Goal: Task Accomplishment & Management: Manage account settings

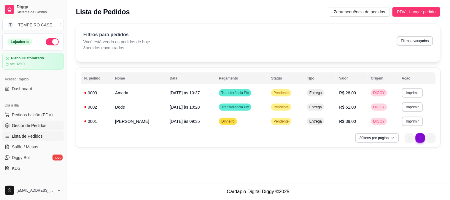
click at [37, 123] on span "Gestor de Pedidos" at bounding box center [29, 126] width 34 height 6
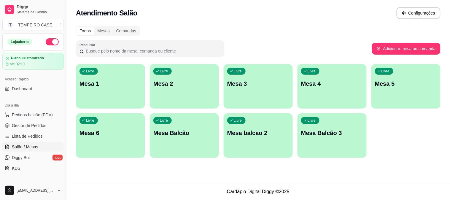
click at [322, 79] on div "Livre Mesa 4" at bounding box center [332, 82] width 69 height 37
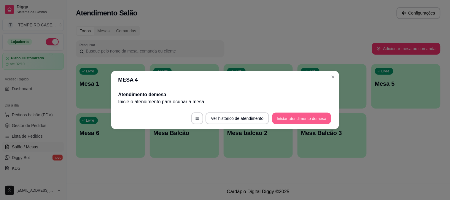
click at [295, 118] on button "Iniciar atendimento de mesa" at bounding box center [302, 119] width 59 height 12
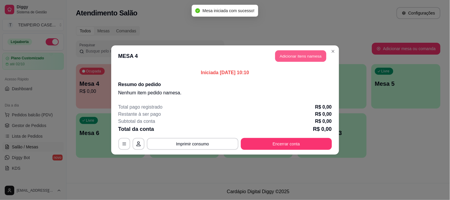
click at [290, 53] on button "Adicionar itens na mesa" at bounding box center [301, 56] width 51 height 12
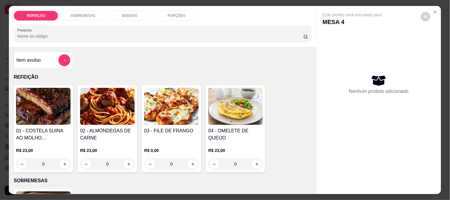
click at [233, 105] on img at bounding box center [235, 106] width 55 height 37
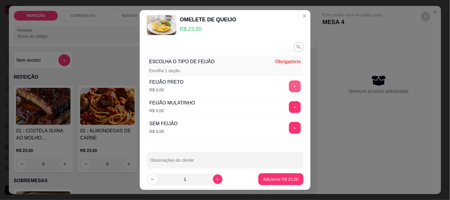
click at [289, 88] on button "+" at bounding box center [295, 86] width 12 height 12
click at [263, 86] on button "-" at bounding box center [269, 87] width 12 height 12
click at [296, 46] on icon "button" at bounding box center [298, 46] width 5 height 5
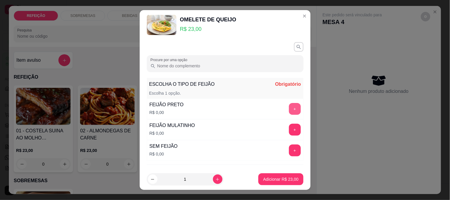
click at [289, 107] on button "+" at bounding box center [295, 109] width 12 height 12
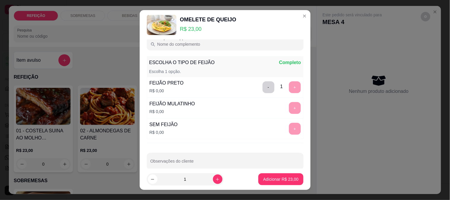
scroll to position [31, 0]
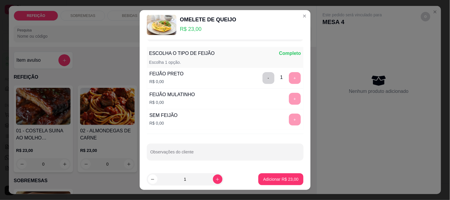
click at [211, 149] on div at bounding box center [226, 152] width 150 height 12
type input "sem macarrão e sem farofa"
click at [280, 177] on p "Adicionar R$ 23,00" at bounding box center [280, 179] width 35 height 6
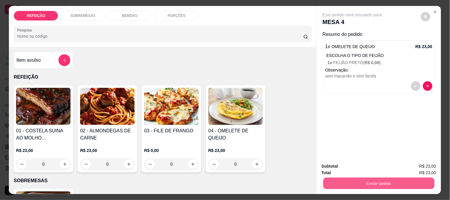
click at [360, 180] on button "Enviar pedido" at bounding box center [378, 184] width 111 height 12
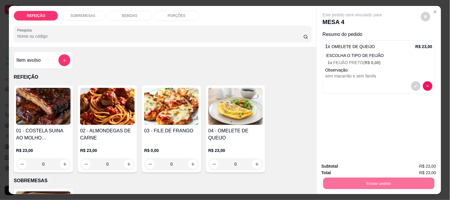
click at [307, 101] on div "Item avulso REFEIÇÃO 01 - COSTELA SUINA AO MOLHO BARABECUE R$ 23,00 0 02 - ALMO…" at bounding box center [163, 120] width 308 height 147
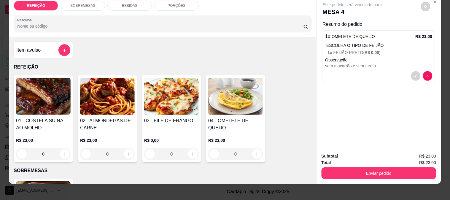
scroll to position [15, 0]
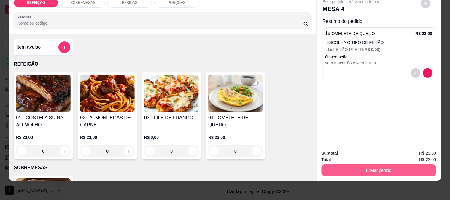
click at [341, 165] on button "Enviar pedido" at bounding box center [379, 171] width 115 height 12
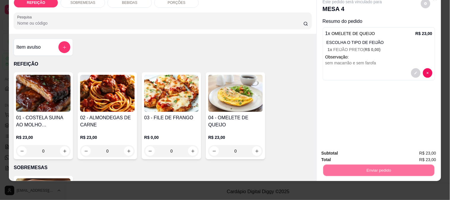
click at [438, 149] on button "Enviar pedido" at bounding box center [421, 150] width 34 height 11
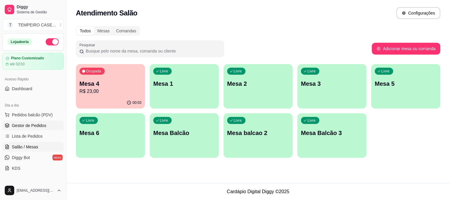
click at [25, 127] on span "Gestor de Pedidos" at bounding box center [29, 126] width 34 height 6
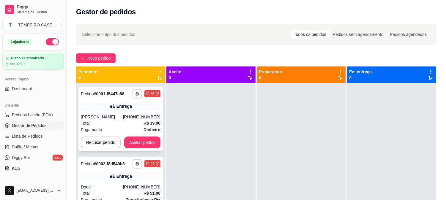
click at [132, 110] on div "**********" at bounding box center [120, 119] width 84 height 64
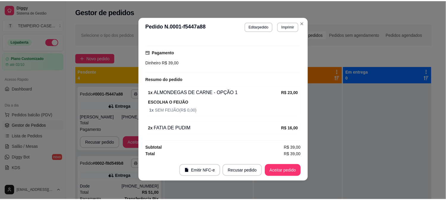
scroll to position [1, 0]
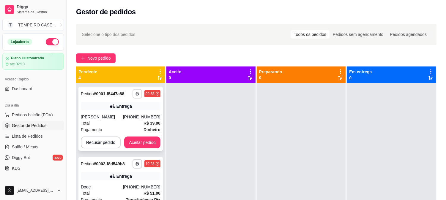
click at [135, 94] on icon "button" at bounding box center [137, 94] width 4 height 4
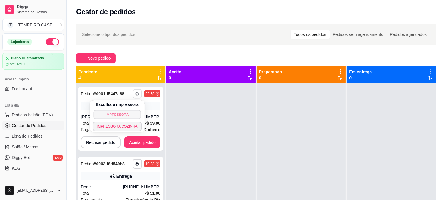
click at [119, 116] on button "IMPRESSORA" at bounding box center [117, 114] width 48 height 9
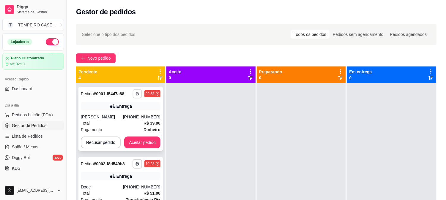
click at [136, 96] on button "button" at bounding box center [136, 93] width 9 height 9
click at [123, 125] on button "IMPRESSORA COZINHA" at bounding box center [122, 122] width 39 height 8
click at [140, 142] on button "Aceitar pedido" at bounding box center [142, 143] width 36 height 12
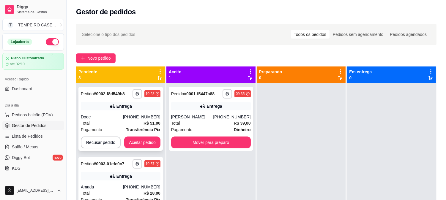
click at [136, 94] on icon "button" at bounding box center [137, 94] width 3 height 1
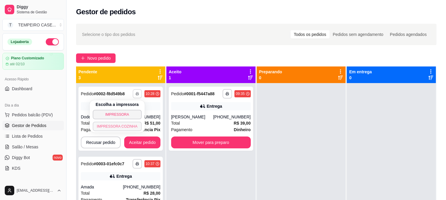
click at [123, 124] on button "IMPRESSORA COZINHA" at bounding box center [117, 127] width 49 height 10
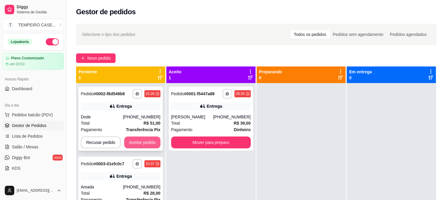
click at [135, 143] on button "Aceitar pedido" at bounding box center [142, 143] width 36 height 12
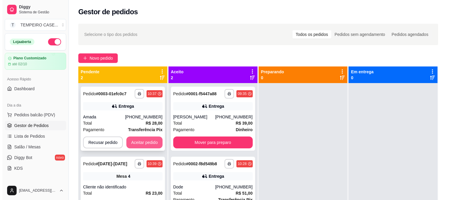
scroll to position [16, 0]
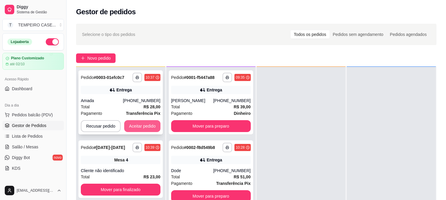
click at [135, 129] on button "Aceitar pedido" at bounding box center [142, 126] width 36 height 12
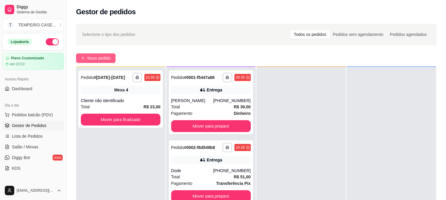
click at [87, 55] on span "Novo pedido" at bounding box center [98, 58] width 23 height 7
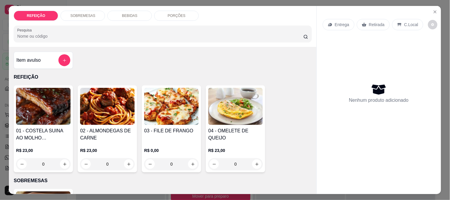
click at [50, 103] on img at bounding box center [43, 106] width 55 height 37
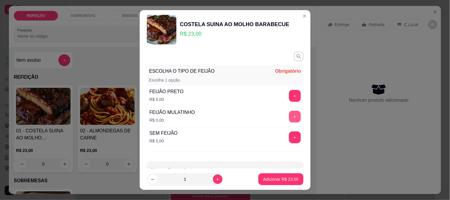
click at [289, 114] on button "+" at bounding box center [295, 117] width 12 height 12
drag, startPoint x: 192, startPoint y: 179, endPoint x: 168, endPoint y: 179, distance: 24.3
click at [168, 179] on input "1" at bounding box center [186, 179] width 56 height 12
click at [213, 178] on button "increase-product-quantity" at bounding box center [218, 180] width 10 height 10
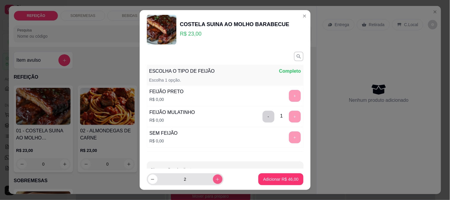
click at [213, 178] on button "increase-product-quantity" at bounding box center [218, 180] width 10 height 10
click at [213, 178] on button "increase-product-quantity" at bounding box center [217, 179] width 9 height 9
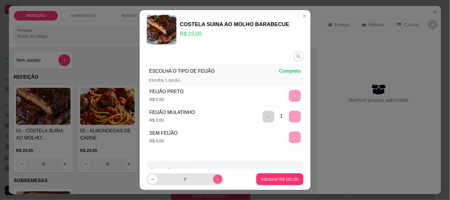
click at [216, 178] on icon "increase-product-quantity" at bounding box center [218, 179] width 4 height 4
type input "10"
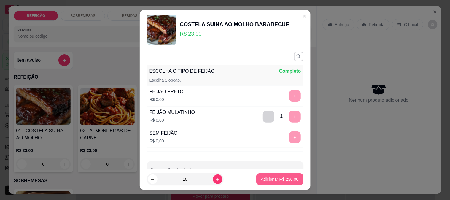
click at [261, 178] on p "Adicionar R$ 230,00" at bounding box center [280, 179] width 38 height 6
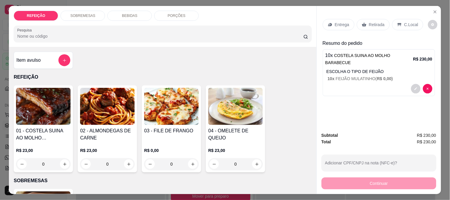
click at [345, 23] on p "Entrega" at bounding box center [342, 25] width 15 height 6
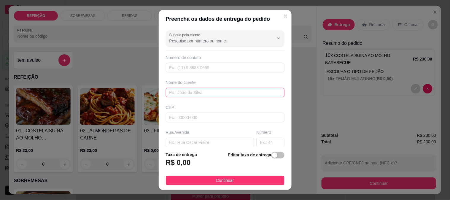
click at [203, 91] on input "text" at bounding box center [225, 93] width 119 height 10
type input "c"
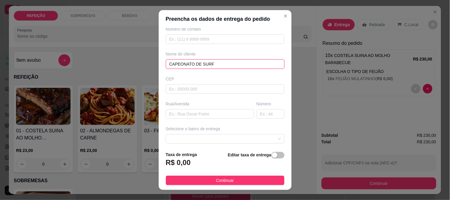
scroll to position [66, 0]
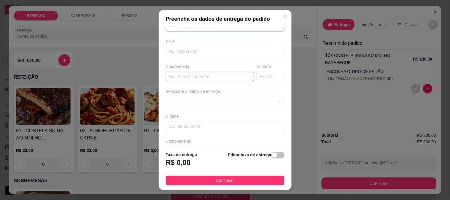
type input "CAPEONATO DE SURF"
click at [173, 75] on input "text" at bounding box center [210, 77] width 88 height 10
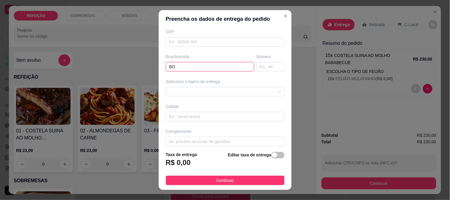
scroll to position [81, 0]
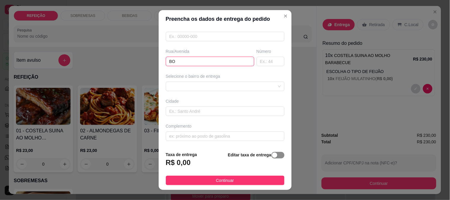
type input "BO"
click at [272, 155] on div "button" at bounding box center [274, 155] width 5 height 5
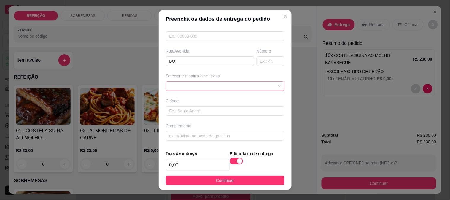
click at [195, 88] on span at bounding box center [226, 86] width 112 height 9
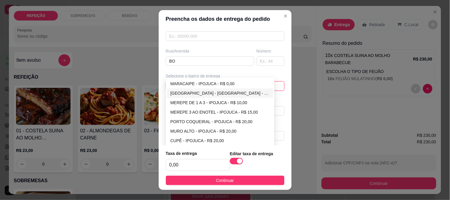
click at [188, 97] on div "[GEOGRAPHIC_DATA] - [GEOGRAPHIC_DATA] - R$ 5,00" at bounding box center [220, 93] width 107 height 10
type input "IPOJUCA"
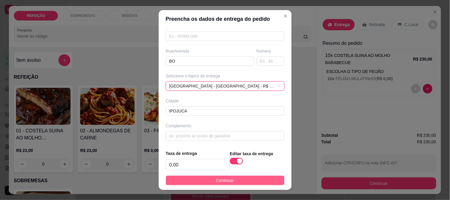
click at [233, 178] on button "Continuar" at bounding box center [225, 181] width 119 height 10
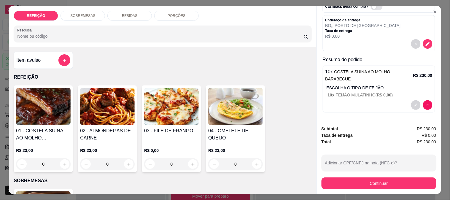
scroll to position [15, 0]
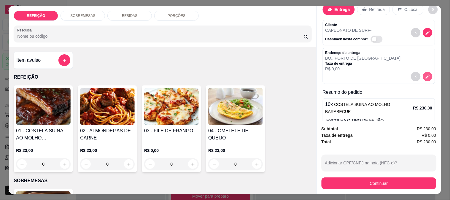
click at [426, 75] on icon "decrease-product-quantity" at bounding box center [428, 77] width 4 height 4
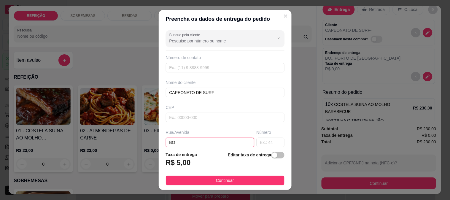
click at [185, 142] on input "BO" at bounding box center [210, 143] width 88 height 10
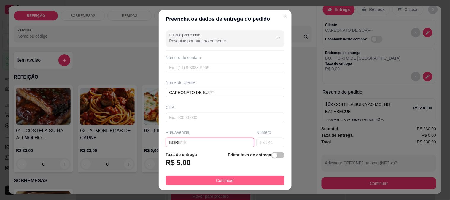
type input "BORETE"
click at [208, 181] on button "Continuar" at bounding box center [225, 181] width 119 height 10
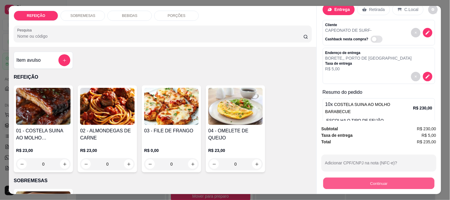
click at [357, 182] on button "Continuar" at bounding box center [378, 184] width 111 height 12
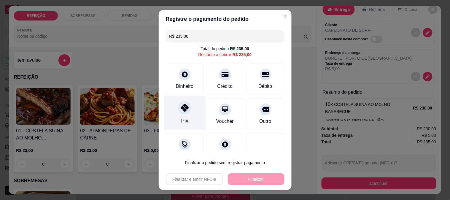
click at [193, 112] on div "Pix" at bounding box center [185, 113] width 42 height 35
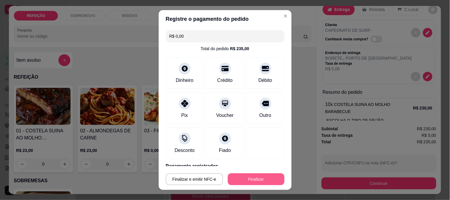
click at [237, 177] on button "Finalizar" at bounding box center [256, 179] width 57 height 12
type input "-R$ 235,00"
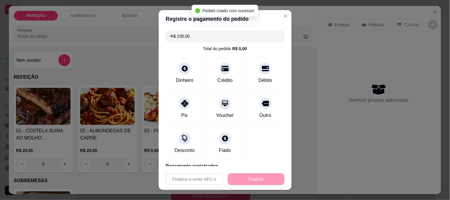
scroll to position [0, 0]
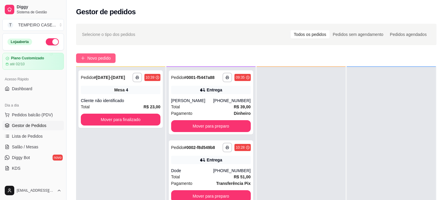
click at [87, 58] on button "Novo pedido" at bounding box center [95, 58] width 39 height 10
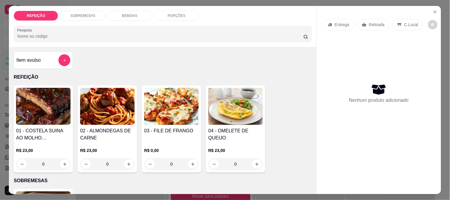
click at [170, 106] on img at bounding box center [171, 106] width 55 height 37
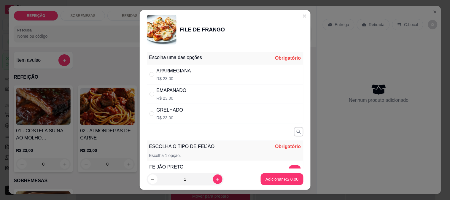
click at [173, 110] on div "GRELHADO" at bounding box center [170, 110] width 27 height 7
radio input "true"
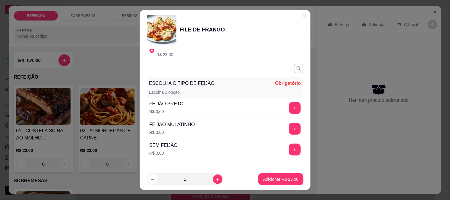
scroll to position [66, 0]
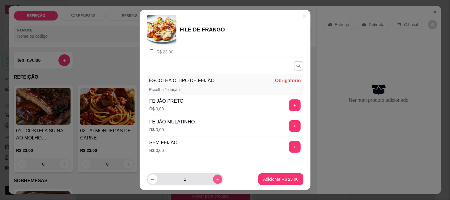
click at [216, 178] on icon "increase-product-quantity" at bounding box center [218, 179] width 4 height 4
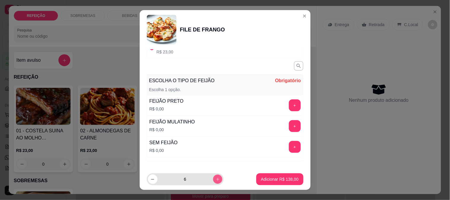
click at [216, 178] on icon "increase-product-quantity" at bounding box center [218, 179] width 4 height 4
type input "10"
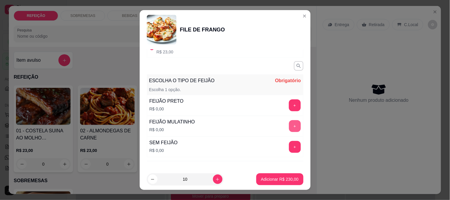
click at [289, 127] on button "+" at bounding box center [295, 126] width 12 height 12
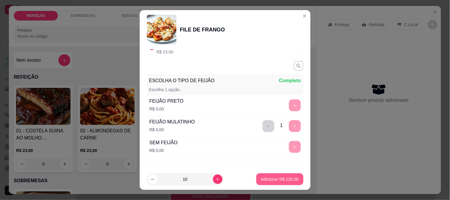
click at [274, 182] on p "Adicionar R$ 230,00" at bounding box center [280, 179] width 38 height 6
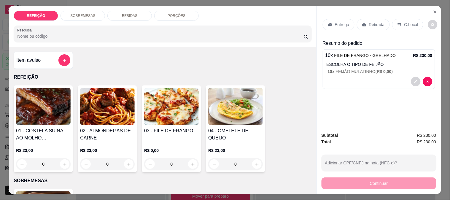
click at [330, 24] on icon at bounding box center [330, 24] width 5 height 5
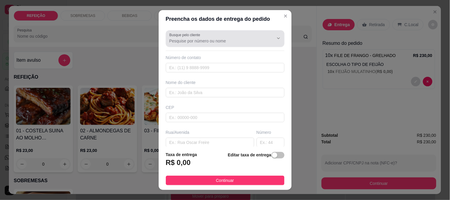
click at [190, 45] on div "Busque pelo cliente" at bounding box center [225, 38] width 119 height 17
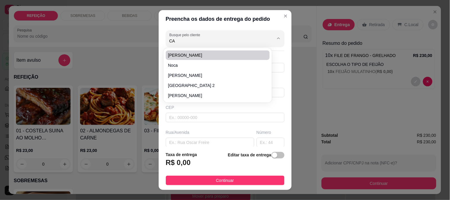
type input "C"
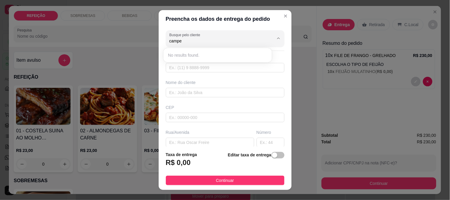
type input "campeo"
click at [211, 96] on input "text" at bounding box center [225, 93] width 119 height 10
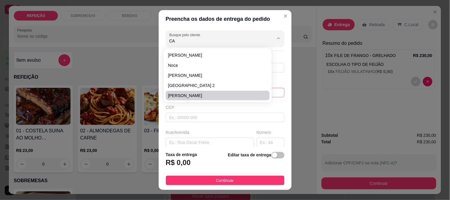
click at [209, 96] on span "Catarina" at bounding box center [215, 96] width 94 height 6
type input "Catarina"
type input "81995208623"
type input "Catarina"
type input "Rua Inácio de Souza lima"
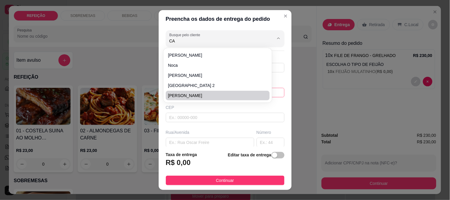
type input "1"
type input "IPOJUCA"
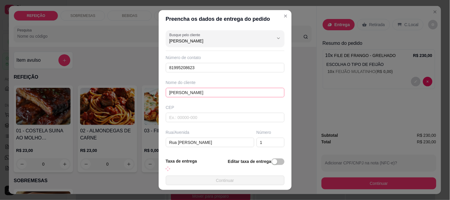
type input "Catarina"
click at [194, 94] on input "Catarina" at bounding box center [225, 93] width 119 height 10
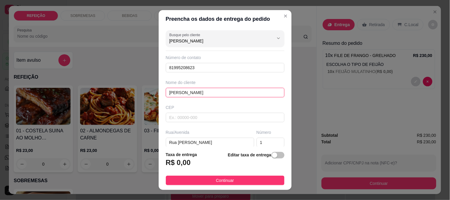
click at [194, 94] on input "Catarina" at bounding box center [225, 93] width 119 height 10
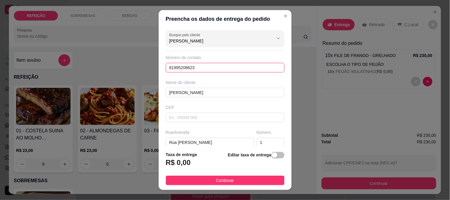
click at [201, 66] on input "81995208623" at bounding box center [225, 68] width 119 height 10
click at [203, 42] on input "Catarina" at bounding box center [217, 41] width 95 height 6
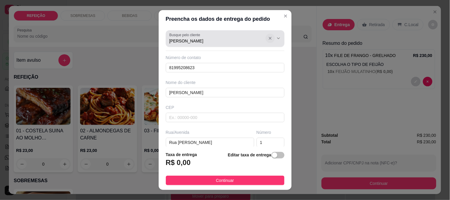
click at [269, 39] on icon "Show suggestions" at bounding box center [270, 38] width 2 height 2
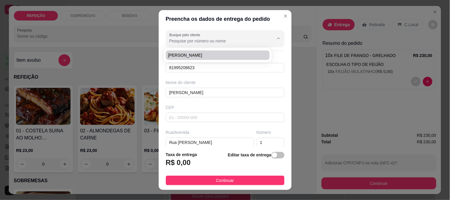
click at [197, 73] on div "Busque pelo cliente Número de contato 81995208623 Nome do cliente Catarina CEP …" at bounding box center [225, 87] width 133 height 119
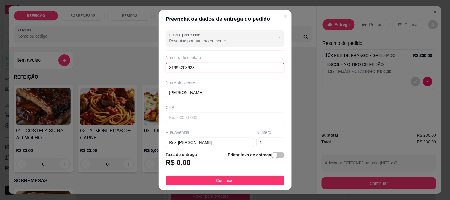
click at [197, 67] on input "81995208623" at bounding box center [225, 68] width 119 height 10
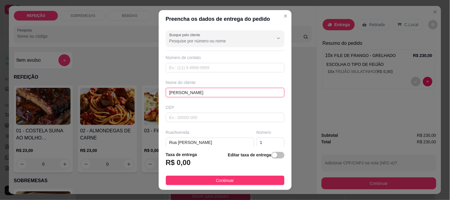
drag, startPoint x: 191, startPoint y: 90, endPoint x: 141, endPoint y: 91, distance: 49.9
click at [141, 91] on div "Preencha os dados de entrega do pedido Busque pelo cliente Número de contato No…" at bounding box center [225, 100] width 450 height 200
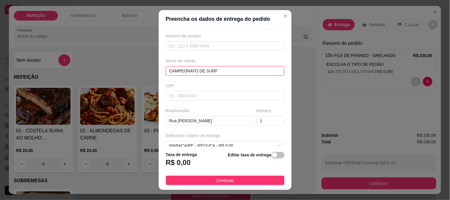
scroll to position [33, 0]
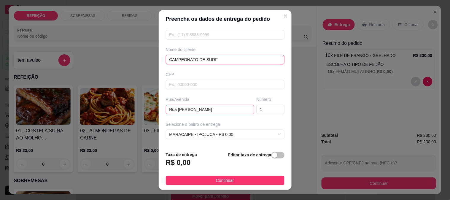
type input "CAMPEONATO DE SURF"
click at [186, 109] on input "Rua Inácio de Souza lima" at bounding box center [210, 110] width 88 height 10
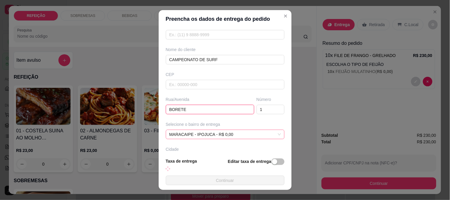
click at [192, 137] on span "MARACAIPE - IPOJUCA - R$ 0,00" at bounding box center [226, 134] width 112 height 9
type input "BORETE"
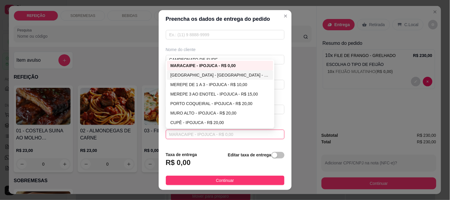
click at [188, 75] on div "[GEOGRAPHIC_DATA] - [GEOGRAPHIC_DATA] - R$ 5,00" at bounding box center [220, 75] width 99 height 7
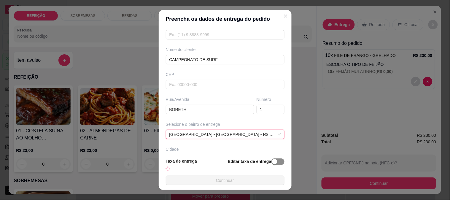
click at [271, 155] on footer "Taxa de entrega Editar taxa de entrega Continuar" at bounding box center [225, 171] width 133 height 37
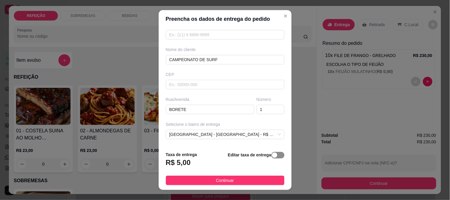
click at [272, 157] on div "button" at bounding box center [274, 155] width 5 height 5
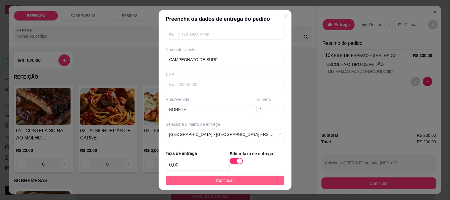
click at [219, 185] on button "Continuar" at bounding box center [225, 181] width 119 height 10
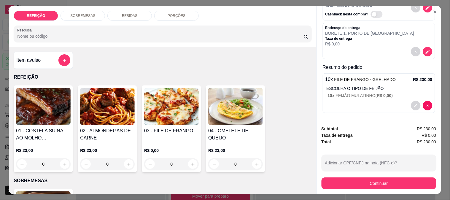
scroll to position [41, 0]
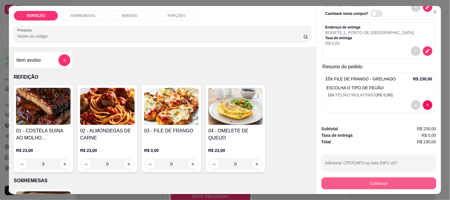
click at [364, 182] on button "Continuar" at bounding box center [379, 184] width 115 height 12
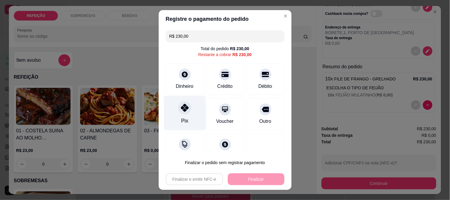
click at [189, 115] on div "Pix" at bounding box center [185, 113] width 42 height 35
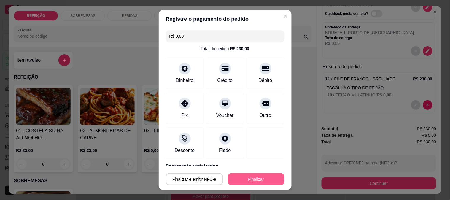
click at [246, 179] on button "Finalizar" at bounding box center [256, 179] width 57 height 12
type input "-R$ 230,00"
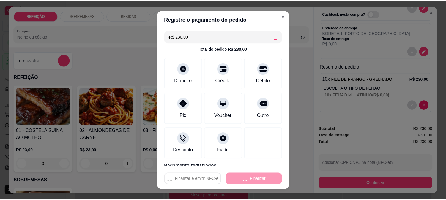
scroll to position [0, 0]
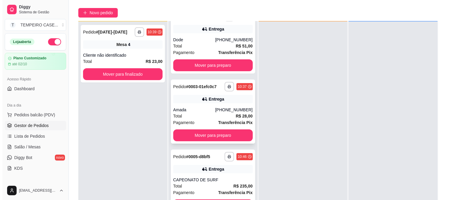
scroll to position [91, 0]
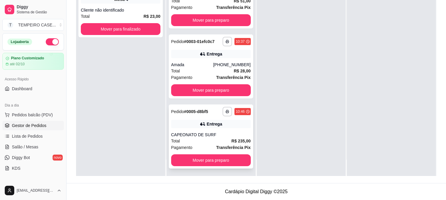
click at [206, 135] on div "CAPEONATO DE SURF" at bounding box center [211, 135] width 80 height 6
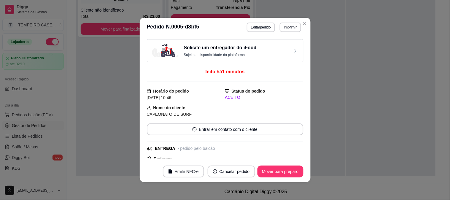
click at [256, 26] on button "Editar pedido" at bounding box center [261, 28] width 28 height 10
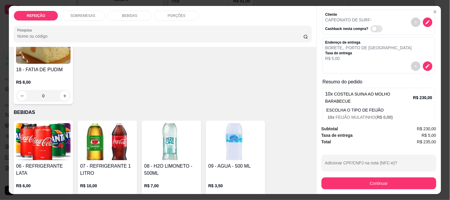
scroll to position [48, 0]
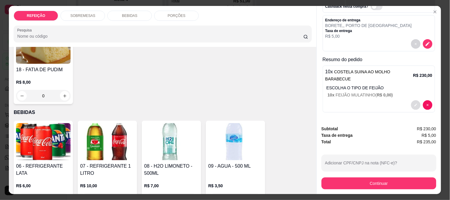
click at [412, 100] on button "decrease-product-quantity" at bounding box center [417, 105] width 10 height 10
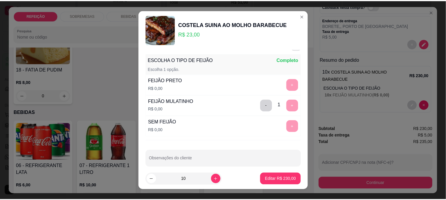
scroll to position [18, 0]
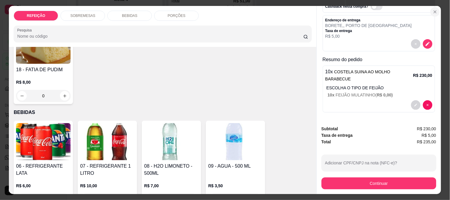
click at [433, 11] on icon "Close" at bounding box center [435, 12] width 5 height 5
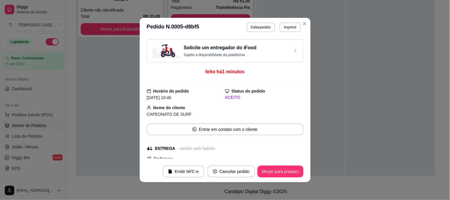
click at [305, 28] on header "**********" at bounding box center [225, 27] width 171 height 19
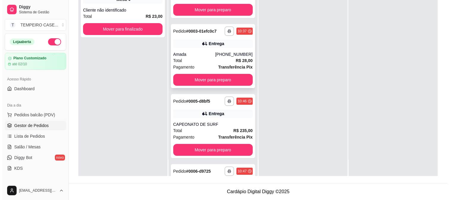
scroll to position [156, 0]
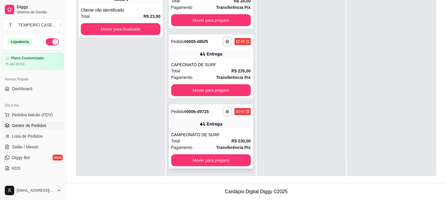
click at [212, 126] on div "Entrega" at bounding box center [211, 124] width 80 height 8
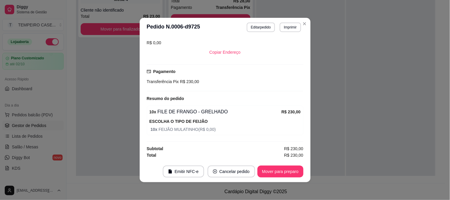
scroll to position [1, 0]
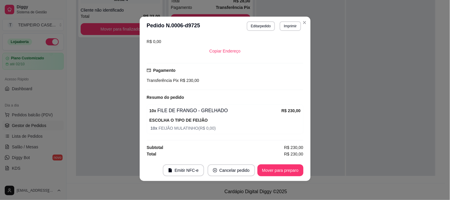
click at [254, 29] on button "Editar pedido" at bounding box center [261, 26] width 28 height 10
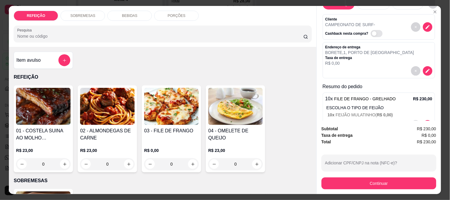
scroll to position [41, 0]
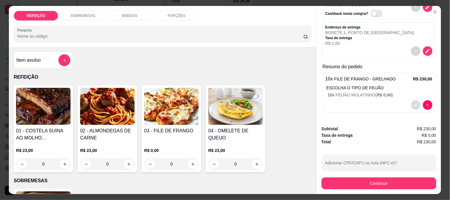
click at [415, 103] on icon "decrease-product-quantity" at bounding box center [417, 105] width 4 height 4
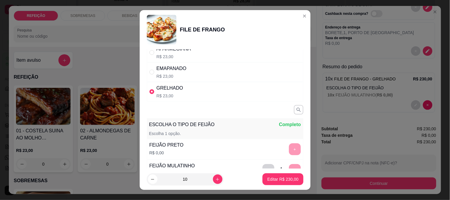
scroll to position [33, 0]
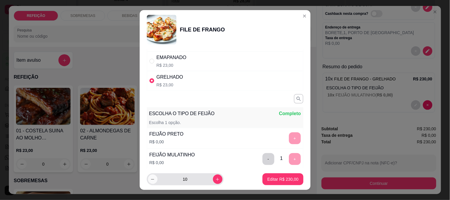
click at [148, 179] on button "decrease-product-quantity" at bounding box center [153, 180] width 10 height 10
click at [151, 179] on icon "decrease-product-quantity" at bounding box center [153, 179] width 4 height 4
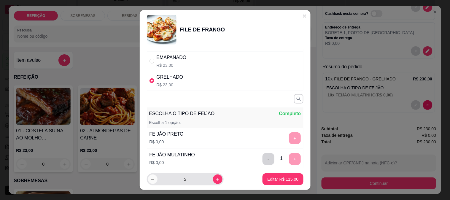
click at [151, 179] on icon "decrease-product-quantity" at bounding box center [153, 179] width 4 height 4
click at [216, 178] on icon "increase-product-quantity" at bounding box center [218, 179] width 4 height 4
type input "5"
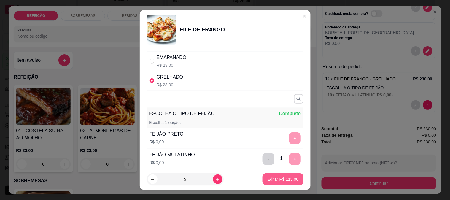
click at [277, 177] on p "Editar R$ 115,00" at bounding box center [283, 179] width 31 height 6
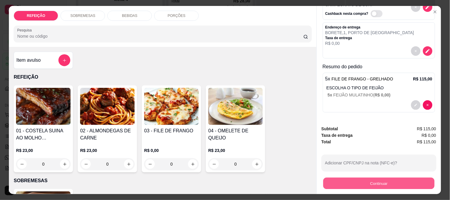
click at [346, 178] on button "Continuar" at bounding box center [378, 184] width 111 height 12
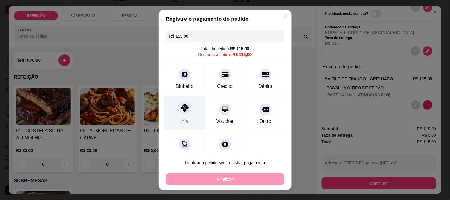
click at [189, 111] on div "Pix" at bounding box center [185, 113] width 42 height 35
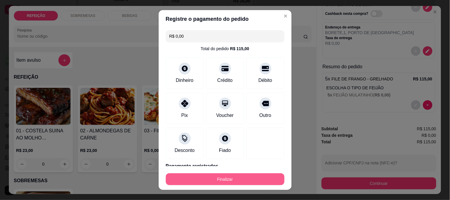
click at [221, 177] on button "Finalizar" at bounding box center [225, 179] width 119 height 12
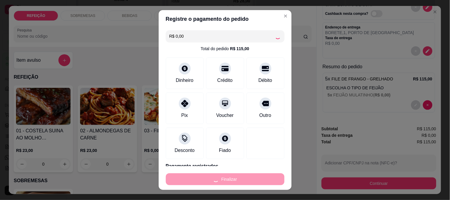
type input "-R$ 115,00"
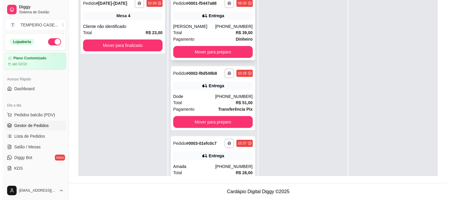
scroll to position [0, 0]
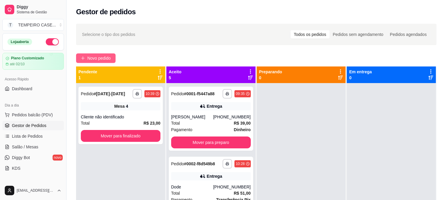
click at [91, 53] on button "Novo pedido" at bounding box center [95, 58] width 39 height 10
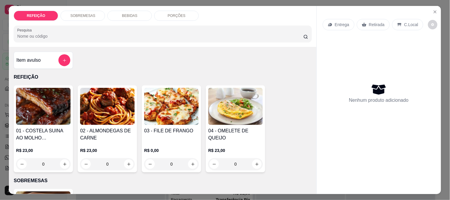
click at [153, 117] on img at bounding box center [171, 106] width 55 height 37
click at [164, 69] on div "APARMEGIANA" at bounding box center [174, 70] width 34 height 7
radio input "true"
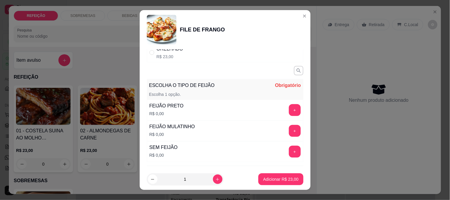
scroll to position [66, 0]
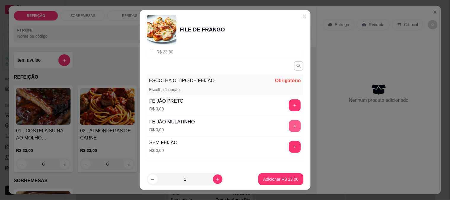
click at [289, 127] on button "+" at bounding box center [295, 126] width 12 height 12
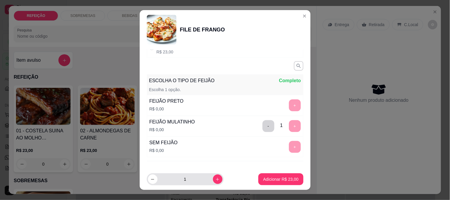
click at [186, 182] on input "1" at bounding box center [186, 179] width 56 height 12
click at [186, 178] on input "1" at bounding box center [186, 179] width 56 height 12
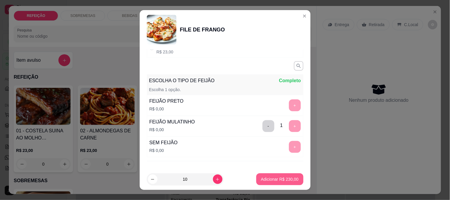
type input "10"
click at [268, 180] on p "Adicionar R$ 230,00" at bounding box center [280, 180] width 37 height 6
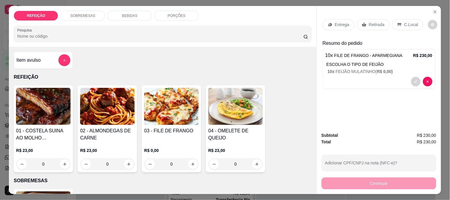
click at [337, 24] on p "Entrega" at bounding box center [342, 25] width 15 height 6
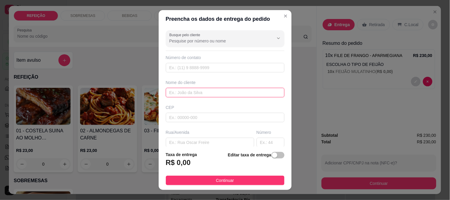
click at [195, 90] on input "text" at bounding box center [225, 93] width 119 height 10
type input "CAMPEONATO DE SURF"
click at [200, 138] on input "text" at bounding box center [210, 143] width 88 height 10
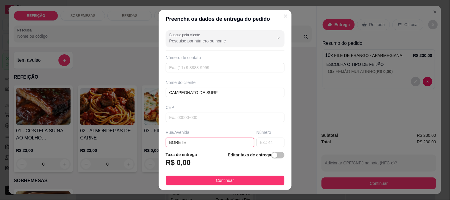
scroll to position [81, 0]
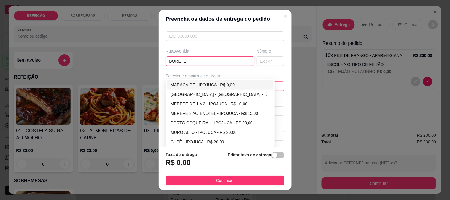
click at [181, 88] on div "6884ebf38fcb1afd617874ac 6884ec0e8fcb1afd617874af MARACAIPE - IPOJUCA - R$ 0,00…" at bounding box center [225, 86] width 119 height 10
type input "BORETE"
click at [197, 94] on div "[GEOGRAPHIC_DATA] - [GEOGRAPHIC_DATA] - R$ 5,00" at bounding box center [220, 94] width 99 height 7
type input "IPOJUCA"
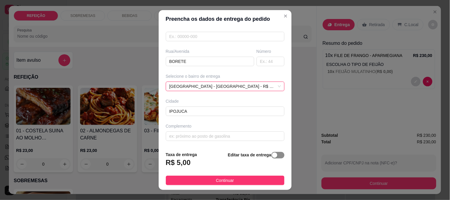
click at [272, 157] on span "button" at bounding box center [278, 155] width 13 height 7
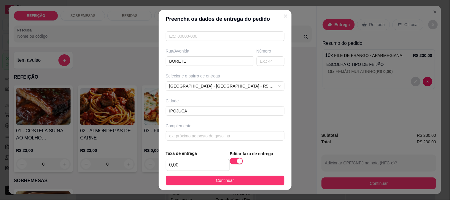
click at [254, 176] on button "Continuar" at bounding box center [225, 181] width 119 height 10
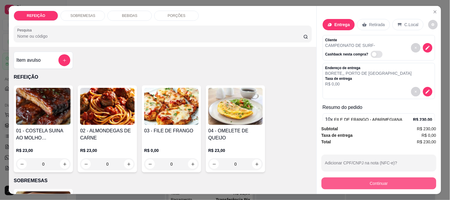
click at [345, 181] on button "Continuar" at bounding box center [379, 184] width 115 height 12
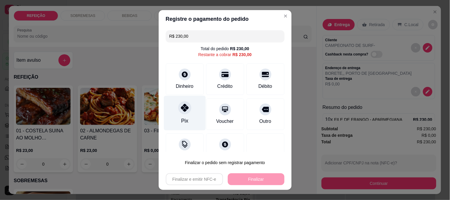
click at [181, 114] on div at bounding box center [184, 107] width 13 height 13
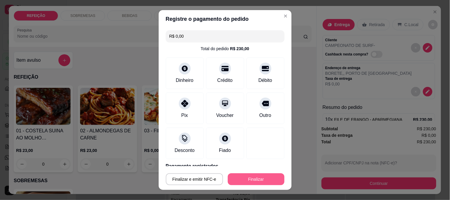
click at [255, 182] on button "Finalizar" at bounding box center [256, 179] width 57 height 12
type input "-R$ 230,00"
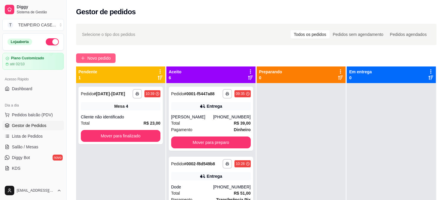
click at [89, 60] on span "Novo pedido" at bounding box center [98, 58] width 23 height 7
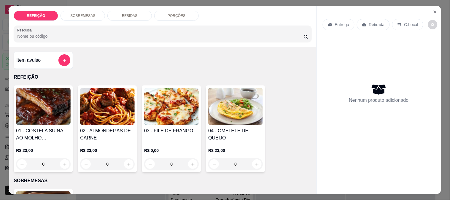
click at [46, 118] on img at bounding box center [43, 106] width 55 height 37
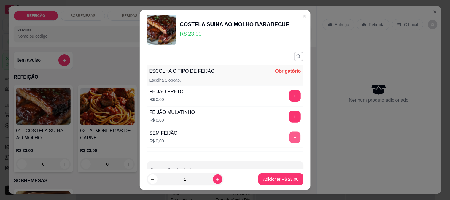
click at [289, 138] on button "+" at bounding box center [295, 138] width 12 height 12
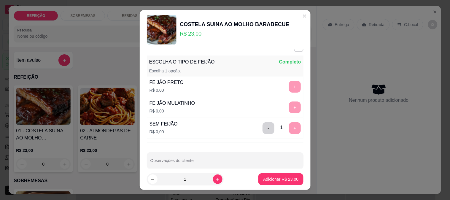
scroll to position [18, 0]
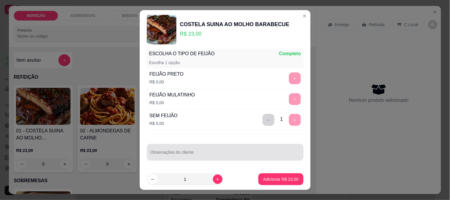
click at [171, 151] on div at bounding box center [226, 152] width 150 height 12
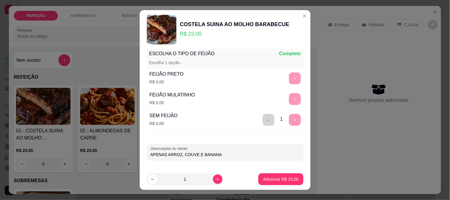
type input "APENAS ARROZ, COUVE E BANANA"
click at [277, 179] on p "Adicionar R$ 23,00" at bounding box center [280, 179] width 35 height 6
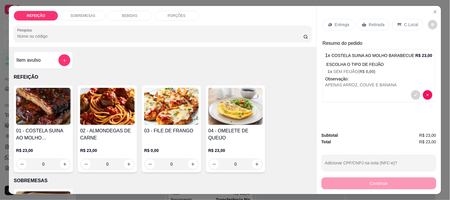
click at [42, 114] on img at bounding box center [43, 106] width 55 height 37
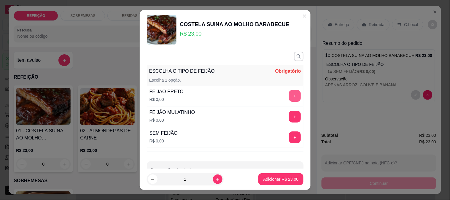
click at [289, 97] on button "+" at bounding box center [295, 96] width 12 height 12
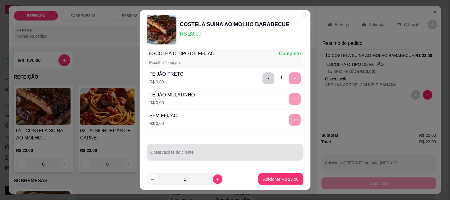
click at [233, 149] on div at bounding box center [226, 152] width 150 height 12
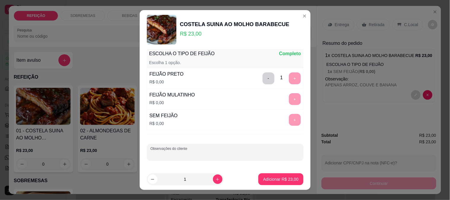
type input "D"
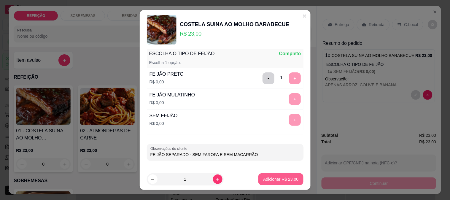
type input "FEIJÃO SEPARADO - SEM FAROFA E SEM MACARRÃO"
click at [266, 175] on button "Adicionar R$ 23,00" at bounding box center [281, 179] width 45 height 12
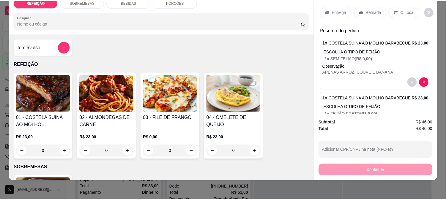
scroll to position [0, 0]
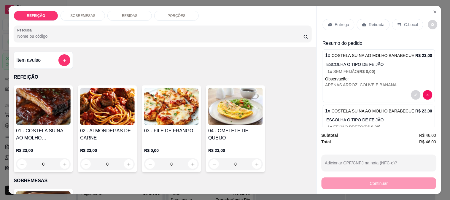
click at [339, 22] on p "Entrega" at bounding box center [342, 25] width 15 height 6
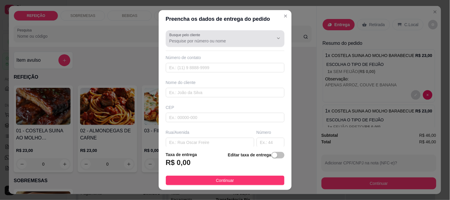
click at [194, 38] on input "Busque pelo cliente" at bounding box center [217, 41] width 95 height 6
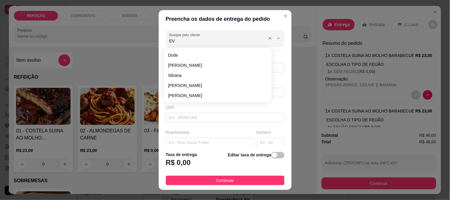
type input "EVA"
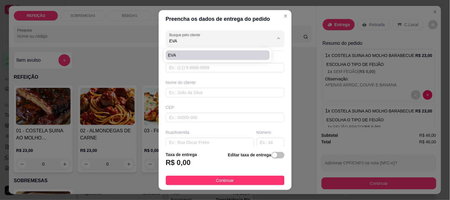
click at [188, 55] on span "EVA" at bounding box center [215, 55] width 94 height 6
type input "8192762548"
type input "EVA"
type input "Loteamento Porto Coqueiral"
type input "5"
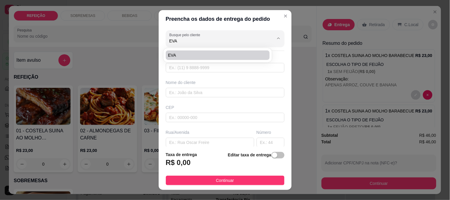
type input "IPOJUCA"
type input "PORTO COQUEIRAL"
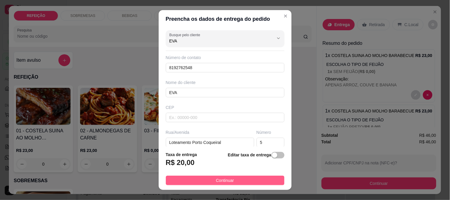
click at [224, 181] on span "Continuar" at bounding box center [225, 180] width 18 height 7
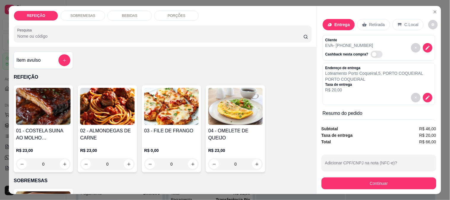
click at [358, 180] on button "Continuar" at bounding box center [379, 184] width 115 height 12
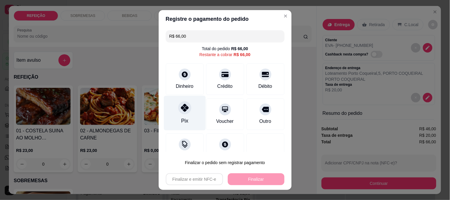
click at [181, 112] on div at bounding box center [184, 107] width 13 height 13
type input "R$ 0,00"
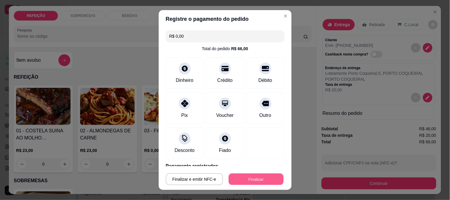
click at [238, 181] on button "Finalizar" at bounding box center [256, 180] width 55 height 12
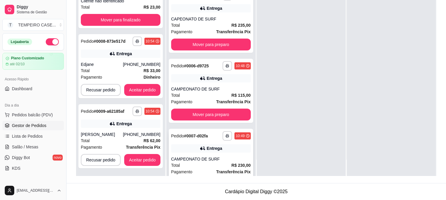
scroll to position [301, 0]
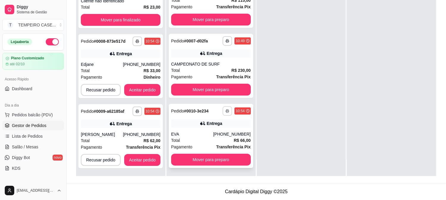
click at [222, 111] on button "button" at bounding box center [227, 111] width 10 height 10
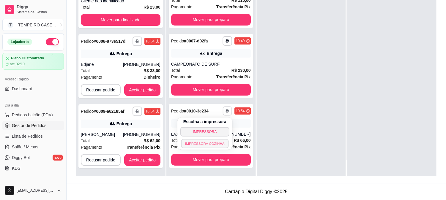
click at [207, 142] on button "IMPRESSORA COZINHA" at bounding box center [205, 143] width 48 height 9
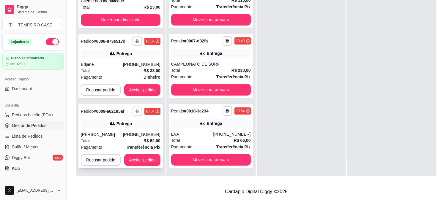
click at [138, 111] on button "button" at bounding box center [137, 112] width 10 height 10
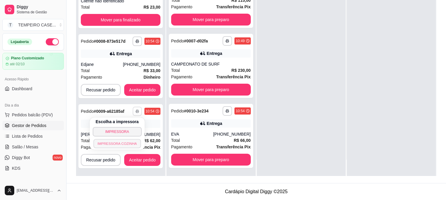
click at [123, 143] on button "IMPRESSORA COZINHA" at bounding box center [117, 143] width 48 height 9
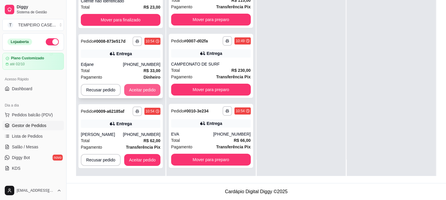
scroll to position [0, 0]
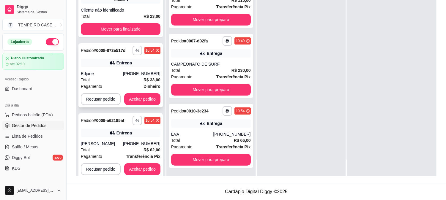
click at [138, 101] on button "Aceitar pedido" at bounding box center [142, 99] width 36 height 12
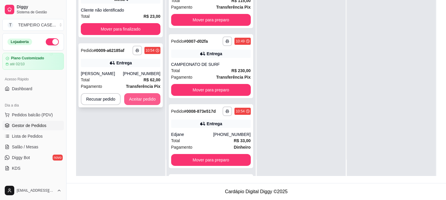
click at [140, 100] on button "Aceitar pedido" at bounding box center [142, 99] width 36 height 12
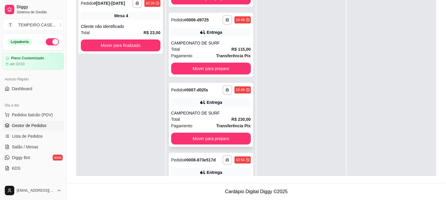
scroll to position [230, 0]
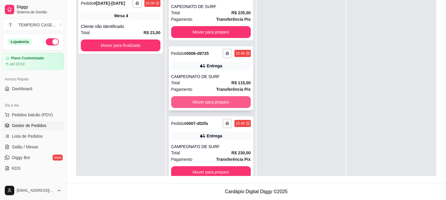
click at [207, 99] on button "Mover para preparo" at bounding box center [211, 102] width 80 height 12
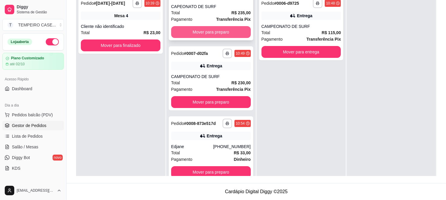
scroll to position [197, 0]
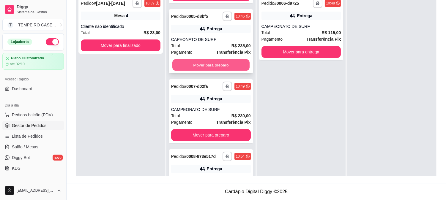
click at [208, 61] on button "Mover para preparo" at bounding box center [210, 65] width 77 height 12
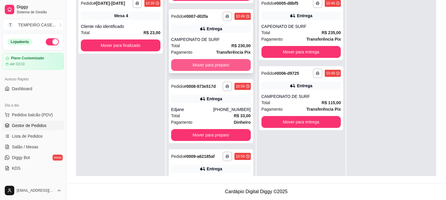
click at [207, 64] on button "Mover para preparo" at bounding box center [211, 65] width 80 height 12
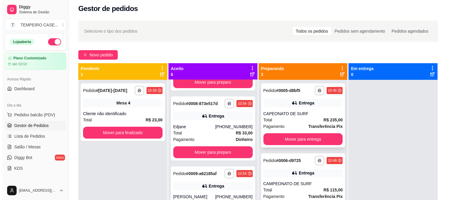
scroll to position [0, 0]
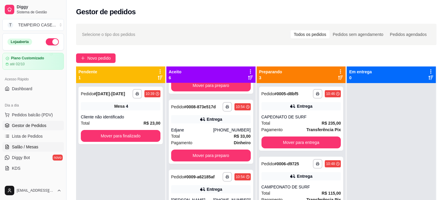
click at [38, 146] on link "Salão / Mesas" at bounding box center [32, 147] width 61 height 10
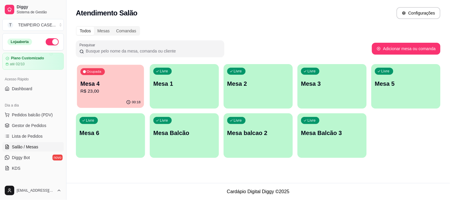
click at [100, 93] on p "R$ 23,00" at bounding box center [110, 91] width 60 height 7
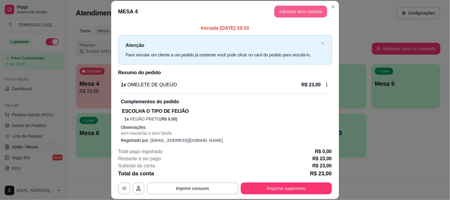
click at [307, 8] on button "Adicionar itens na mesa" at bounding box center [301, 12] width 53 height 12
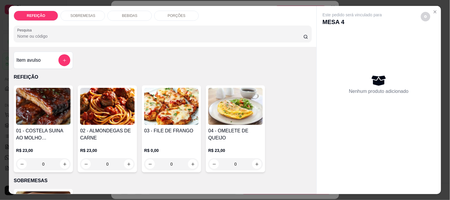
click at [126, 13] on p "BEBIDAS" at bounding box center [129, 15] width 15 height 5
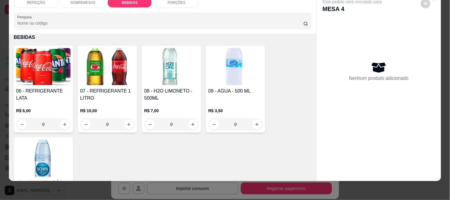
click at [177, 70] on img at bounding box center [171, 66] width 55 height 37
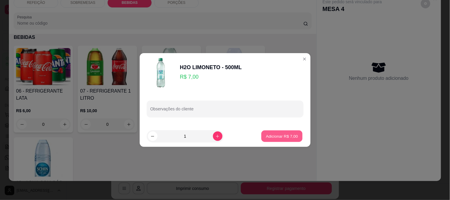
click at [274, 137] on p "Adicionar R$ 7,00" at bounding box center [282, 136] width 32 height 6
type input "1"
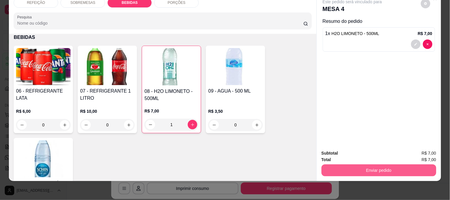
click at [350, 166] on button "Enviar pedido" at bounding box center [379, 171] width 115 height 12
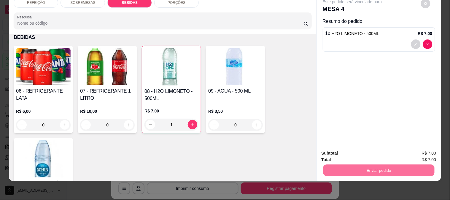
click at [420, 149] on button "Enviar pedido" at bounding box center [421, 150] width 34 height 11
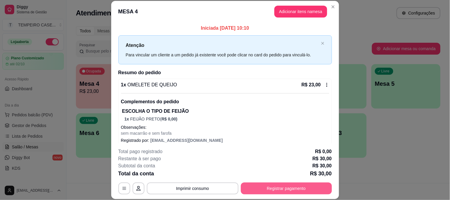
click at [313, 189] on button "Registrar pagamento" at bounding box center [286, 189] width 91 height 12
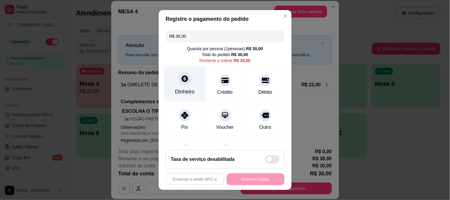
click at [183, 85] on div at bounding box center [184, 78] width 13 height 13
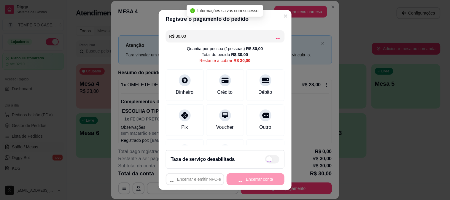
type input "R$ 0,00"
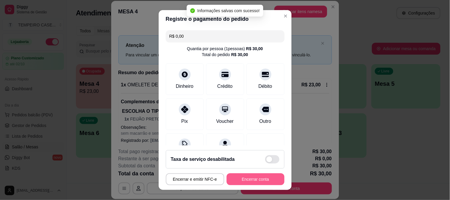
click at [251, 181] on button "Encerrar conta" at bounding box center [256, 179] width 58 height 12
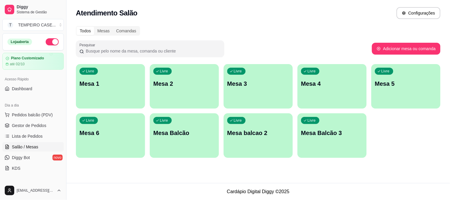
click at [116, 80] on p "Mesa 1" at bounding box center [111, 84] width 62 height 8
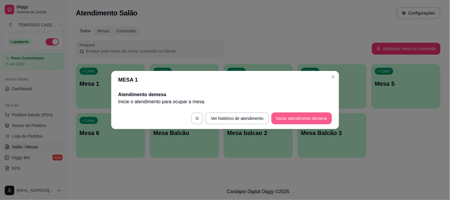
click at [292, 113] on button "Iniciar atendimento de mesa" at bounding box center [302, 119] width 61 height 12
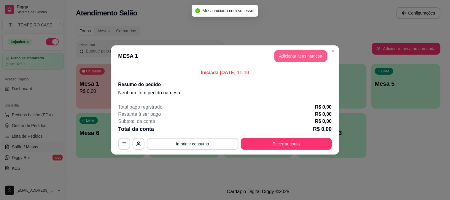
click at [302, 55] on button "Adicionar itens na mesa" at bounding box center [301, 56] width 53 height 12
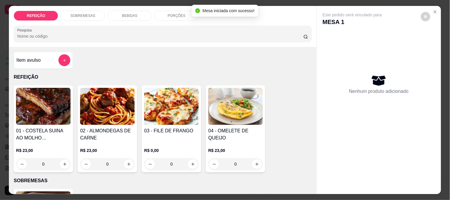
click at [41, 90] on img at bounding box center [43, 106] width 55 height 37
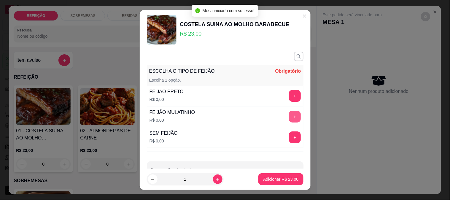
click at [289, 116] on button "+" at bounding box center [295, 117] width 12 height 12
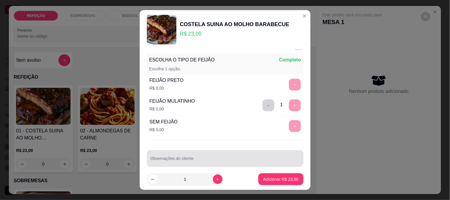
scroll to position [18, 0]
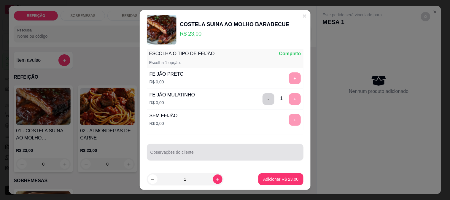
click at [225, 152] on input "Observações do cliente" at bounding box center [226, 155] width 150 height 6
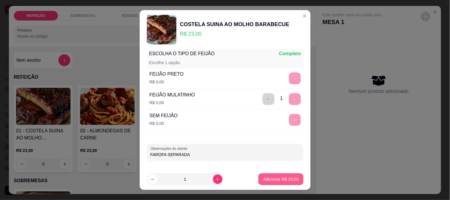
type input "FAROFA SEPARADA"
click at [271, 179] on p "Adicionar R$ 23,00" at bounding box center [280, 179] width 35 height 6
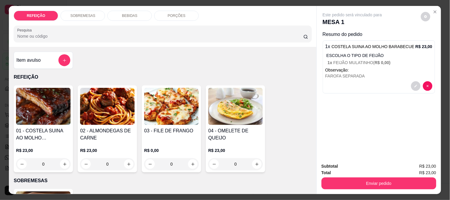
click at [167, 139] on div "03 - FILE DE FRANGO" at bounding box center [171, 134] width 55 height 14
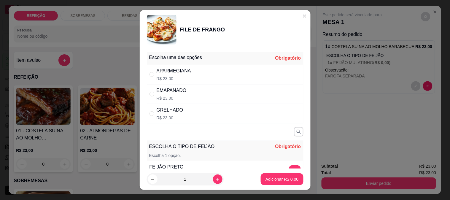
click at [192, 74] on div "APARMEGIANA R$ 23,00" at bounding box center [225, 75] width 157 height 20
radio input "true"
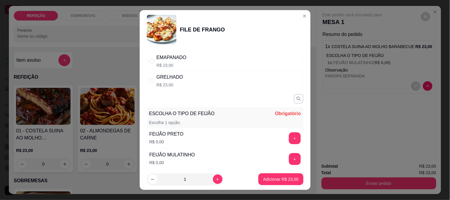
scroll to position [66, 0]
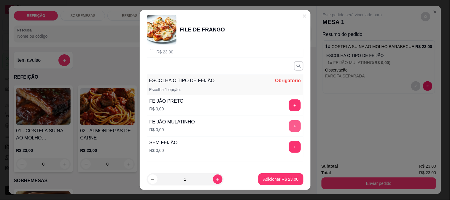
click at [289, 124] on button "+" at bounding box center [295, 126] width 12 height 12
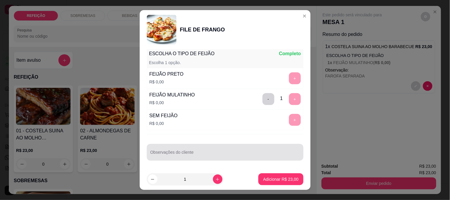
click at [190, 148] on div at bounding box center [226, 152] width 150 height 12
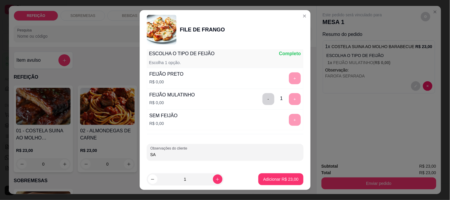
type input "S"
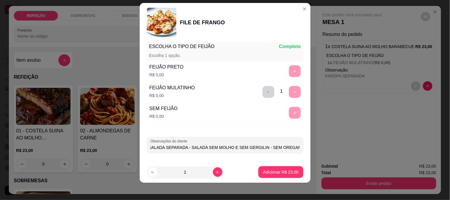
scroll to position [9, 0]
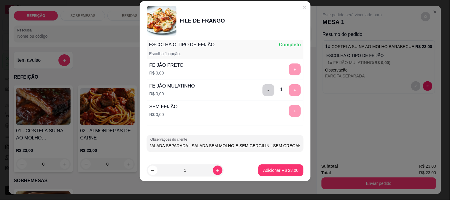
type input "FAROFA E SALADA SEPARADA - SALADA SEM MOLHO E SEM GERGILIN - SEM OREGANO"
click at [282, 170] on p "Adicionar R$ 23,00" at bounding box center [281, 171] width 34 height 6
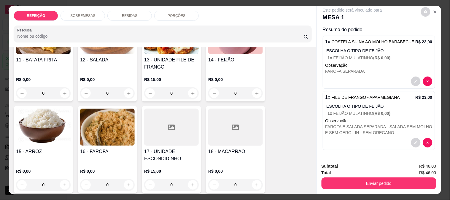
scroll to position [463, 0]
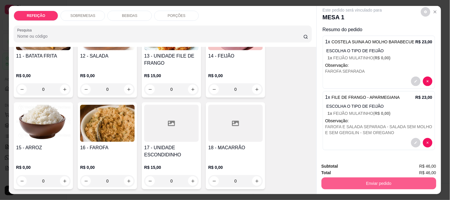
click at [368, 179] on button "Enviar pedido" at bounding box center [379, 184] width 115 height 12
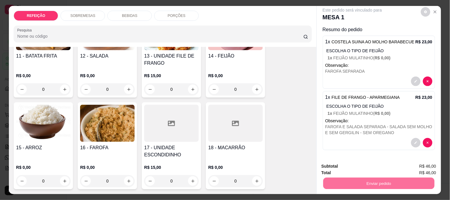
click at [293, 122] on div "11 - BATATA FRITA R$ 0,00 0 12 - SALADA R$ 0,00 0 13 - UNIDADE FILE DE FRANGO R…" at bounding box center [163, 100] width 298 height 179
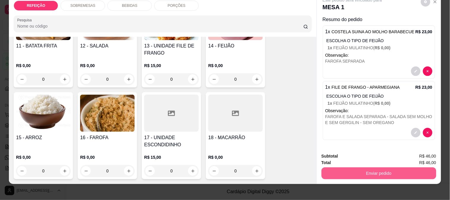
scroll to position [15, 0]
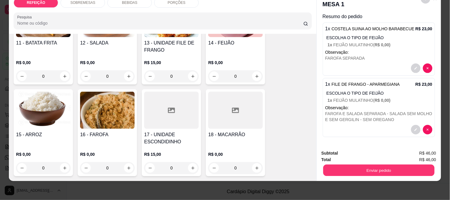
click at [344, 163] on div "Enviar pedido" at bounding box center [379, 169] width 115 height 13
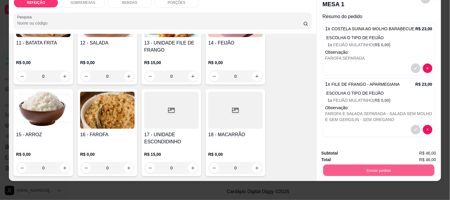
click at [365, 166] on button "Enviar pedido" at bounding box center [378, 171] width 111 height 12
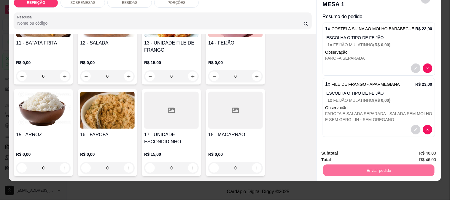
click at [417, 150] on button "Enviar pedido" at bounding box center [421, 150] width 33 height 11
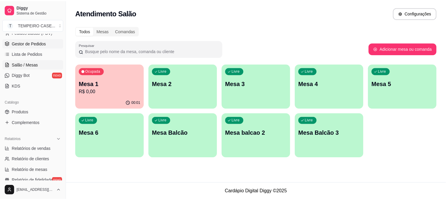
scroll to position [99, 0]
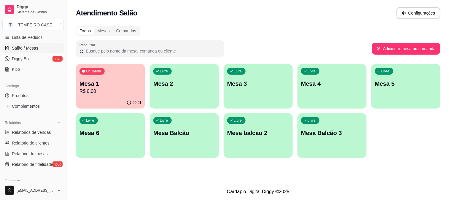
click at [33, 89] on div "Catálogo" at bounding box center [32, 86] width 61 height 10
drag, startPoint x: 32, startPoint y: 91, endPoint x: 45, endPoint y: 93, distance: 13.8
click at [32, 92] on link "Produtos" at bounding box center [32, 96] width 61 height 10
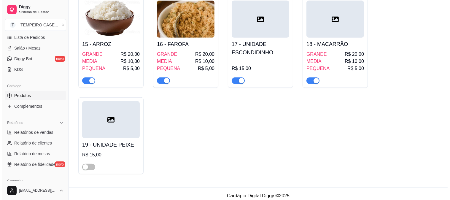
scroll to position [658, 0]
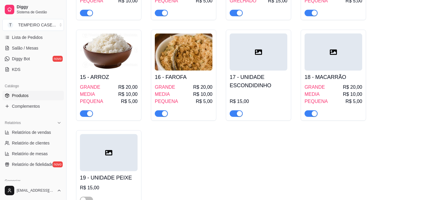
click at [254, 73] on h4 "17 - UNIDADE ESCONDIDINHO" at bounding box center [259, 81] width 58 height 17
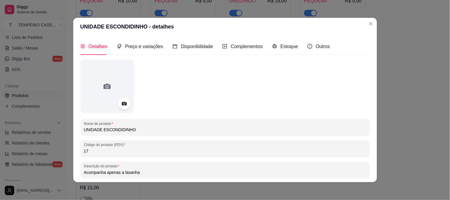
drag, startPoint x: 137, startPoint y: 128, endPoint x: 100, endPoint y: 127, distance: 37.1
click at [100, 127] on input "UNIDADE ESCONDIDINHO" at bounding box center [225, 130] width 283 height 6
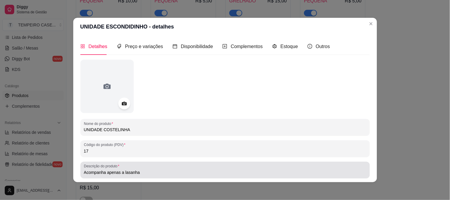
type input "UNIDADE COSTELINHA"
drag, startPoint x: 121, startPoint y: 168, endPoint x: 128, endPoint y: 170, distance: 7.2
click at [128, 169] on div "Acompanha apenas a lasanha" at bounding box center [225, 170] width 283 height 12
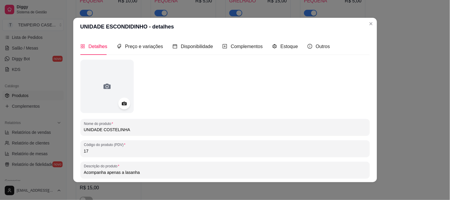
click at [129, 173] on input "Acompanha apenas a lasanha" at bounding box center [225, 173] width 283 height 6
click at [132, 174] on input "Acompanha apenas a lasanha" at bounding box center [225, 173] width 283 height 6
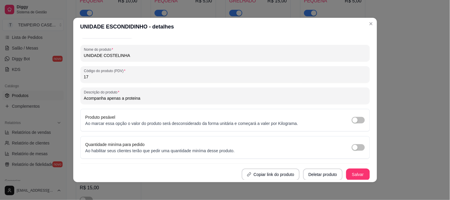
scroll to position [75, 0]
type input "Acompanha apenas a proteina"
click at [353, 172] on button "Salvar" at bounding box center [358, 175] width 23 height 12
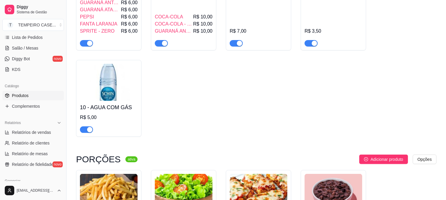
scroll to position [385, 0]
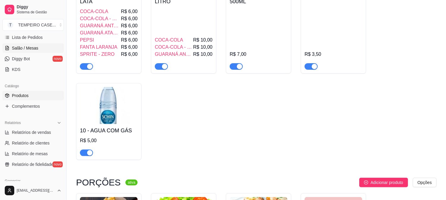
click at [37, 47] on span "Salão / Mesas" at bounding box center [25, 48] width 26 height 6
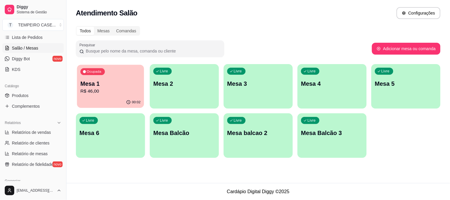
click at [80, 87] on p "Mesa 1" at bounding box center [110, 84] width 60 height 8
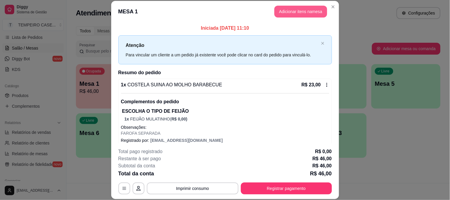
click at [284, 15] on button "Adicionar itens na mesa" at bounding box center [301, 12] width 53 height 12
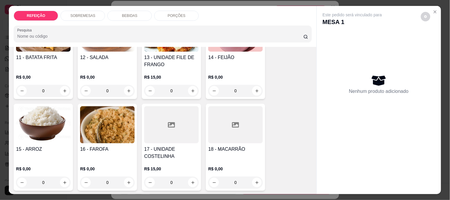
scroll to position [463, 0]
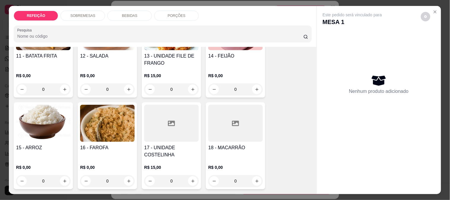
click at [162, 137] on div at bounding box center [171, 123] width 55 height 37
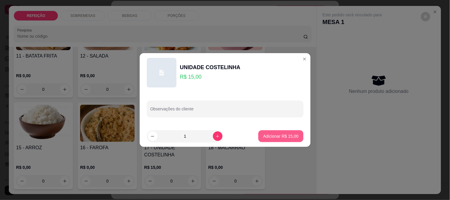
click at [288, 137] on p "Adicionar R$ 15,00" at bounding box center [280, 136] width 35 height 6
type input "1"
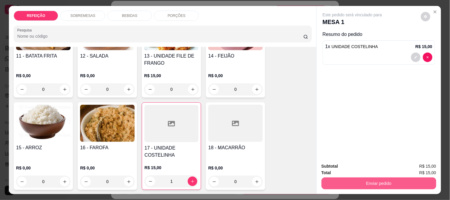
click at [354, 182] on button "Enviar pedido" at bounding box center [379, 184] width 115 height 12
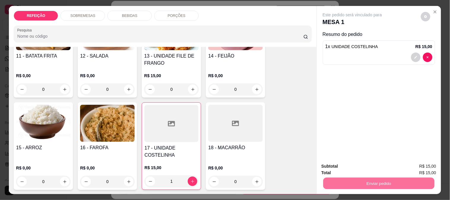
click at [341, 108] on div "Este pedido será vinculado para MESA 1 Resumo do pedido 1 x UNIDADE COSTELINHA …" at bounding box center [379, 82] width 124 height 152
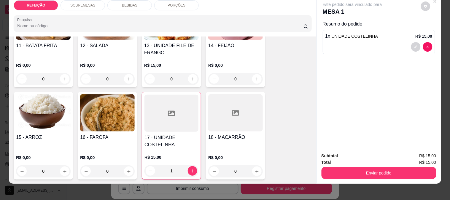
scroll to position [15, 0]
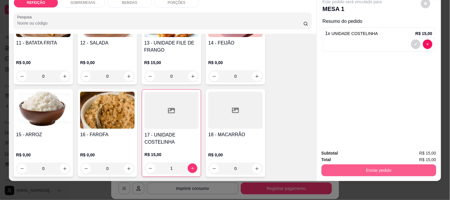
click at [359, 165] on button "Enviar pedido" at bounding box center [379, 171] width 115 height 12
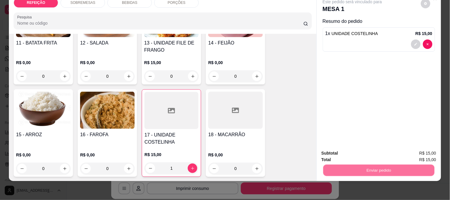
click at [423, 147] on button "Enviar pedido" at bounding box center [421, 150] width 34 height 11
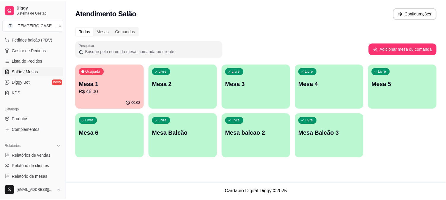
scroll to position [66, 0]
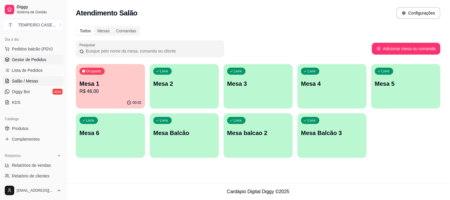
click at [29, 57] on span "Gestor de Pedidos" at bounding box center [29, 60] width 34 height 6
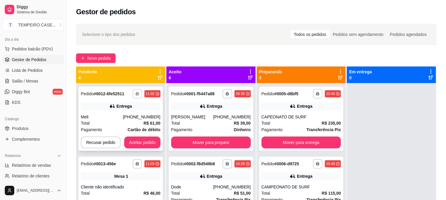
click at [137, 94] on icon "button" at bounding box center [137, 94] width 3 height 1
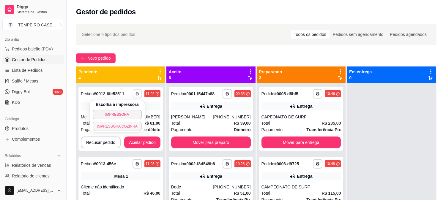
click at [119, 128] on button "IMPRESSORA COZINHA" at bounding box center [117, 127] width 49 height 10
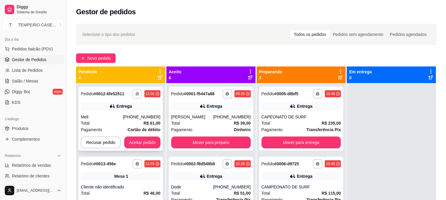
click at [136, 93] on icon "button" at bounding box center [137, 94] width 4 height 4
click at [128, 125] on button "IMPRESSORA COZINHA" at bounding box center [122, 122] width 39 height 8
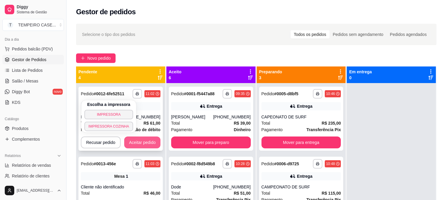
click at [140, 141] on button "Aceitar pedido" at bounding box center [142, 143] width 36 height 12
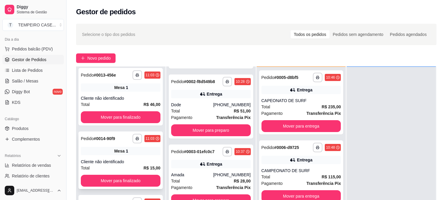
scroll to position [91, 0]
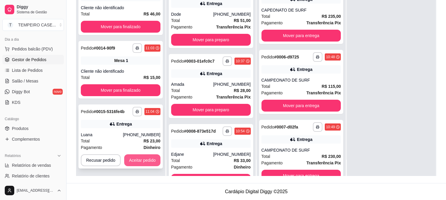
click at [135, 157] on button "Aceitar pedido" at bounding box center [142, 160] width 36 height 12
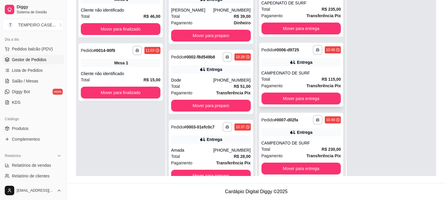
scroll to position [0, 0]
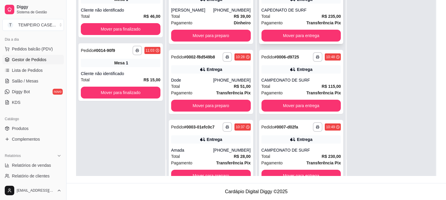
click at [289, 36] on button "Mover para entrega" at bounding box center [301, 36] width 80 height 12
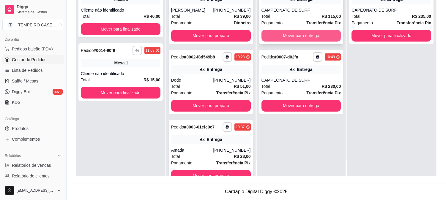
click at [290, 36] on button "Mover para entrega" at bounding box center [301, 36] width 80 height 12
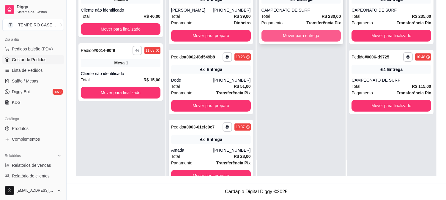
click at [291, 38] on button "Mover para entrega" at bounding box center [301, 36] width 80 height 12
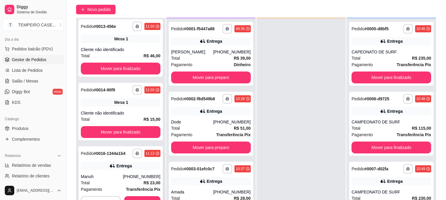
scroll to position [91, 0]
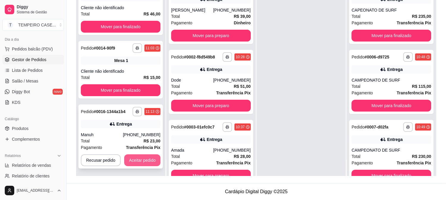
click at [141, 159] on button "Aceitar pedido" at bounding box center [142, 160] width 36 height 12
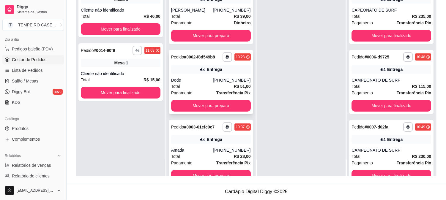
scroll to position [0, 0]
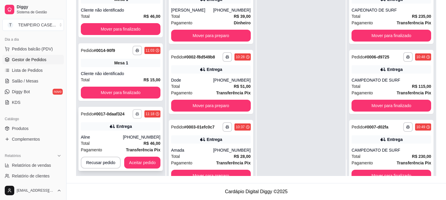
click at [132, 117] on button "button" at bounding box center [137, 114] width 10 height 10
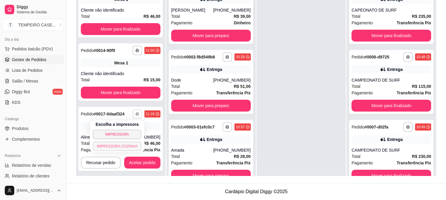
click at [127, 143] on button "IMPRESSORA COZINHA" at bounding box center [117, 147] width 49 height 10
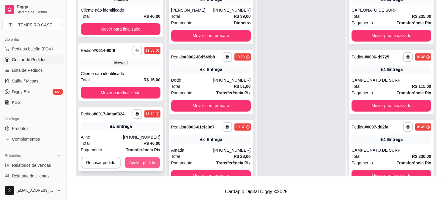
click at [138, 163] on button "Aceitar pedido" at bounding box center [142, 163] width 35 height 12
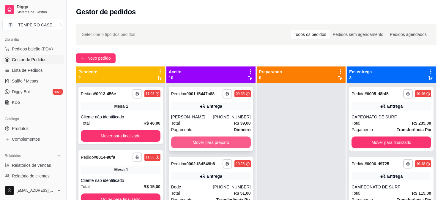
click at [221, 138] on button "Mover para preparo" at bounding box center [211, 143] width 80 height 12
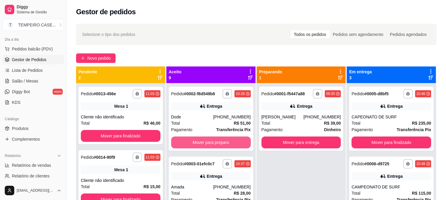
click at [222, 142] on button "Mover para preparo" at bounding box center [211, 143] width 80 height 12
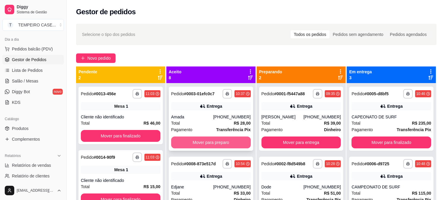
click at [223, 142] on button "Mover para preparo" at bounding box center [211, 143] width 80 height 12
click at [221, 143] on button "Mover para preparo" at bounding box center [211, 143] width 80 height 12
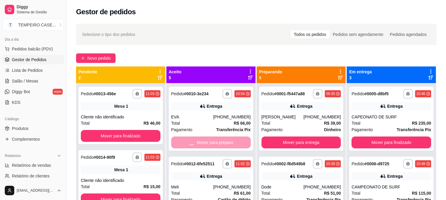
click at [221, 143] on div "Mover para preparo" at bounding box center [211, 143] width 80 height 12
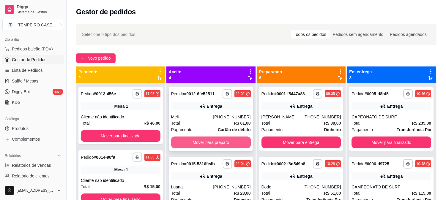
click at [230, 143] on button "Mover para preparo" at bounding box center [211, 143] width 80 height 12
click at [230, 143] on button "Mover para preparo" at bounding box center [210, 143] width 77 height 12
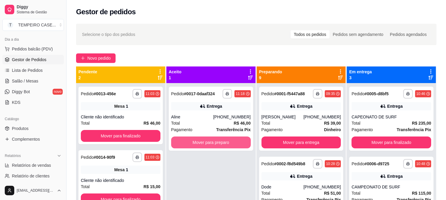
click at [230, 143] on button "Mover para preparo" at bounding box center [211, 143] width 80 height 12
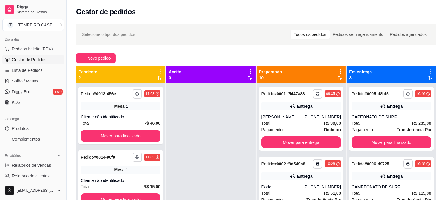
drag, startPoint x: 238, startPoint y: 131, endPoint x: 242, endPoint y: 128, distance: 4.5
drag, startPoint x: 242, startPoint y: 128, endPoint x: 233, endPoint y: 106, distance: 23.9
click at [233, 106] on div at bounding box center [210, 183] width 89 height 200
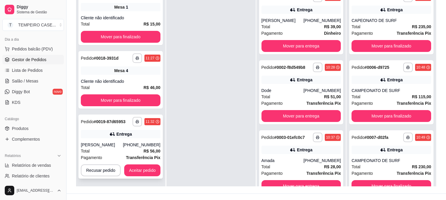
scroll to position [91, 0]
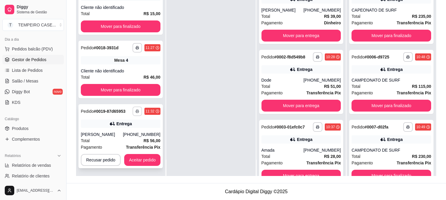
click at [134, 112] on button "button" at bounding box center [137, 112] width 10 height 10
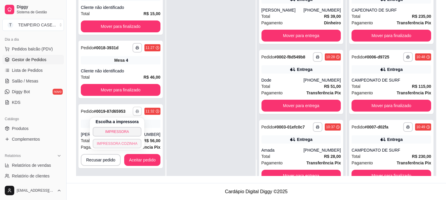
click at [123, 139] on button "IMPRESSORA COZINHA" at bounding box center [117, 144] width 49 height 10
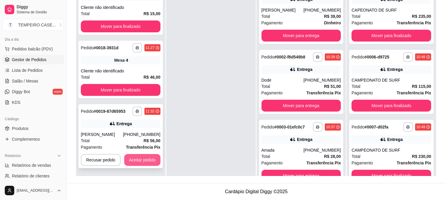
click at [132, 155] on button "Aceitar pedido" at bounding box center [142, 160] width 36 height 12
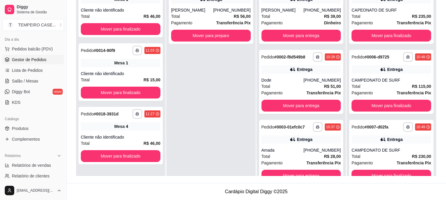
scroll to position [0, 0]
click at [207, 34] on button "Mover para preparo" at bounding box center [211, 36] width 80 height 12
click at [25, 80] on span "Salão / Mesas" at bounding box center [25, 81] width 26 height 6
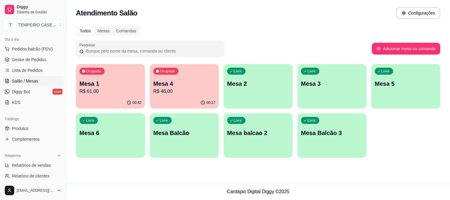
click at [120, 96] on div "Ocupada Mesa 1 R$ 61,00" at bounding box center [110, 80] width 69 height 33
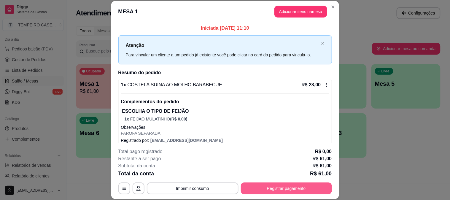
click at [292, 192] on button "Registrar pagamento" at bounding box center [286, 189] width 91 height 12
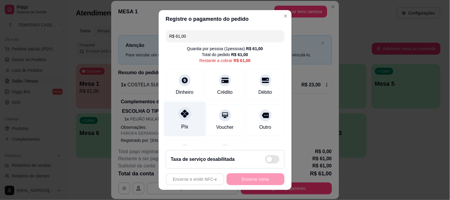
click at [174, 111] on div "Pix" at bounding box center [185, 119] width 42 height 35
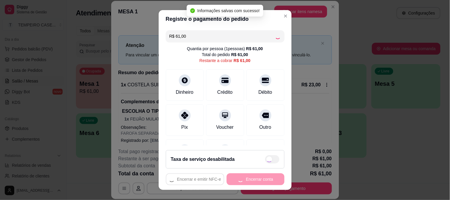
type input "R$ 0,00"
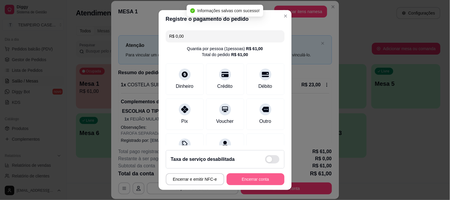
click at [252, 180] on button "Encerrar conta" at bounding box center [256, 179] width 58 height 12
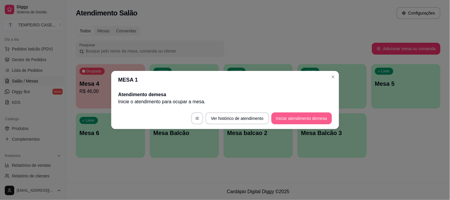
click at [303, 116] on button "Iniciar atendimento de mesa" at bounding box center [302, 119] width 61 height 12
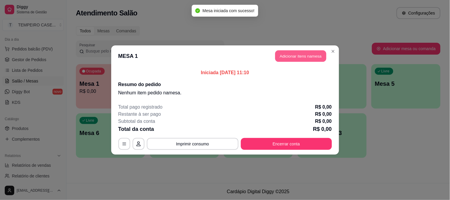
click at [292, 52] on button "Adicionar itens na mesa" at bounding box center [301, 56] width 51 height 12
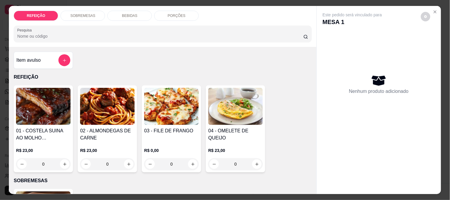
click at [162, 100] on img at bounding box center [171, 106] width 55 height 37
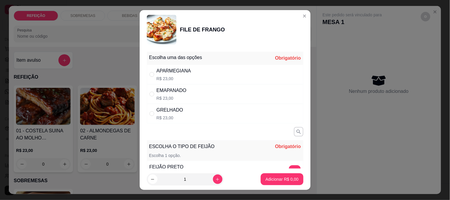
click at [206, 73] on div "APARMEGIANA R$ 23,00" at bounding box center [225, 75] width 157 height 20
radio input "true"
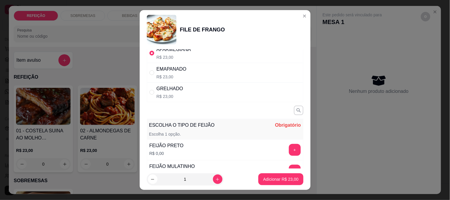
scroll to position [33, 0]
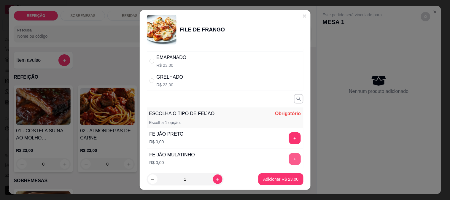
click at [289, 158] on button "+" at bounding box center [295, 159] width 12 height 12
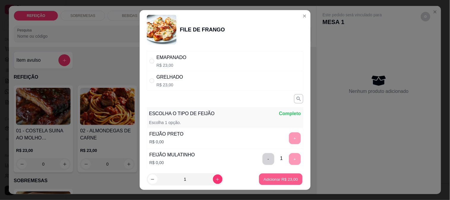
click at [269, 181] on p "Adicionar R$ 23,00" at bounding box center [281, 180] width 34 height 6
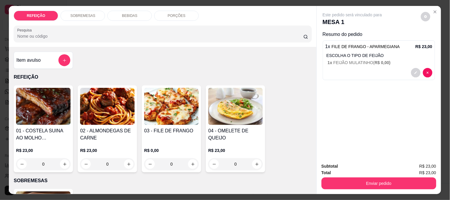
click at [166, 120] on img at bounding box center [171, 106] width 55 height 37
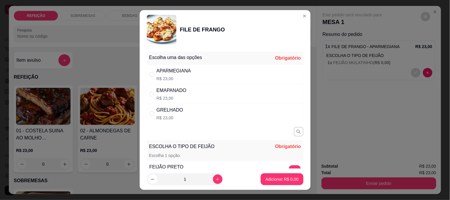
drag, startPoint x: 214, startPoint y: 71, endPoint x: 259, endPoint y: 114, distance: 62.6
click at [214, 70] on div "APARMEGIANA R$ 23,00" at bounding box center [225, 75] width 157 height 20
radio input "true"
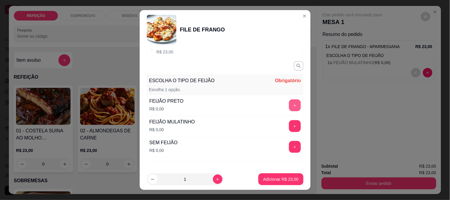
click at [289, 99] on button "+" at bounding box center [295, 105] width 12 height 12
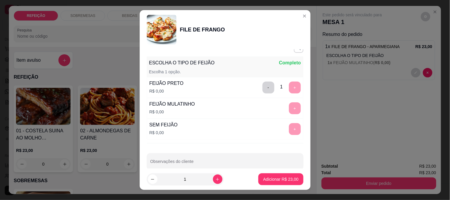
scroll to position [93, 0]
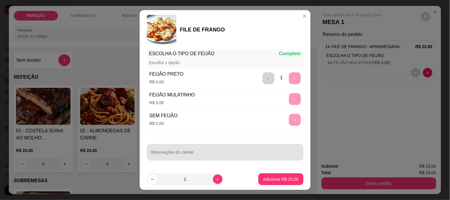
click at [201, 159] on div "Observações do cliente" at bounding box center [225, 152] width 157 height 17
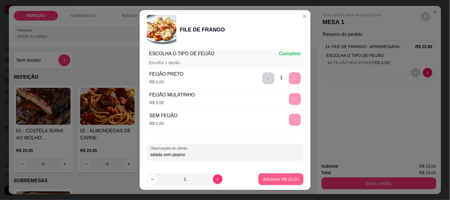
type input "salada sem pepino"
click at [262, 175] on button "Adicionar R$ 23,00" at bounding box center [281, 179] width 45 height 12
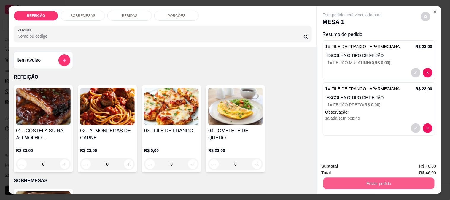
click at [348, 178] on button "Enviar pedido" at bounding box center [378, 184] width 111 height 12
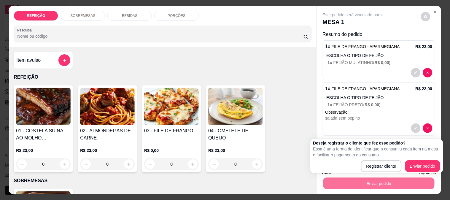
drag, startPoint x: 345, startPoint y: 162, endPoint x: 319, endPoint y: 143, distance: 32.1
click at [345, 162] on div "Registrar cliente Enviar pedido" at bounding box center [377, 166] width 127 height 12
click at [302, 127] on div "01 - COSTELA SUINA AO MOLHO BARABECUE R$ 23,00 0 02 - ALMONDEGAS DE CARNE R$ 23…" at bounding box center [163, 129] width 298 height 87
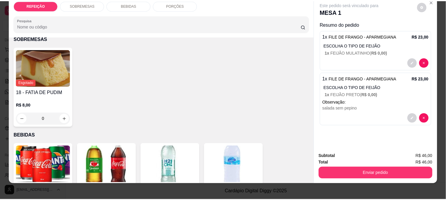
scroll to position [15, 0]
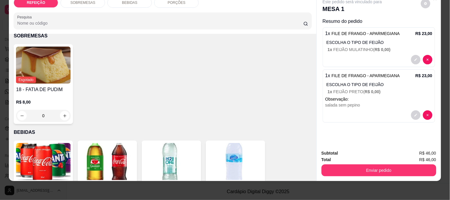
click at [346, 165] on button "Enviar pedido" at bounding box center [379, 171] width 115 height 12
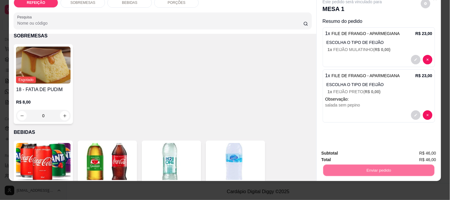
click at [423, 150] on button "Enviar pedido" at bounding box center [421, 150] width 34 height 11
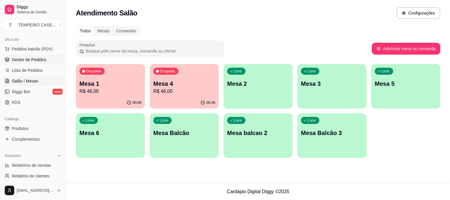
click at [26, 60] on span "Gestor de Pedidos" at bounding box center [29, 60] width 34 height 6
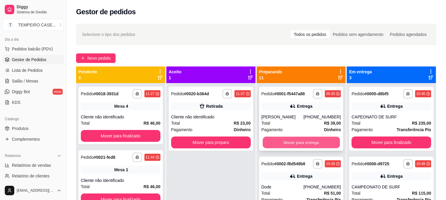
click at [290, 145] on button "Mover para entrega" at bounding box center [300, 143] width 77 height 12
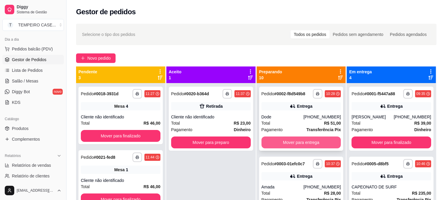
click at [297, 143] on button "Mover para entrega" at bounding box center [301, 143] width 80 height 12
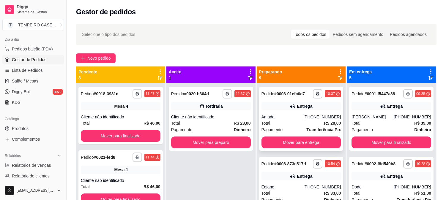
click at [307, 149] on div "**********" at bounding box center [301, 119] width 84 height 64
click at [318, 137] on button "Mover para entrega" at bounding box center [301, 143] width 80 height 12
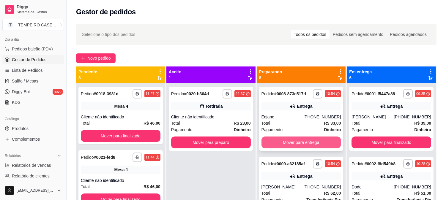
click at [315, 143] on button "Mover para entrega" at bounding box center [301, 143] width 80 height 12
click at [315, 145] on button "Mover para entrega" at bounding box center [301, 143] width 80 height 12
click at [315, 145] on button "Mover para entrega" at bounding box center [300, 143] width 77 height 12
click at [311, 144] on button "Mover para entrega" at bounding box center [300, 143] width 77 height 12
click at [311, 143] on button "Mover para entrega" at bounding box center [300, 143] width 77 height 12
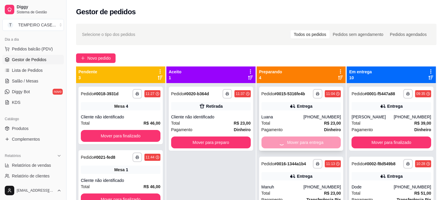
click at [308, 143] on div "Mover para entrega" at bounding box center [301, 143] width 80 height 12
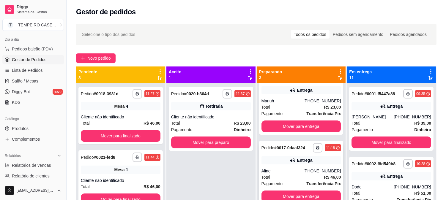
scroll to position [20, 0]
click at [305, 128] on div "**********" at bounding box center [301, 103] width 84 height 64
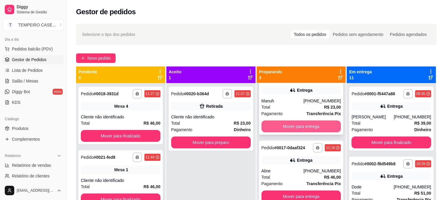
click at [315, 124] on button "Mover para entrega" at bounding box center [301, 127] width 80 height 12
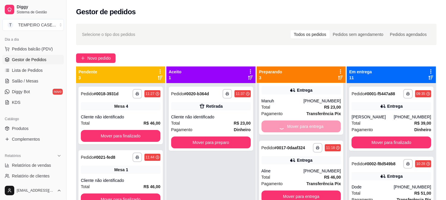
scroll to position [0, 0]
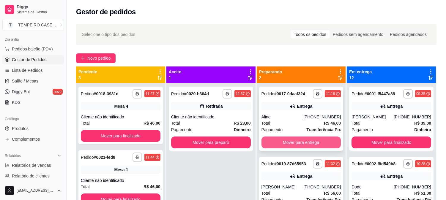
click at [304, 140] on button "Mover para entrega" at bounding box center [301, 143] width 80 height 12
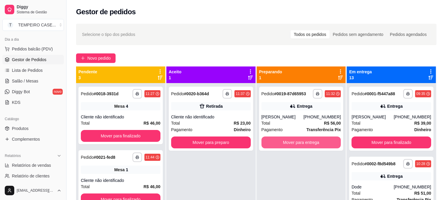
click at [309, 145] on button "Mover para entrega" at bounding box center [301, 143] width 80 height 12
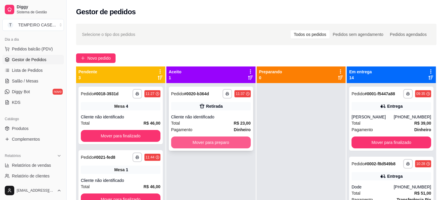
click at [213, 142] on button "Mover para preparo" at bounding box center [211, 143] width 80 height 12
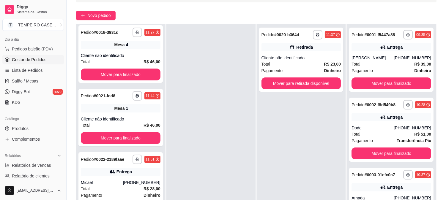
scroll to position [91, 0]
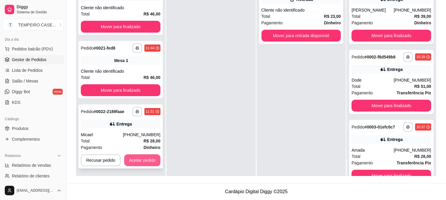
click at [140, 156] on button "Aceitar pedido" at bounding box center [142, 160] width 36 height 12
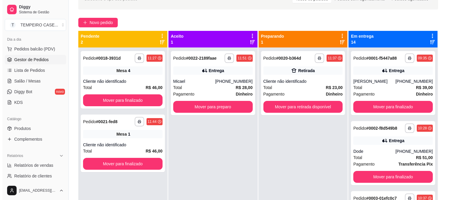
scroll to position [0, 0]
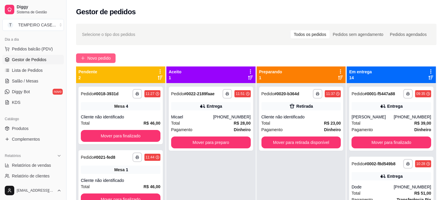
click at [97, 60] on span "Novo pedido" at bounding box center [98, 58] width 23 height 7
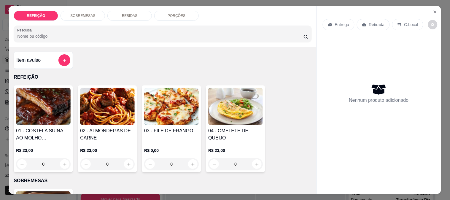
click at [40, 96] on img at bounding box center [43, 106] width 55 height 37
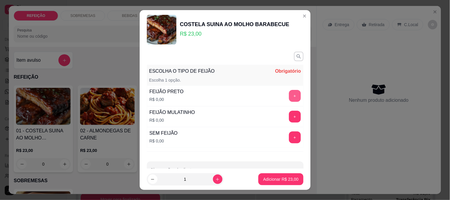
click at [289, 99] on button "+" at bounding box center [295, 96] width 12 height 12
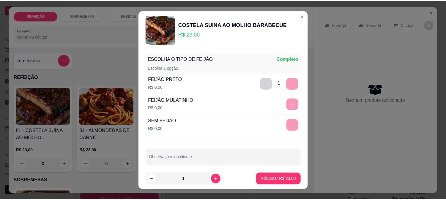
scroll to position [18, 0]
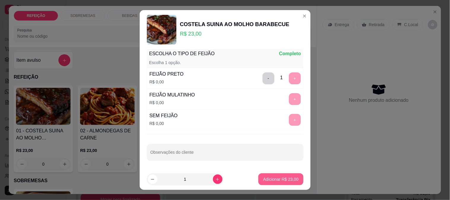
click at [279, 177] on p "Adicionar R$ 23,00" at bounding box center [280, 179] width 35 height 6
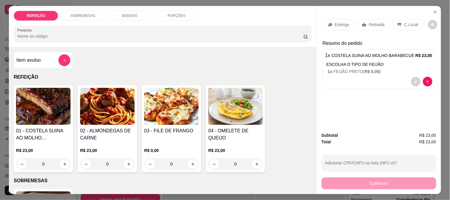
click at [342, 22] on p "Entrega" at bounding box center [342, 25] width 15 height 6
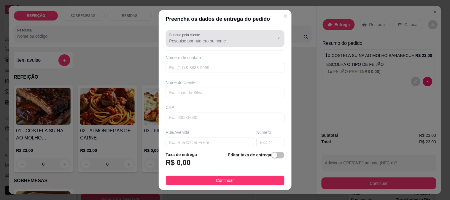
click at [216, 39] on input "Busque pelo cliente" at bounding box center [217, 41] width 95 height 6
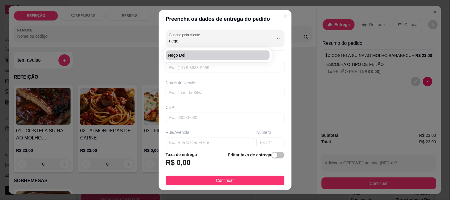
click at [204, 52] on span "Nego del" at bounding box center [215, 55] width 94 height 6
type input "Nego del"
type input "8194383577"
type input "Nego del"
type input "girador de maraca"
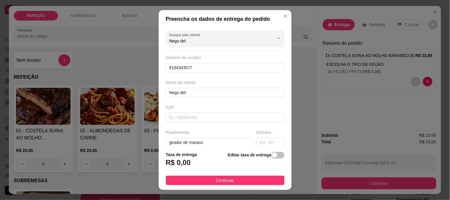
type input "Nego del"
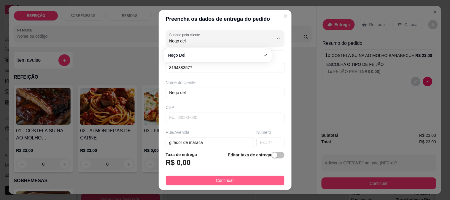
click at [209, 181] on button "Continuar" at bounding box center [225, 181] width 119 height 10
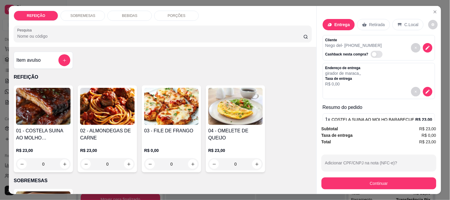
click at [355, 188] on div "Subtotal R$ 23,00 Taxa de entrega R$ 0,00 Total R$ 23,00 Adicionar CPF/CNPJ na …" at bounding box center [379, 157] width 124 height 73
click at [358, 183] on button "Continuar" at bounding box center [379, 184] width 115 height 12
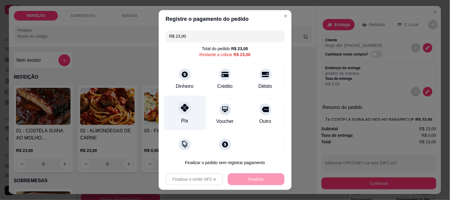
click at [178, 110] on div at bounding box center [184, 107] width 13 height 13
type input "R$ 0,00"
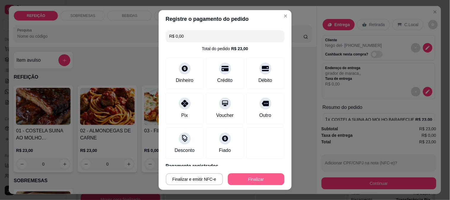
click at [242, 180] on button "Finalizar" at bounding box center [256, 179] width 57 height 12
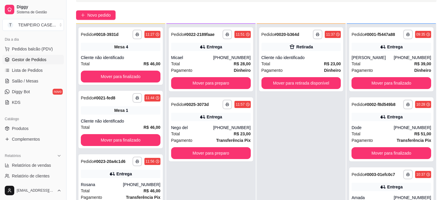
scroll to position [91, 0]
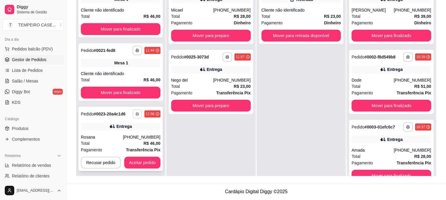
click at [135, 115] on icon "button" at bounding box center [137, 114] width 4 height 4
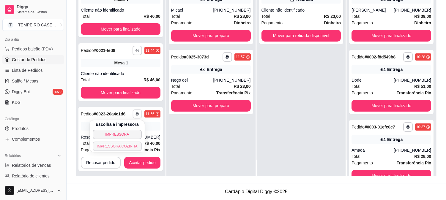
click at [126, 145] on button "IMPRESSORA COZINHA" at bounding box center [117, 147] width 49 height 10
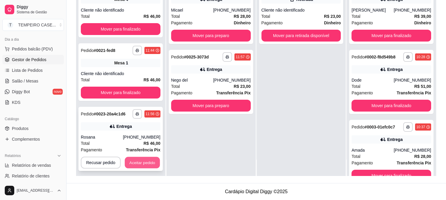
click at [146, 159] on button "Aceitar pedido" at bounding box center [142, 163] width 35 height 12
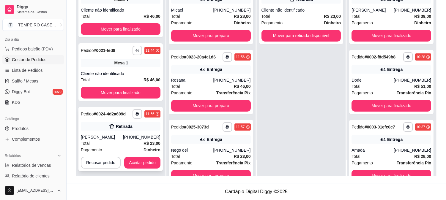
scroll to position [2, 0]
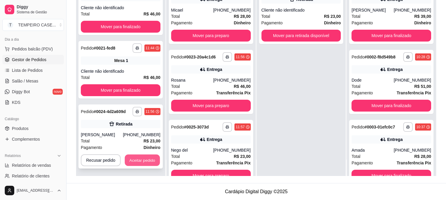
click at [139, 158] on button "Aceitar pedido" at bounding box center [142, 161] width 35 height 12
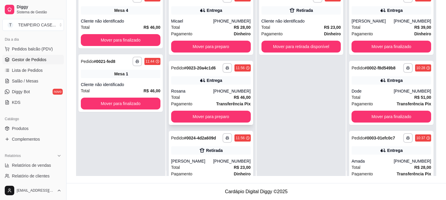
scroll to position [0, 0]
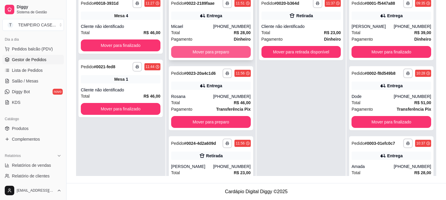
click at [207, 52] on button "Mover para preparo" at bounding box center [211, 52] width 80 height 12
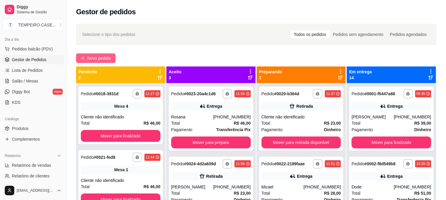
click at [92, 57] on span "Novo pedido" at bounding box center [98, 58] width 23 height 7
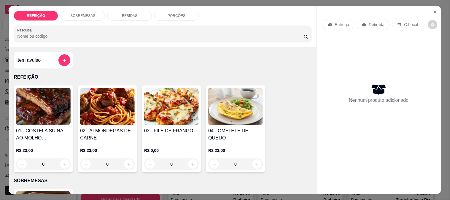
click at [144, 102] on img at bounding box center [171, 106] width 55 height 37
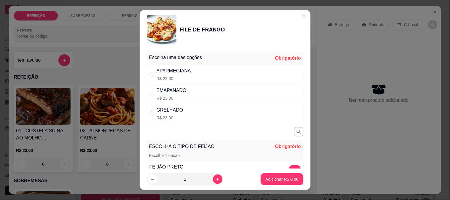
click at [204, 73] on div "APARMEGIANA R$ 23,00" at bounding box center [225, 75] width 157 height 20
radio input "true"
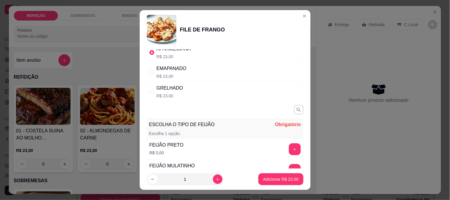
scroll to position [33, 0]
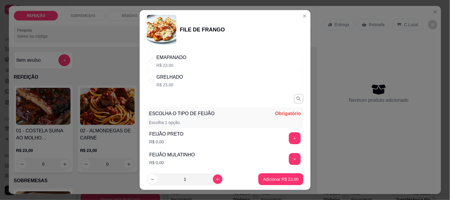
click at [289, 141] on button "+" at bounding box center [295, 138] width 12 height 12
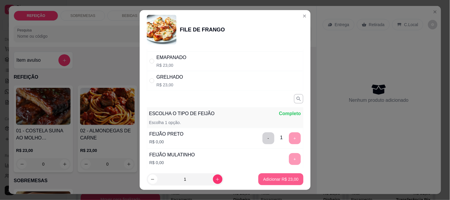
click at [272, 176] on button "Adicionar R$ 23,00" at bounding box center [281, 179] width 45 height 12
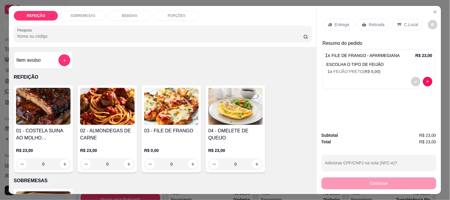
click at [335, 23] on p "Entrega" at bounding box center [342, 25] width 15 height 6
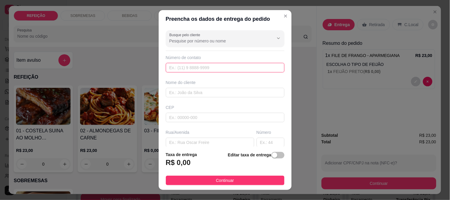
click at [179, 67] on input "text" at bounding box center [225, 68] width 119 height 10
paste input "[PHONE_NUMBER]"
type input "[PHONE_NUMBER]"
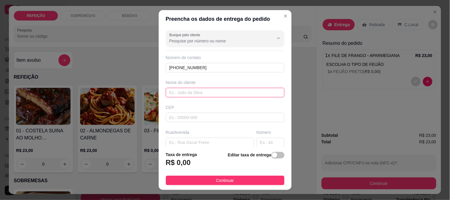
click at [176, 88] on input "text" at bounding box center [225, 93] width 119 height 10
paste input "Rinaldo"
type input "Rinaldo"
click at [183, 144] on input "text" at bounding box center [210, 143] width 88 height 10
paste input "Enfrente ao bar do [PERSON_NAME], na casa de vidro, no [GEOGRAPHIC_DATA]!"
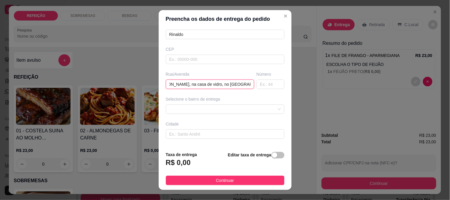
scroll to position [66, 0]
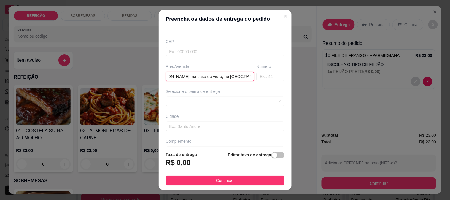
type input "Enfrente ao bar do [PERSON_NAME], na casa de vidro, no [GEOGRAPHIC_DATA]!"
click at [191, 106] on div "Busque pelo cliente Número de contato (81) 8547-1678 Nome do cliente Rinaldo CE…" at bounding box center [225, 87] width 133 height 119
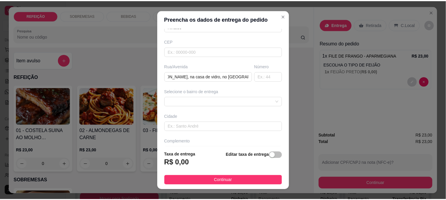
scroll to position [0, 0]
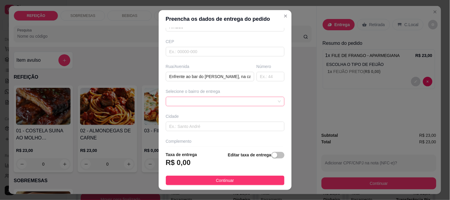
click at [189, 104] on span at bounding box center [226, 101] width 112 height 9
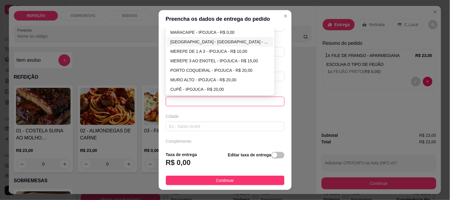
click at [194, 34] on div "MARACAIPE - IPOJUCA - R$ 0,00" at bounding box center [220, 32] width 99 height 7
type input "IPOJUCA"
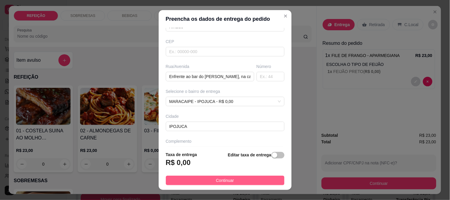
click at [248, 179] on button "Continuar" at bounding box center [225, 181] width 119 height 10
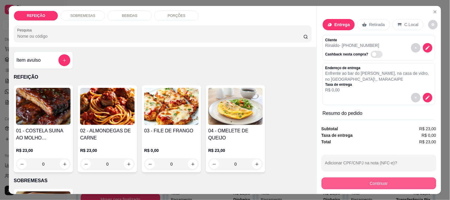
click at [336, 178] on button "Continuar" at bounding box center [379, 184] width 115 height 12
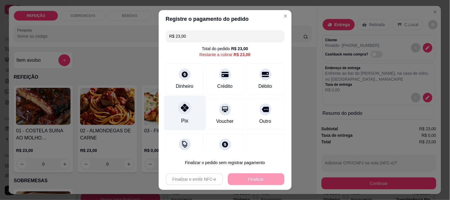
click at [170, 110] on div "Pix" at bounding box center [185, 113] width 42 height 35
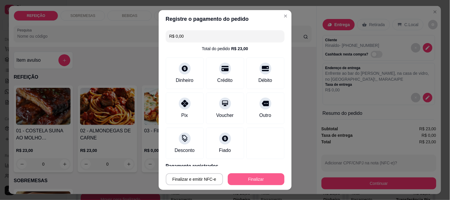
click at [238, 179] on button "Finalizar" at bounding box center [256, 179] width 57 height 12
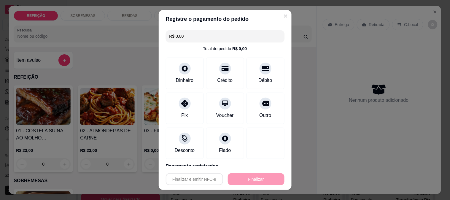
type input "-R$ 23,00"
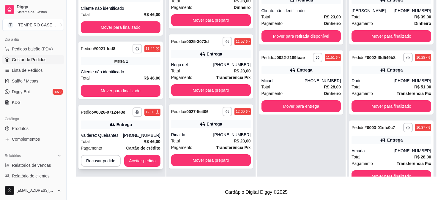
scroll to position [91, 0]
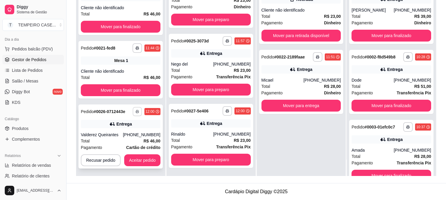
click at [133, 113] on button "button" at bounding box center [136, 111] width 9 height 9
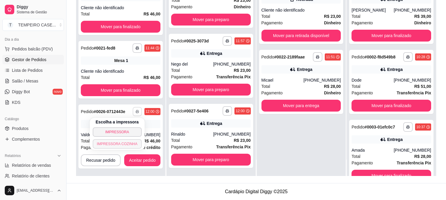
click at [120, 142] on button "IMPRESSORA COZINHA" at bounding box center [117, 144] width 49 height 10
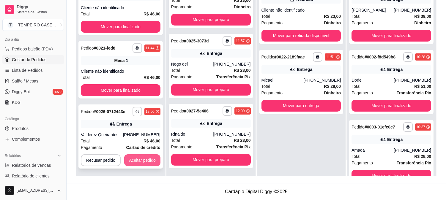
click at [146, 159] on button "Aceitar pedido" at bounding box center [142, 160] width 36 height 12
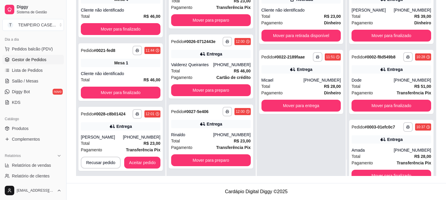
scroll to position [161, 0]
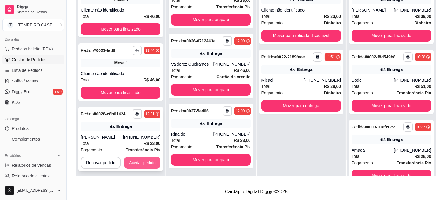
click at [148, 162] on button "Aceitar pedido" at bounding box center [142, 163] width 36 height 12
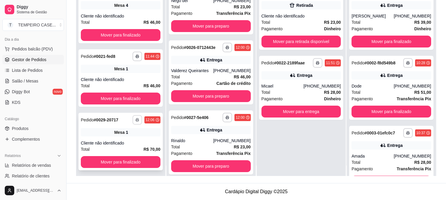
scroll to position [16, 0]
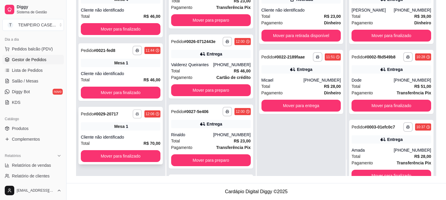
click at [135, 114] on icon "button" at bounding box center [137, 114] width 4 height 4
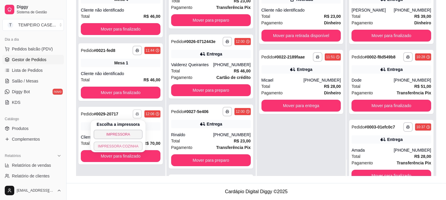
click at [120, 145] on button "IMPRESSORA COZINHA" at bounding box center [118, 147] width 49 height 10
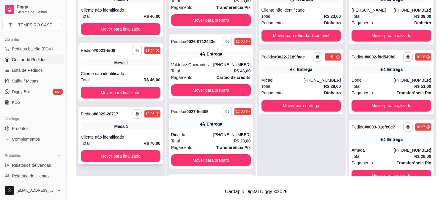
click at [140, 112] on button "button" at bounding box center [137, 114] width 10 height 10
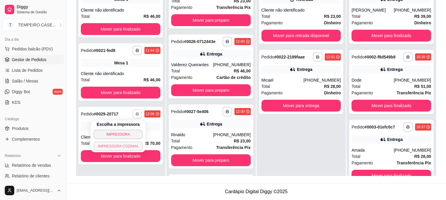
click at [124, 144] on button "IMPRESSORA COZINHA" at bounding box center [118, 147] width 49 height 10
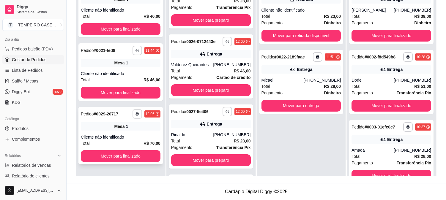
click at [136, 114] on icon "button" at bounding box center [137, 114] width 3 height 1
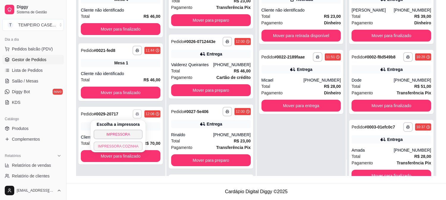
click at [128, 144] on button "IMPRESSORA COZINHA" at bounding box center [118, 147] width 49 height 10
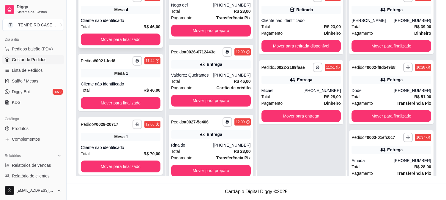
scroll to position [0, 0]
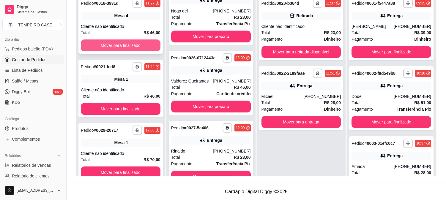
click at [130, 43] on button "Mover para finalizado" at bounding box center [121, 45] width 80 height 12
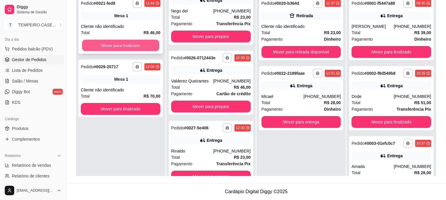
click at [130, 45] on button "Mover para finalizado" at bounding box center [120, 46] width 77 height 12
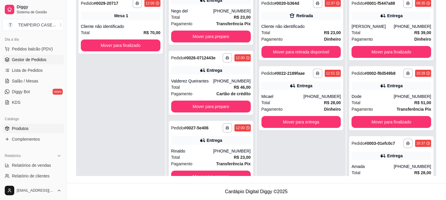
click at [23, 126] on span "Produtos" at bounding box center [20, 129] width 17 height 6
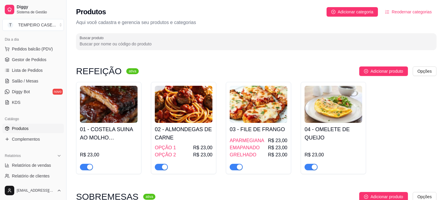
scroll to position [198, 0]
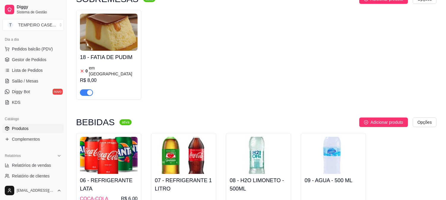
click at [118, 84] on div at bounding box center [109, 90] width 58 height 12
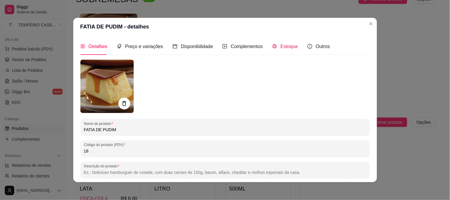
click at [285, 47] on span "Estoque" at bounding box center [290, 46] width 18 height 5
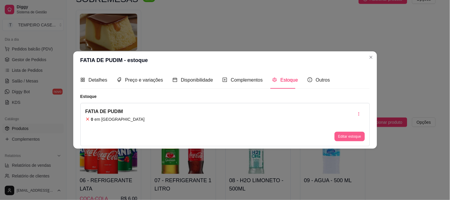
click at [352, 133] on button "Editar estoque" at bounding box center [350, 137] width 30 height 10
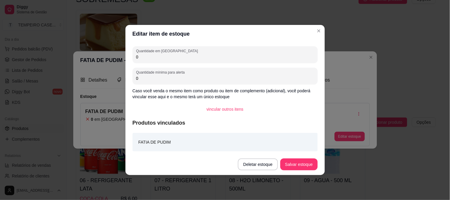
drag, startPoint x: 130, startPoint y: 57, endPoint x: 92, endPoint y: 57, distance: 37.7
click at [92, 57] on div "Editar item de estoque Quantidade em estoque 0 Quantidade mínima para alerta 0 …" at bounding box center [225, 100] width 450 height 200
type input "8"
click at [290, 161] on button "Salvar estoque" at bounding box center [299, 165] width 37 height 12
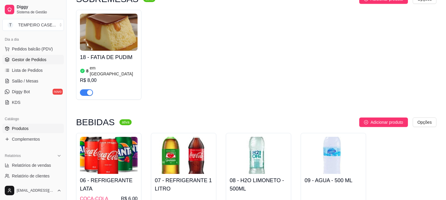
click at [30, 63] on link "Gestor de Pedidos" at bounding box center [32, 60] width 61 height 10
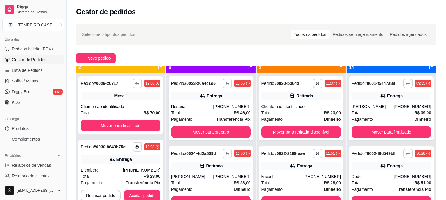
scroll to position [16, 0]
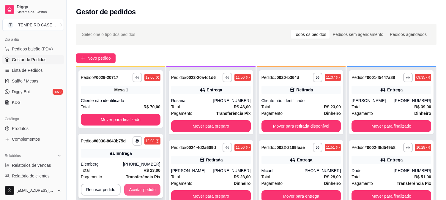
click at [138, 191] on button "Aceitar pedido" at bounding box center [142, 190] width 36 height 12
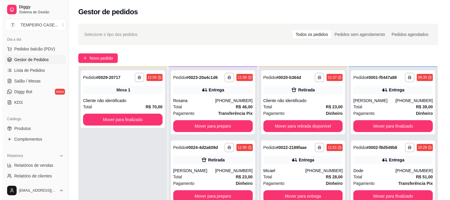
scroll to position [0, 0]
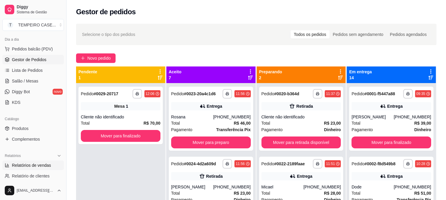
click at [25, 161] on link "Relatórios de vendas" at bounding box center [32, 166] width 61 height 10
select select "ALL"
select select "0"
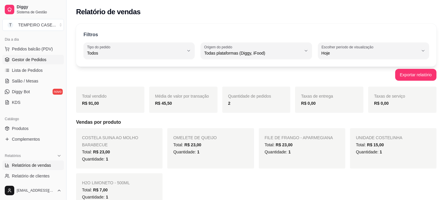
click at [22, 63] on link "Gestor de Pedidos" at bounding box center [32, 60] width 61 height 10
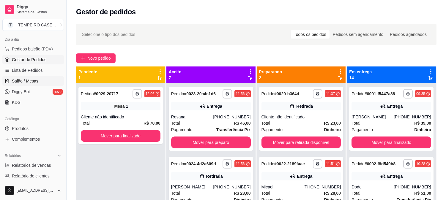
click at [24, 77] on link "Salão / Mesas" at bounding box center [32, 81] width 61 height 10
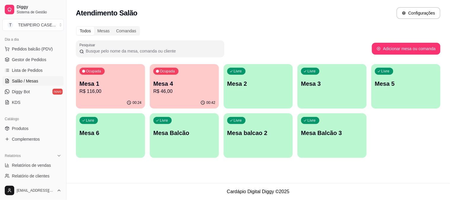
click at [120, 93] on p "R$ 116,00" at bounding box center [111, 91] width 62 height 7
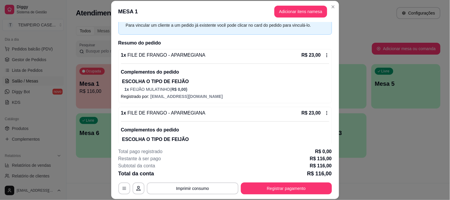
scroll to position [29, 0]
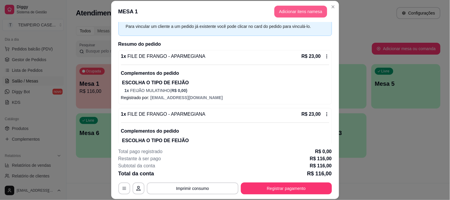
click at [284, 13] on button "Adicionar itens na mesa" at bounding box center [301, 12] width 53 height 12
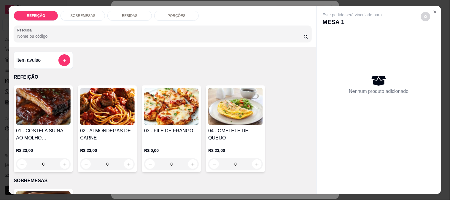
click at [115, 11] on div "BEBIDAS" at bounding box center [129, 16] width 45 height 10
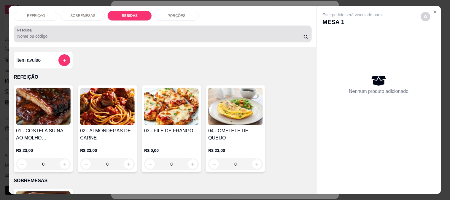
scroll to position [15, 0]
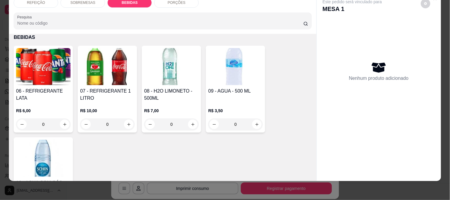
click at [157, 66] on img at bounding box center [171, 66] width 55 height 37
click at [287, 137] on p "Adicionar R$ 7,00" at bounding box center [282, 136] width 33 height 6
type input "1"
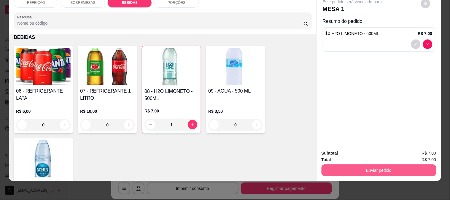
click at [374, 170] on button "Enviar pedido" at bounding box center [379, 171] width 115 height 12
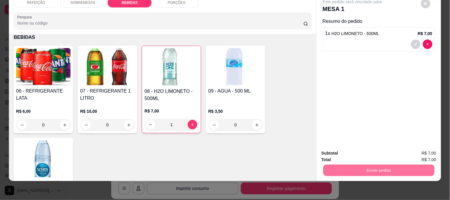
click at [424, 150] on button "Enviar pedido" at bounding box center [421, 150] width 34 height 11
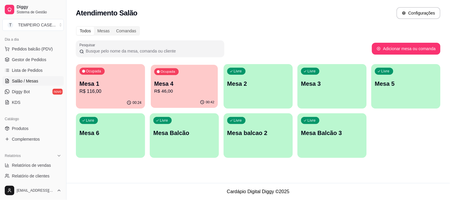
click at [169, 82] on p "Mesa 4" at bounding box center [184, 84] width 60 height 8
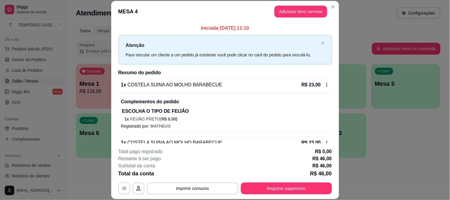
click at [287, 11] on button "Adicionar itens na mesa" at bounding box center [301, 12] width 53 height 12
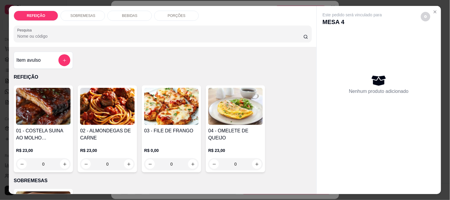
click at [110, 16] on div "BEBIDAS" at bounding box center [129, 16] width 45 height 10
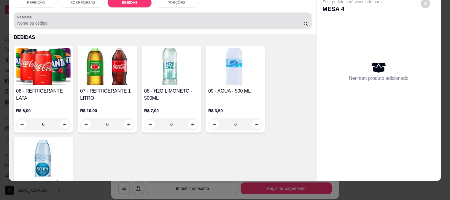
click at [93, 53] on img at bounding box center [107, 66] width 55 height 37
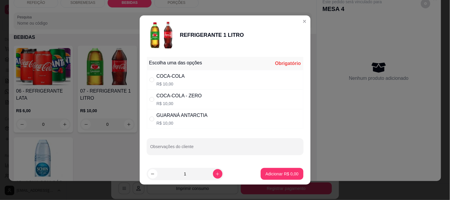
click at [177, 81] on p "R$ 10,00" at bounding box center [171, 84] width 28 height 6
radio input "true"
click at [273, 170] on button "Adicionar R$ 10,00" at bounding box center [281, 174] width 45 height 12
type input "1"
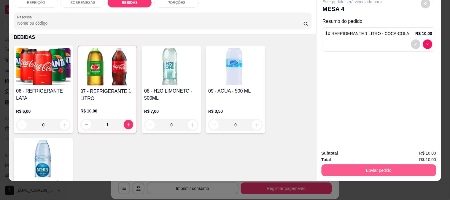
click at [368, 165] on button "Enviar pedido" at bounding box center [379, 171] width 115 height 12
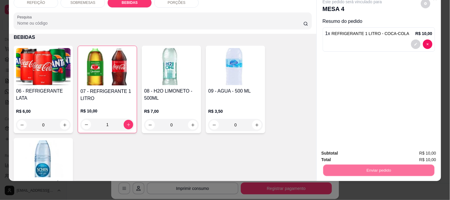
click at [414, 147] on button "Enviar pedido" at bounding box center [421, 150] width 33 height 11
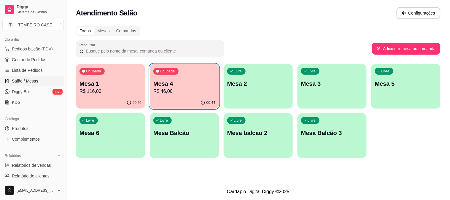
click at [170, 91] on p "R$ 46,00" at bounding box center [185, 91] width 62 height 7
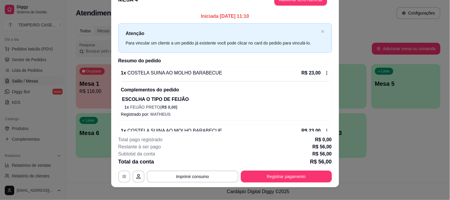
scroll to position [18, 0]
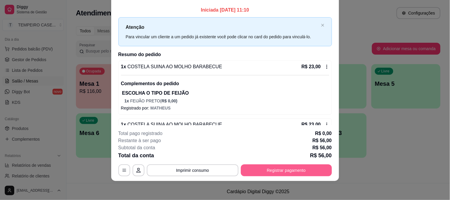
click at [280, 169] on button "Registrar pagamento" at bounding box center [286, 171] width 91 height 12
click at [177, 71] on div "Dinheiro" at bounding box center [185, 84] width 42 height 35
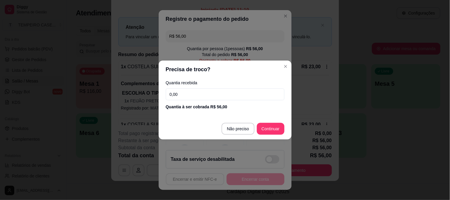
drag, startPoint x: 200, startPoint y: 94, endPoint x: 155, endPoint y: 94, distance: 44.2
click at [155, 94] on div "Precisa de troco? Quantia recebida 0,00 Quantia à ser cobrada R$ 56,00 Não prec…" at bounding box center [225, 100] width 450 height 200
type input "22,00"
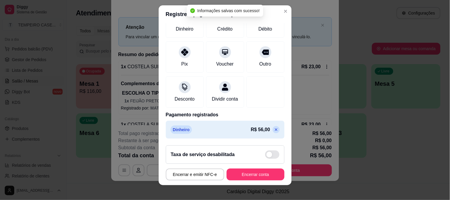
scroll to position [9, 0]
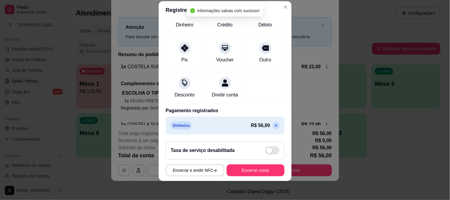
click at [274, 124] on icon at bounding box center [276, 125] width 5 height 5
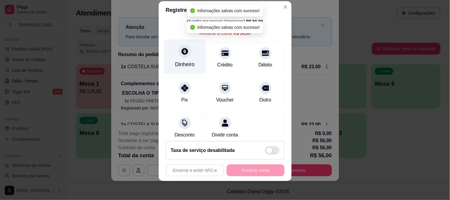
scroll to position [0, 0]
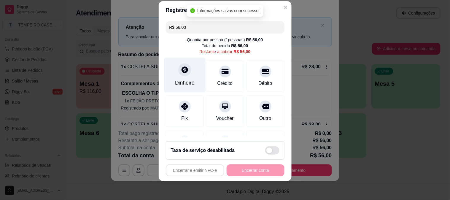
click at [188, 77] on div "Dinheiro" at bounding box center [185, 75] width 42 height 35
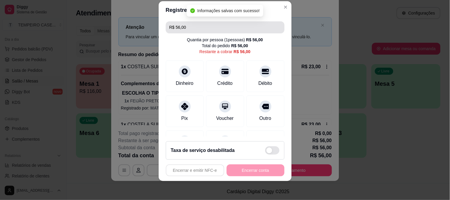
drag, startPoint x: 107, startPoint y: 26, endPoint x: 95, endPoint y: 26, distance: 12.2
click at [96, 26] on div "Registre o pagamento do pedido R$ 56,00 Quantia por pessoa ( 1 pessoas) R$ 56,0…" at bounding box center [225, 100] width 450 height 200
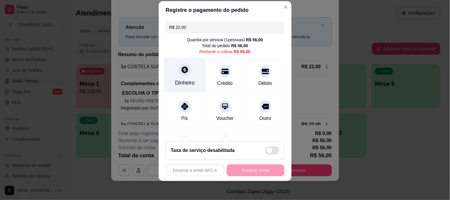
click at [174, 69] on div "Dinheiro" at bounding box center [185, 75] width 42 height 35
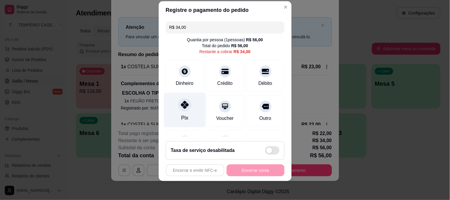
click at [182, 112] on div "Pix" at bounding box center [185, 110] width 42 height 35
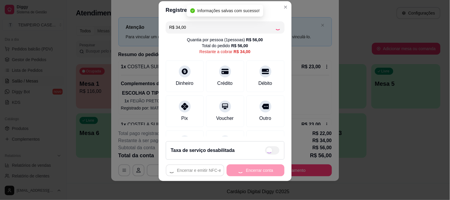
type input "R$ 0,00"
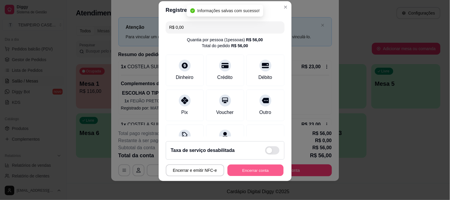
click at [253, 169] on button "Encerrar conta" at bounding box center [256, 171] width 56 height 12
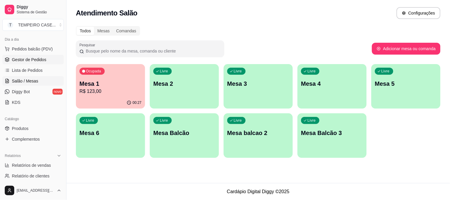
click at [29, 62] on span "Gestor de Pedidos" at bounding box center [29, 60] width 34 height 6
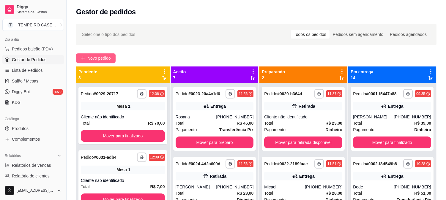
click at [93, 60] on span "Novo pedido" at bounding box center [98, 58] width 23 height 7
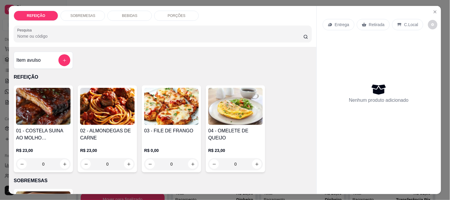
click at [19, 105] on img at bounding box center [43, 106] width 55 height 37
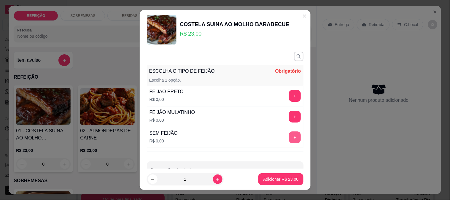
click at [289, 137] on button "+" at bounding box center [295, 138] width 12 height 12
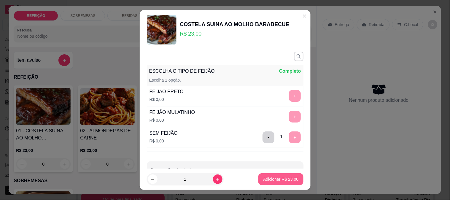
click at [275, 175] on button "Adicionar R$ 23,00" at bounding box center [281, 179] width 45 height 12
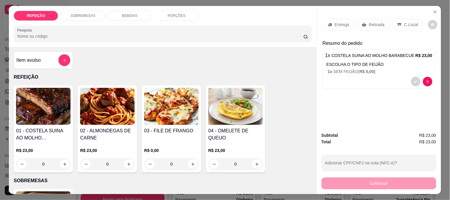
click at [336, 19] on div "Entrega" at bounding box center [339, 24] width 32 height 11
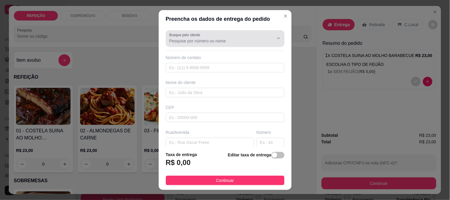
click at [207, 37] on div at bounding box center [226, 39] width 112 height 12
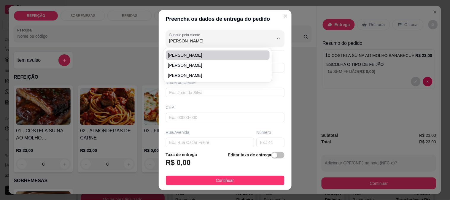
click at [201, 51] on li "[PERSON_NAME]" at bounding box center [218, 55] width 104 height 10
type input "[PERSON_NAME]"
type input "3197015984"
type input "[PERSON_NAME]"
type input "[STREET_ADDRESS]"
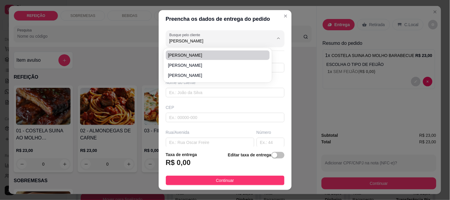
type input "IPOJUCA"
type input "Loja 15 Ateliê [PERSON_NAME]"
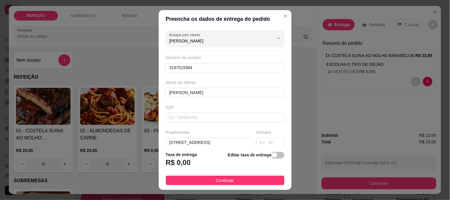
type input "[PERSON_NAME]"
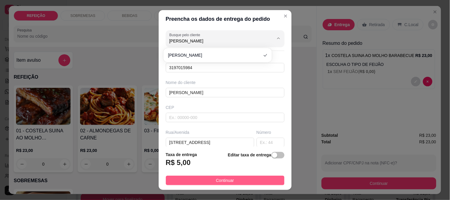
click at [216, 181] on span "Continuar" at bounding box center [225, 180] width 18 height 7
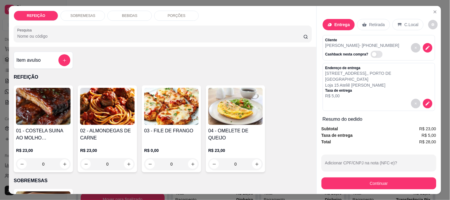
click at [349, 182] on button "Continuar" at bounding box center [379, 184] width 115 height 12
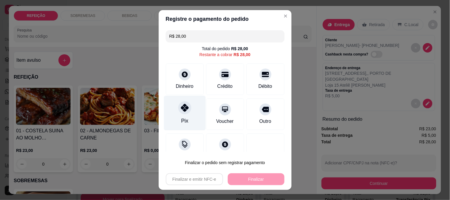
click at [182, 111] on icon at bounding box center [185, 108] width 8 height 8
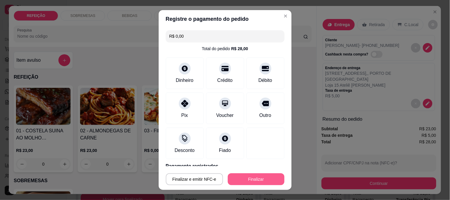
click at [244, 176] on button "Finalizar" at bounding box center [256, 179] width 57 height 12
type input "-R$ 28,00"
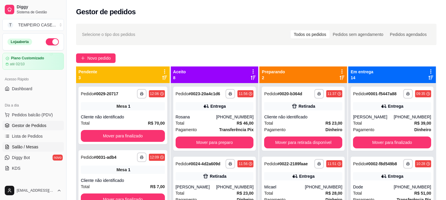
click at [34, 150] on span "Salão / Mesas" at bounding box center [25, 147] width 26 height 6
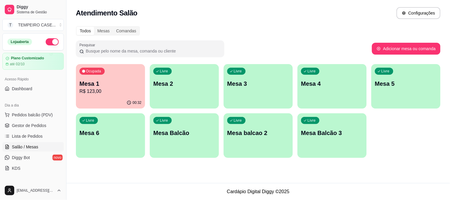
click at [277, 94] on div "Livre Mesa 3" at bounding box center [258, 82] width 69 height 37
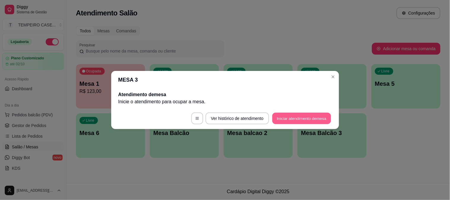
click at [295, 119] on button "Iniciar atendimento de mesa" at bounding box center [302, 119] width 59 height 12
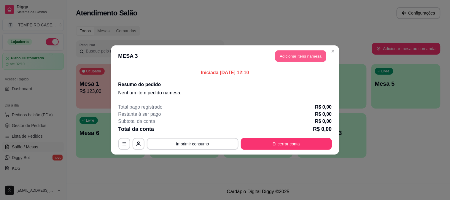
click at [310, 56] on button "Adicionar itens na mesa" at bounding box center [301, 56] width 51 height 12
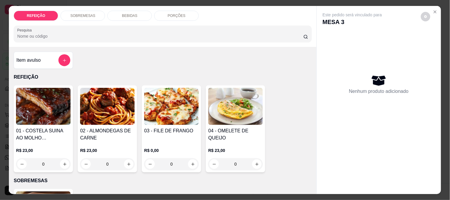
click at [43, 104] on img at bounding box center [43, 106] width 55 height 37
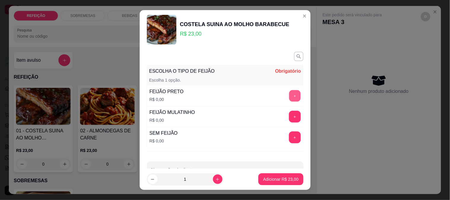
click at [289, 97] on button "+" at bounding box center [295, 96] width 12 height 12
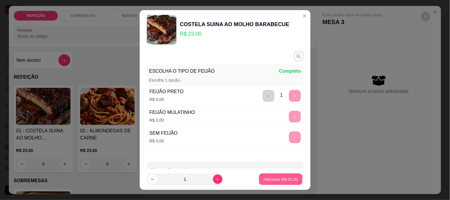
click at [270, 181] on p "Adicionar R$ 23,00" at bounding box center [281, 180] width 34 height 6
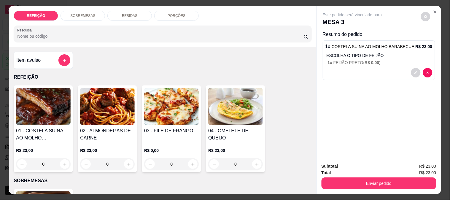
click at [123, 14] on p "BEBIDAS" at bounding box center [129, 15] width 15 height 5
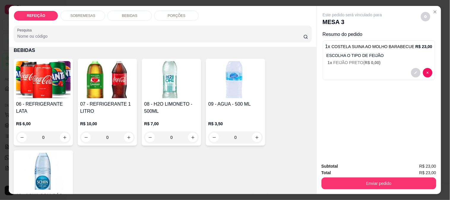
scroll to position [15, 0]
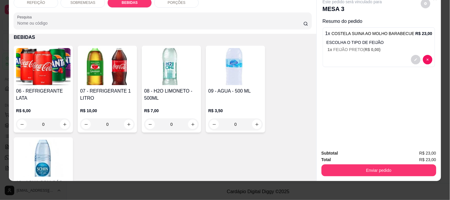
click at [160, 72] on img at bounding box center [171, 66] width 55 height 37
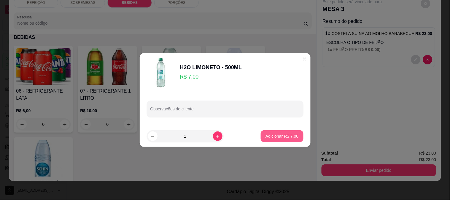
click at [281, 138] on p "Adicionar R$ 7,00" at bounding box center [282, 136] width 33 height 6
type input "1"
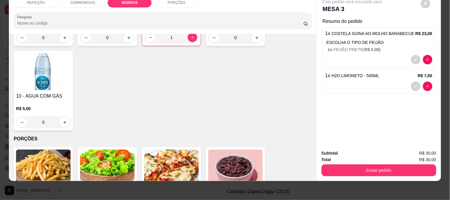
scroll to position [326, 0]
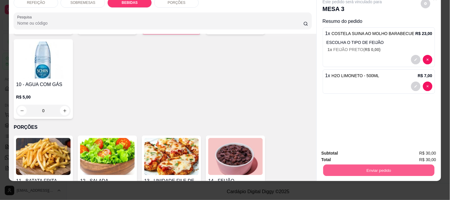
click at [363, 165] on button "Enviar pedido" at bounding box center [378, 171] width 111 height 12
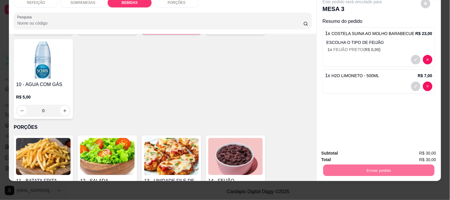
click at [420, 149] on button "Enviar pedido" at bounding box center [421, 150] width 33 height 11
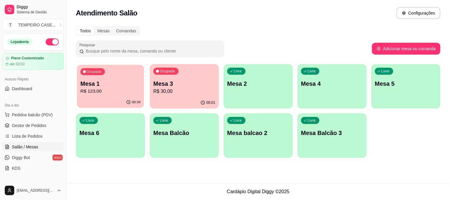
click at [117, 81] on p "Mesa 1" at bounding box center [110, 84] width 60 height 8
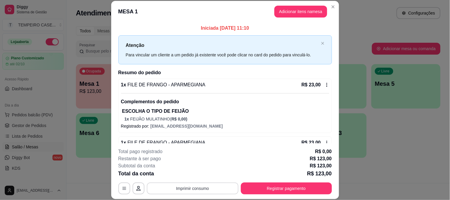
click at [189, 192] on button "Imprimir consumo" at bounding box center [193, 189] width 92 height 12
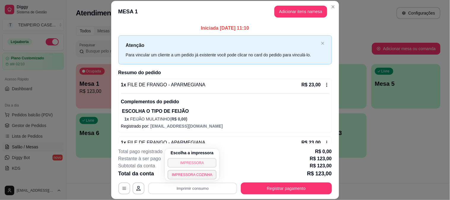
click at [200, 165] on button "IMPRESSORA" at bounding box center [192, 163] width 49 height 10
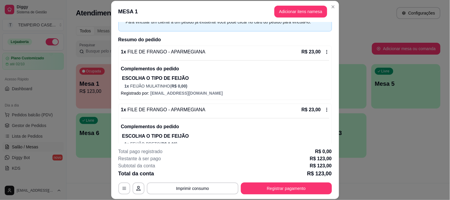
scroll to position [99, 0]
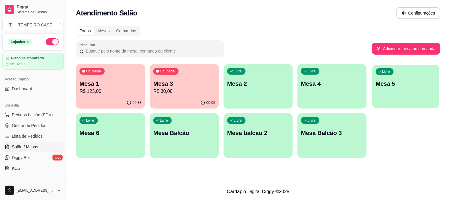
click at [387, 82] on p "Mesa 5" at bounding box center [406, 84] width 60 height 8
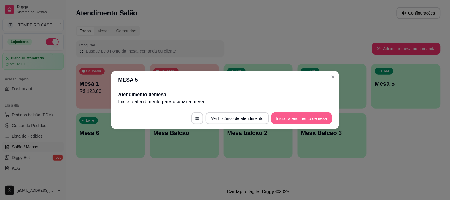
click at [289, 120] on button "Iniciar atendimento de mesa" at bounding box center [302, 119] width 61 height 12
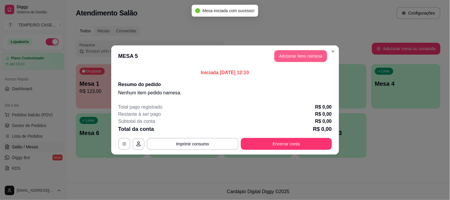
click at [295, 58] on button "Adicionar itens na mesa" at bounding box center [301, 56] width 53 height 12
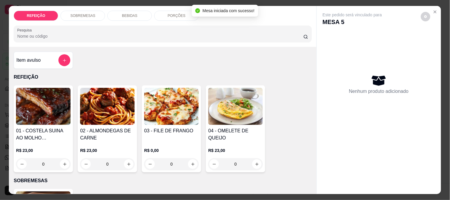
click at [165, 102] on img at bounding box center [171, 106] width 55 height 37
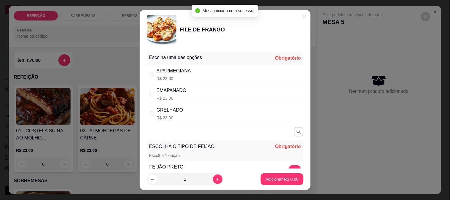
click at [201, 74] on div "APARMEGIANA R$ 23,00" at bounding box center [225, 75] width 157 height 20
radio input "true"
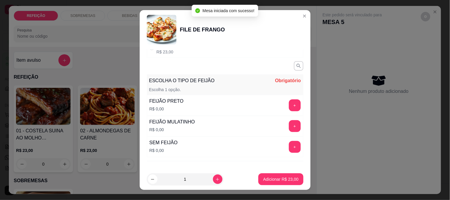
click at [289, 105] on button "+" at bounding box center [295, 105] width 12 height 12
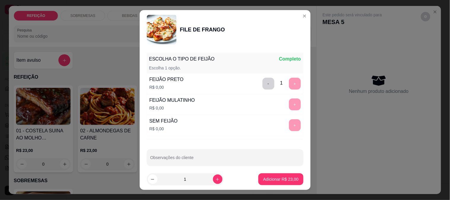
scroll to position [93, 0]
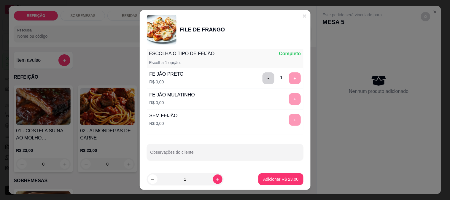
click at [201, 152] on input "Observações do cliente" at bounding box center [226, 155] width 150 height 6
type input "sem oregano"
click at [263, 177] on p "Adicionar R$ 23,00" at bounding box center [280, 179] width 35 height 6
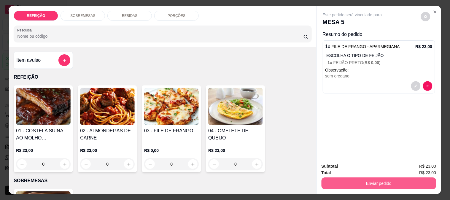
click at [385, 186] on button "Enviar pedido" at bounding box center [379, 184] width 115 height 12
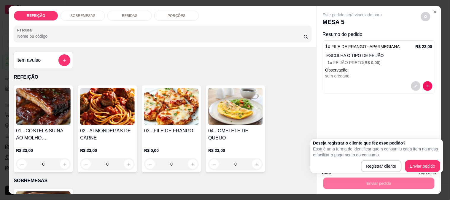
click at [394, 151] on p "Essa é uma forma de identificar quem consumiu cada item na mesa e facilitar o p…" at bounding box center [377, 152] width 127 height 12
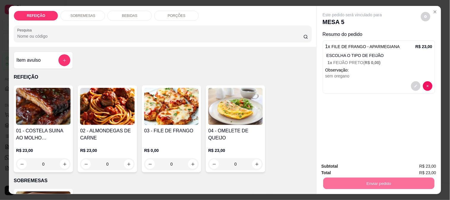
click at [411, 161] on button "Enviar pedido" at bounding box center [421, 166] width 34 height 11
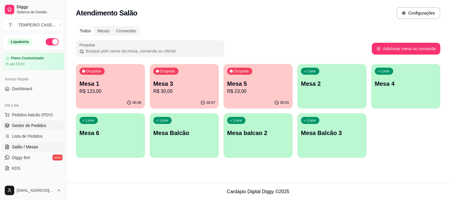
click at [24, 123] on span "Gestor de Pedidos" at bounding box center [29, 126] width 34 height 6
click at [170, 111] on div "Ocupada Mesa 1 R$ 123,00 00:42 Ocupada Mesa 3 R$ 30,00 00:10 Ocupada Mesa 5 R$ …" at bounding box center [258, 111] width 365 height 94
click at [173, 99] on div "00:10" at bounding box center [184, 103] width 69 height 12
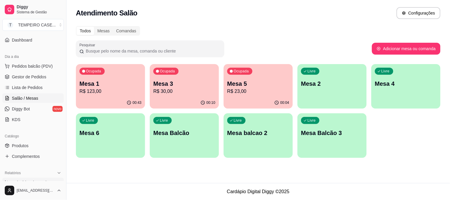
scroll to position [99, 0]
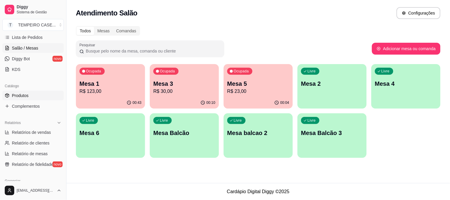
click at [26, 95] on span "Produtos" at bounding box center [20, 96] width 17 height 6
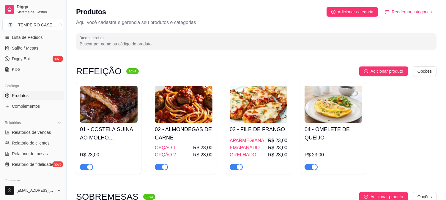
click at [101, 135] on h4 "01 - COSTELA SUINA AO MOLHO BARABECUE" at bounding box center [109, 133] width 58 height 17
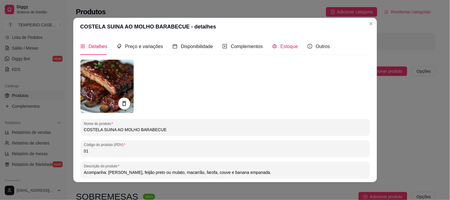
click at [287, 46] on span "Estoque" at bounding box center [290, 46] width 18 height 5
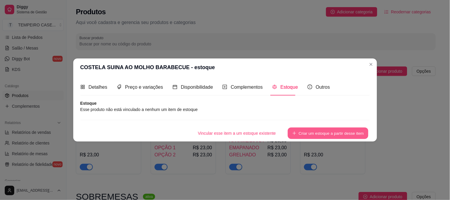
click at [309, 132] on button "Criar um estoque a partir desse item" at bounding box center [328, 134] width 81 height 12
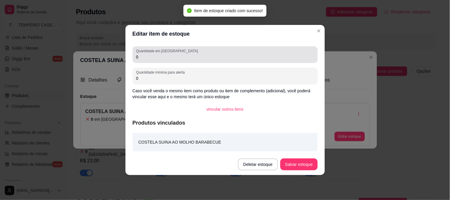
drag, startPoint x: 167, startPoint y: 63, endPoint x: 135, endPoint y: 60, distance: 31.9
click at [135, 60] on div "Quantidade em estoque 0" at bounding box center [225, 54] width 185 height 17
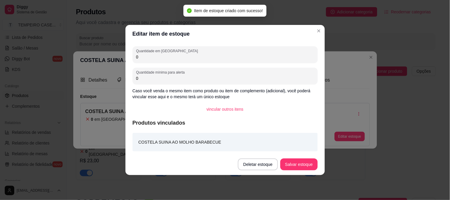
click at [137, 58] on input "0" at bounding box center [225, 57] width 178 height 6
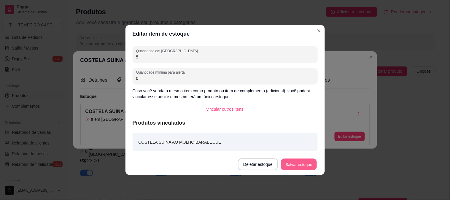
click at [293, 164] on button "Salvar estoque" at bounding box center [299, 165] width 36 height 12
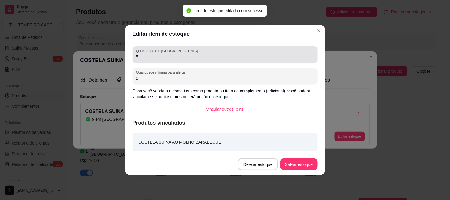
click at [135, 59] on div "Quantidade em estoque 5" at bounding box center [225, 54] width 185 height 17
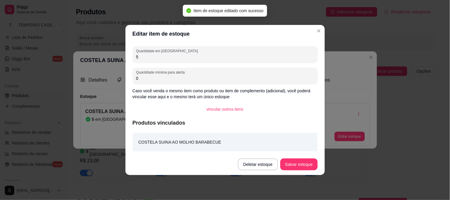
click at [136, 59] on input "5" at bounding box center [225, 57] width 178 height 6
type input "4"
click at [309, 161] on button "Salvar estoque" at bounding box center [299, 165] width 37 height 12
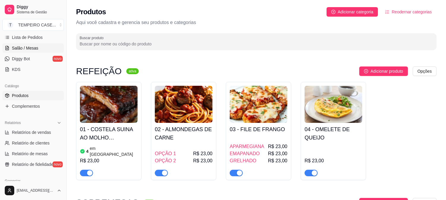
click at [25, 50] on span "Salão / Mesas" at bounding box center [25, 48] width 26 height 6
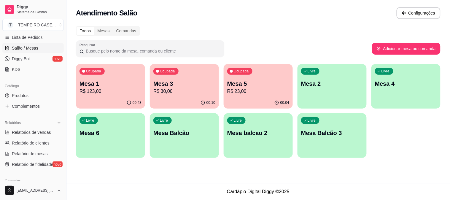
click at [165, 91] on p "R$ 30,00" at bounding box center [185, 91] width 62 height 7
click at [195, 89] on p "R$ 30,00" at bounding box center [185, 91] width 62 height 7
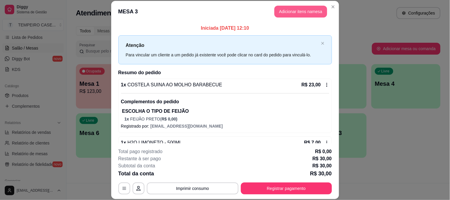
click at [291, 12] on button "Adicionar itens na mesa" at bounding box center [301, 12] width 53 height 12
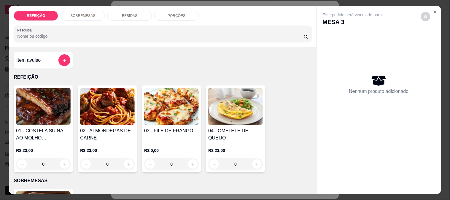
click at [43, 106] on img at bounding box center [43, 106] width 55 height 37
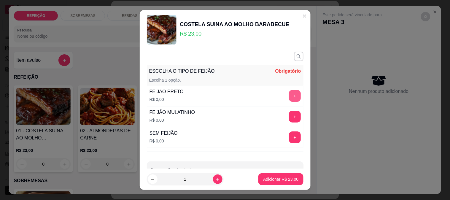
click at [289, 97] on button "+" at bounding box center [295, 96] width 12 height 12
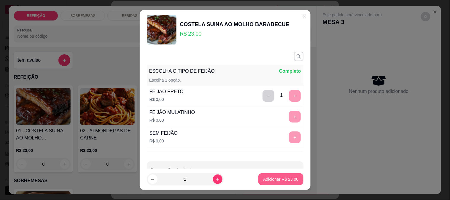
click at [277, 175] on button "Adicionar R$ 23,00" at bounding box center [281, 179] width 45 height 12
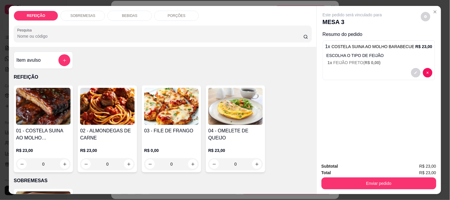
click at [167, 105] on img at bounding box center [171, 106] width 55 height 37
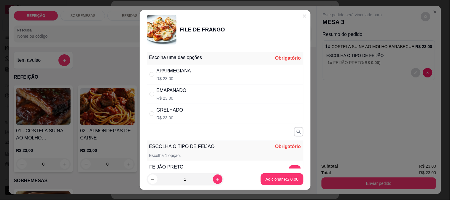
click at [180, 116] on div "GRELHADO R$ 23,00" at bounding box center [225, 114] width 157 height 20
radio input "true"
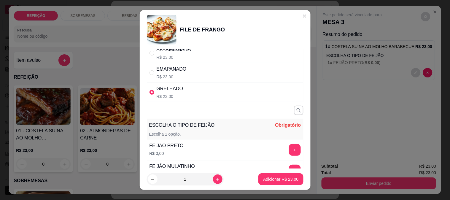
scroll to position [33, 0]
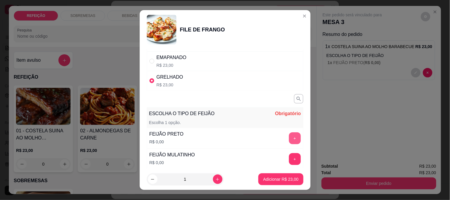
click at [289, 138] on button "+" at bounding box center [295, 138] width 12 height 12
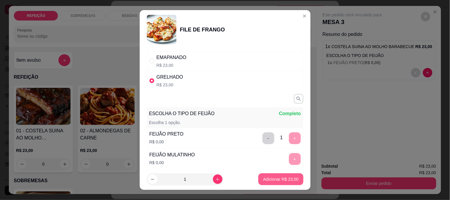
click at [281, 176] on button "Adicionar R$ 23,00" at bounding box center [281, 179] width 45 height 12
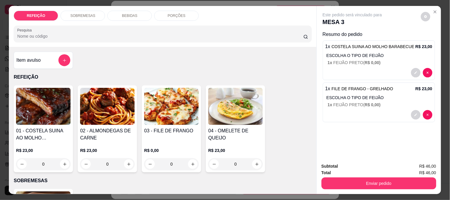
click at [129, 11] on div "BEBIDAS" at bounding box center [129, 16] width 45 height 10
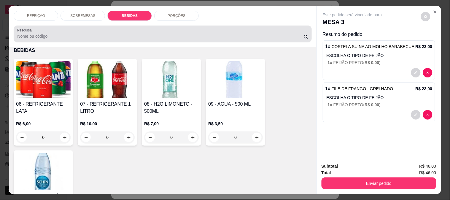
scroll to position [15, 0]
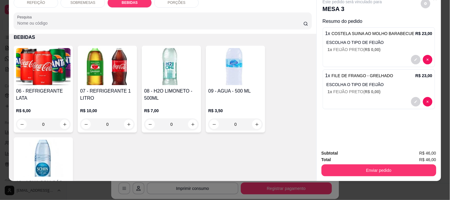
click at [107, 73] on img at bounding box center [107, 66] width 55 height 37
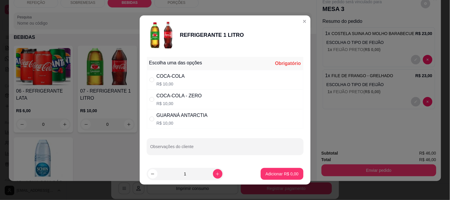
click at [194, 78] on div "COCA-COLA R$ 10,00" at bounding box center [225, 80] width 157 height 20
radio input "true"
click at [280, 177] on p "Adicionar R$ 10,00" at bounding box center [280, 174] width 35 height 6
type input "1"
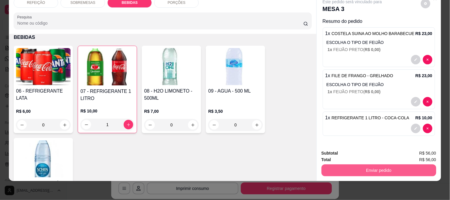
click at [352, 167] on button "Enviar pedido" at bounding box center [379, 171] width 115 height 12
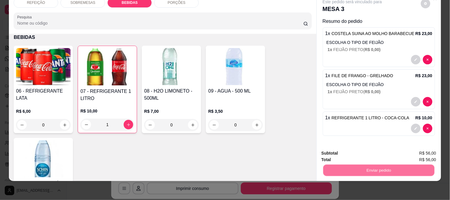
click at [417, 146] on button "Enviar pedido" at bounding box center [421, 150] width 34 height 11
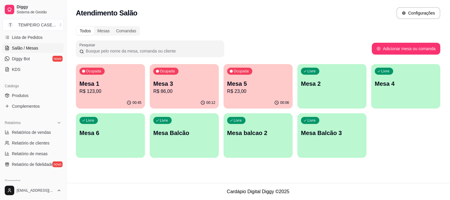
click at [118, 99] on div "00:45" at bounding box center [110, 103] width 69 height 12
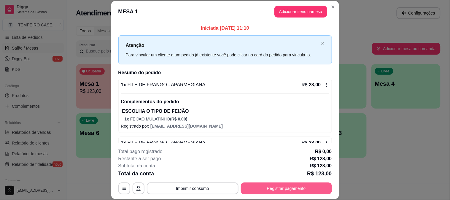
click at [265, 187] on button "Registrar pagamento" at bounding box center [286, 189] width 91 height 12
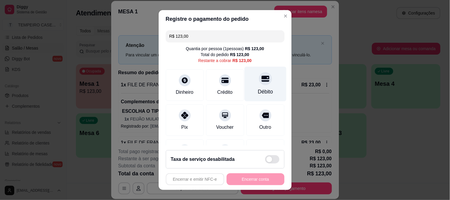
click at [261, 84] on div "Débito" at bounding box center [266, 84] width 42 height 35
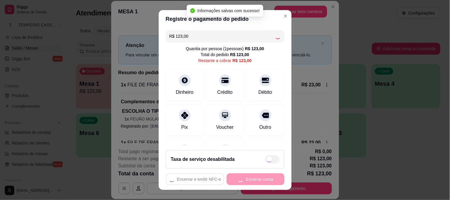
type input "R$ 0,00"
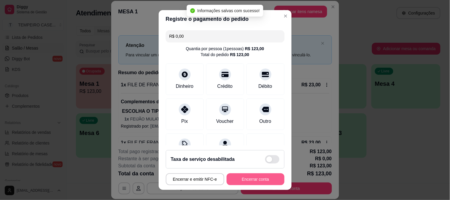
click at [244, 183] on button "Encerrar conta" at bounding box center [256, 179] width 58 height 12
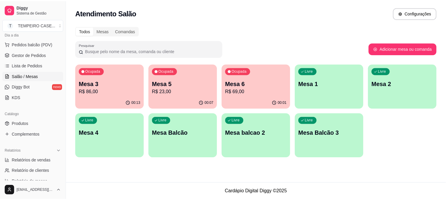
scroll to position [33, 0]
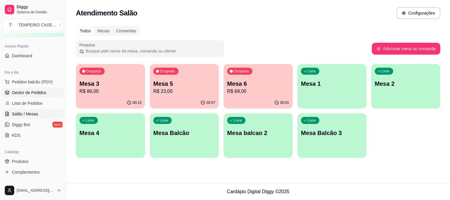
click at [33, 94] on span "Gestor de Pedidos" at bounding box center [29, 93] width 34 height 6
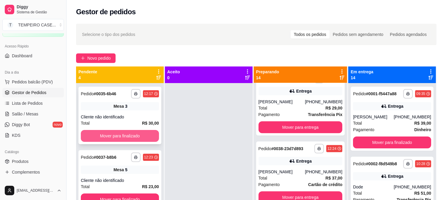
click at [131, 134] on button "Mover para finalizado" at bounding box center [120, 136] width 78 height 12
click at [131, 137] on button "Mover para finalizado" at bounding box center [120, 136] width 76 height 12
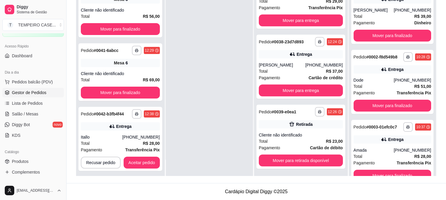
scroll to position [800, 0]
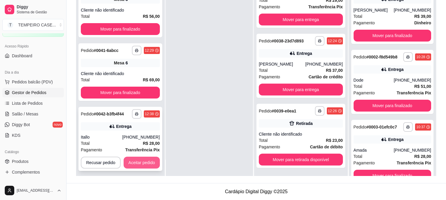
click at [147, 162] on button "Aceitar pedido" at bounding box center [142, 163] width 36 height 12
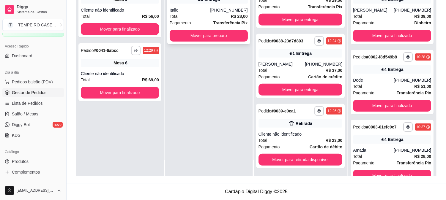
scroll to position [786, 0]
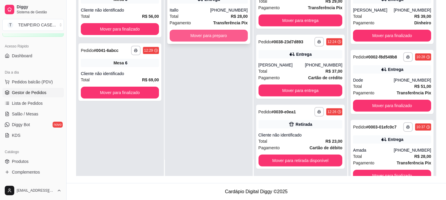
click at [241, 35] on button "Mover para preparo" at bounding box center [209, 36] width 78 height 12
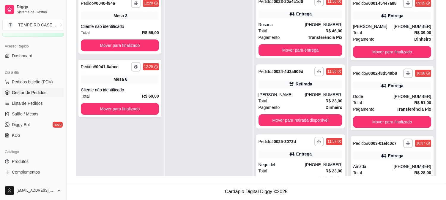
scroll to position [0, 0]
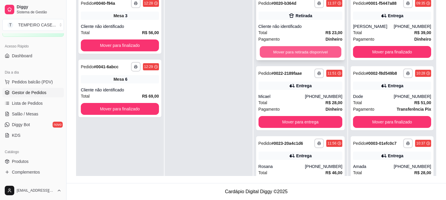
click at [289, 49] on button "Mover para retirada disponível" at bounding box center [300, 52] width 81 height 12
click at [290, 49] on button "Mover para entrega" at bounding box center [300, 52] width 81 height 12
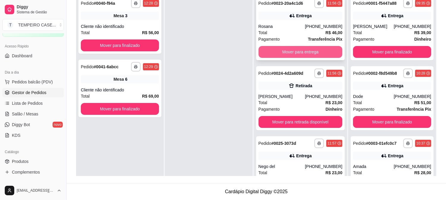
click at [298, 52] on button "Mover para entrega" at bounding box center [300, 52] width 84 height 12
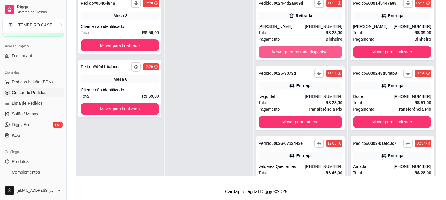
click at [298, 53] on button "Mover para retirada disponível" at bounding box center [300, 52] width 84 height 12
click at [298, 53] on button "Mover para entrega" at bounding box center [300, 52] width 84 height 12
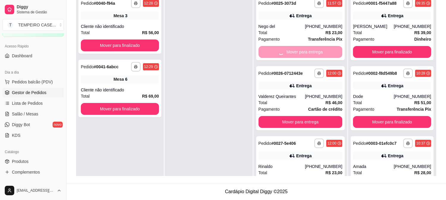
click at [298, 53] on div "Mover para entrega" at bounding box center [300, 52] width 84 height 12
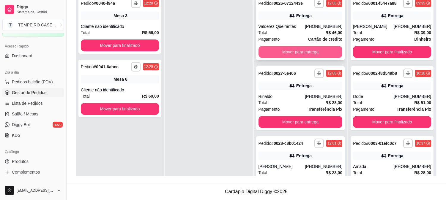
click at [287, 49] on button "Mover para entrega" at bounding box center [300, 52] width 84 height 12
click at [292, 52] on button "Mover para entrega" at bounding box center [300, 52] width 81 height 12
click at [292, 50] on button "Mover para entrega" at bounding box center [300, 52] width 81 height 12
click at [290, 53] on button "Mover para entrega" at bounding box center [300, 52] width 84 height 12
click at [290, 54] on button "Mover para retirada disponível" at bounding box center [300, 52] width 81 height 12
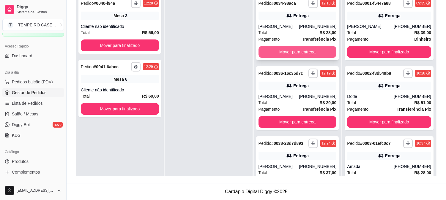
click at [290, 55] on button "Mover para entrega" at bounding box center [297, 52] width 78 height 12
click at [290, 53] on button "Mover para entrega" at bounding box center [297, 52] width 78 height 12
click at [291, 54] on button "Mover para entrega" at bounding box center [297, 52] width 78 height 12
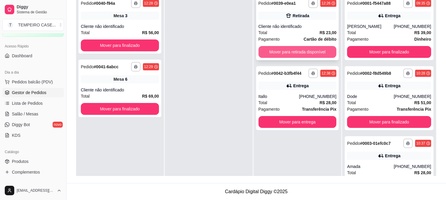
click at [290, 51] on button "Mover para retirada disponível" at bounding box center [297, 52] width 78 height 12
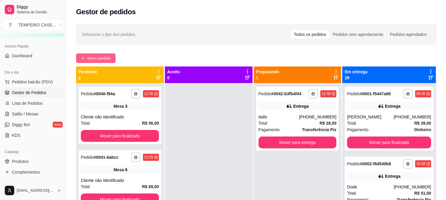
click at [95, 58] on span "Novo pedido" at bounding box center [98, 58] width 23 height 7
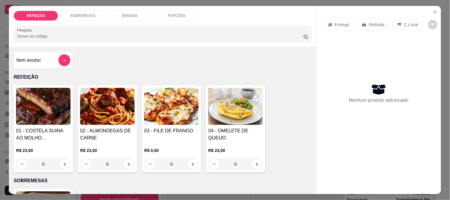
click at [91, 112] on img at bounding box center [107, 106] width 55 height 37
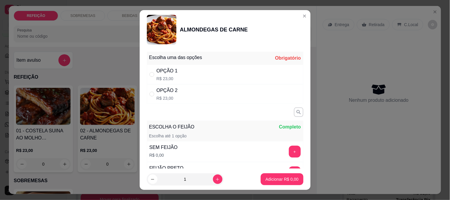
click at [198, 77] on div "OPÇÃO 1 R$ 23,00" at bounding box center [225, 75] width 157 height 20
radio input "true"
click at [260, 179] on button "Adicionar R$ 23,00" at bounding box center [282, 180] width 44 height 12
type input "1"
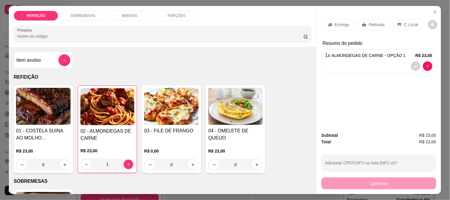
click at [337, 25] on p "Entrega" at bounding box center [342, 25] width 15 height 6
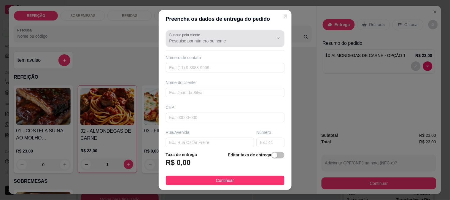
click at [180, 43] on input "Busque pelo cliente" at bounding box center [217, 41] width 95 height 6
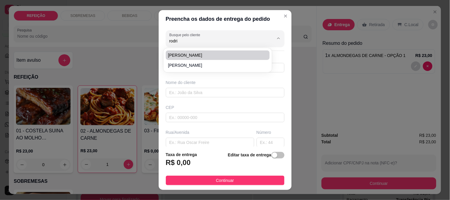
click at [182, 57] on span "[PERSON_NAME]" at bounding box center [215, 55] width 94 height 6
type input "[PERSON_NAME]"
type input "8197747378"
type input "[PERSON_NAME]"
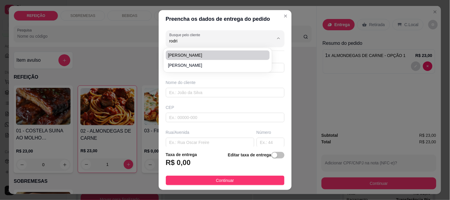
type input "IPOJUCA"
type input "abrir portão e deixar na mesa"
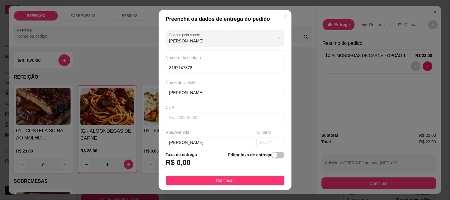
type input "[PERSON_NAME]"
click at [216, 182] on span "Continuar" at bounding box center [225, 180] width 18 height 7
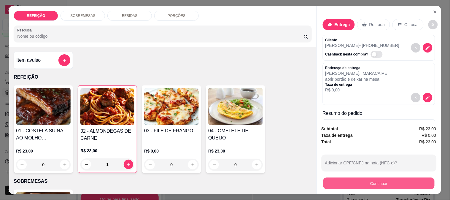
click at [367, 178] on button "Continuar" at bounding box center [378, 184] width 111 height 12
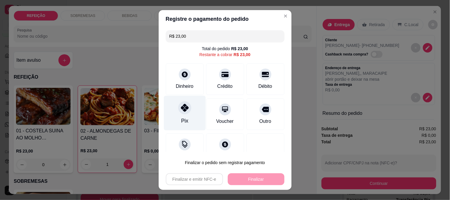
click at [186, 108] on div at bounding box center [184, 107] width 13 height 13
type input "R$ 0,00"
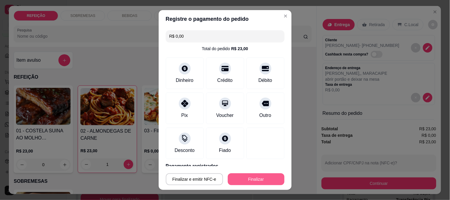
click at [257, 182] on button "Finalizar" at bounding box center [256, 179] width 57 height 12
type input "0"
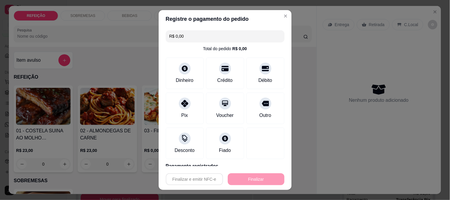
type input "-R$ 23,00"
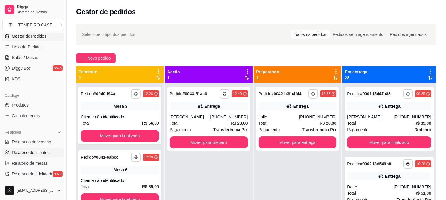
scroll to position [99, 0]
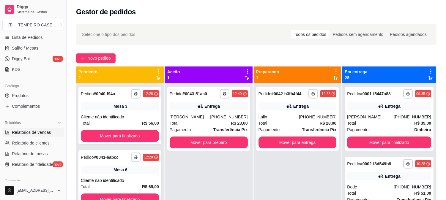
click at [33, 134] on span "Relatórios de vendas" at bounding box center [31, 132] width 39 height 6
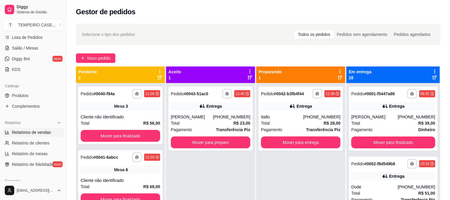
select select "ALL"
select select "0"
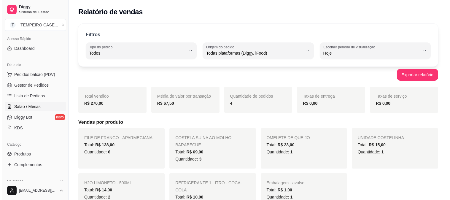
scroll to position [33, 0]
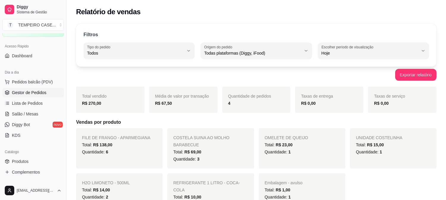
click at [23, 93] on span "Gestor de Pedidos" at bounding box center [29, 93] width 34 height 6
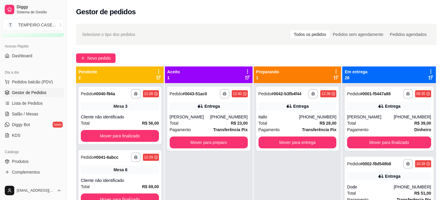
click at [26, 119] on ul "Pedidos balcão (PDV) Gestor de Pedidos Lista de Pedidos Salão / Mesas Diggy Bot…" at bounding box center [32, 108] width 61 height 63
click at [27, 116] on span "Salão / Mesas" at bounding box center [25, 114] width 26 height 6
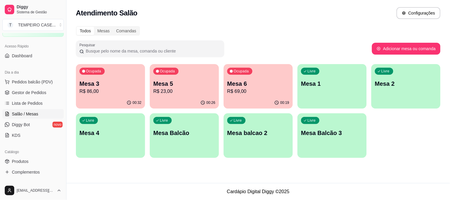
click at [174, 88] on p "R$ 23,00" at bounding box center [185, 91] width 62 height 7
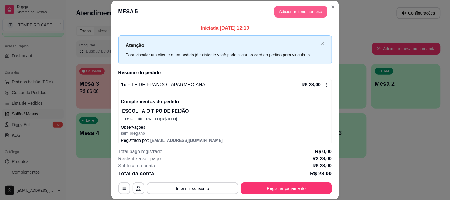
click at [298, 16] on button "Adicionar itens na mesa" at bounding box center [301, 12] width 53 height 12
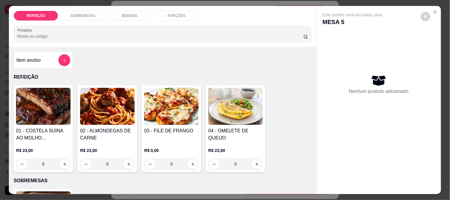
click at [120, 16] on div "BEBIDAS" at bounding box center [129, 16] width 45 height 10
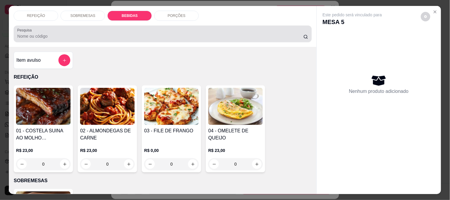
scroll to position [15, 0]
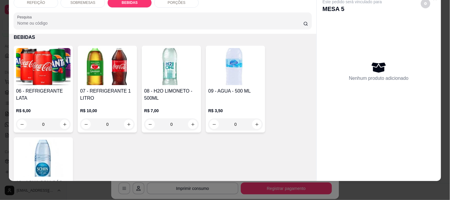
click at [159, 58] on img at bounding box center [171, 66] width 55 height 37
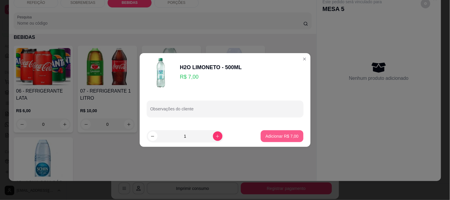
click at [291, 139] on button "Adicionar R$ 7,00" at bounding box center [282, 136] width 42 height 12
type input "1"
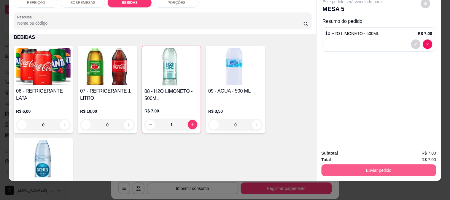
click at [358, 166] on button "Enviar pedido" at bounding box center [379, 171] width 115 height 12
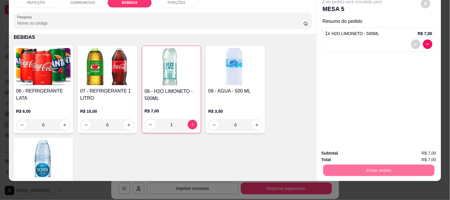
click at [417, 149] on button "Enviar pedido" at bounding box center [421, 150] width 33 height 11
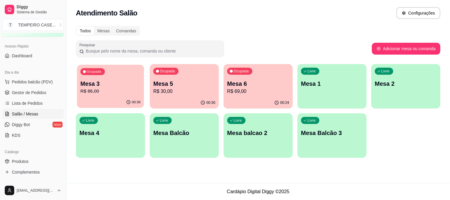
click at [124, 85] on p "Mesa 3" at bounding box center [110, 84] width 60 height 8
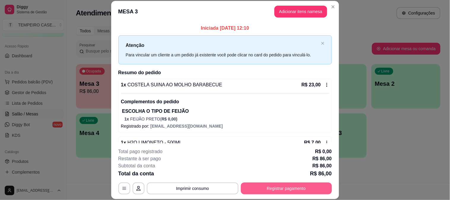
click at [292, 187] on button "Registrar pagamento" at bounding box center [286, 189] width 91 height 12
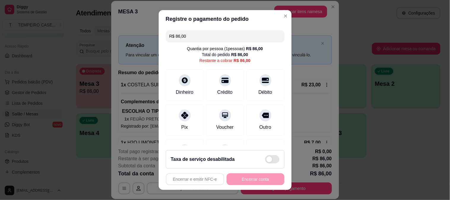
drag, startPoint x: 204, startPoint y: 39, endPoint x: 144, endPoint y: 37, distance: 59.7
click at [144, 37] on div "Registre o pagamento do pedido R$ 86,00 Quantia por pessoa ( 1 pessoas) R$ 86,0…" at bounding box center [225, 100] width 450 height 200
click at [221, 77] on icon at bounding box center [225, 79] width 8 height 8
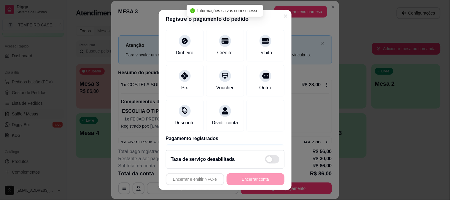
scroll to position [66, 0]
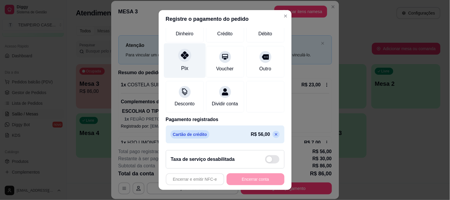
click at [188, 60] on div "Pix" at bounding box center [185, 60] width 42 height 35
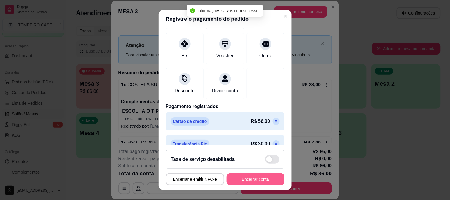
type input "R$ 0,00"
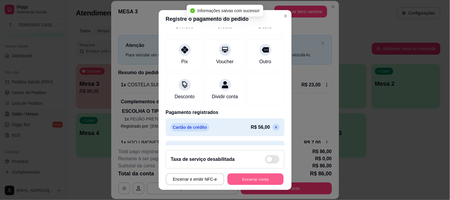
click at [265, 176] on button "Encerrar conta" at bounding box center [256, 180] width 56 height 12
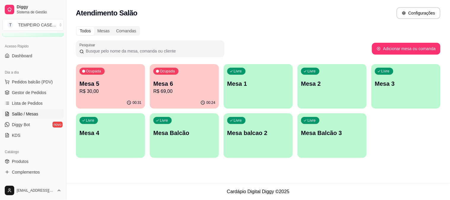
click at [204, 70] on div "Ocupada Mesa 6 R$ 69,00" at bounding box center [184, 80] width 69 height 33
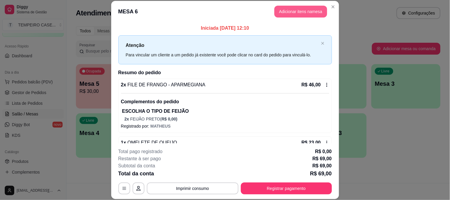
click at [286, 7] on button "Adicionar itens na mesa" at bounding box center [301, 12] width 53 height 12
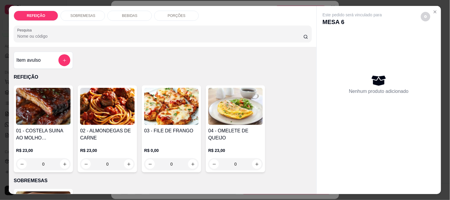
click at [125, 14] on p "BEBIDAS" at bounding box center [129, 15] width 15 height 5
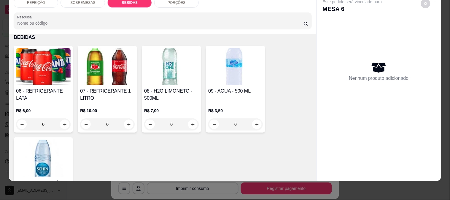
click at [122, 55] on img at bounding box center [107, 66] width 55 height 37
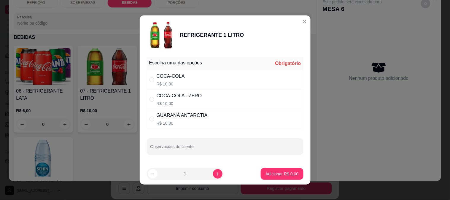
click at [177, 75] on div "COCA-COLA" at bounding box center [171, 76] width 28 height 7
radio input "true"
click at [276, 173] on p "Adicionar R$ 10,00" at bounding box center [281, 174] width 34 height 6
type input "1"
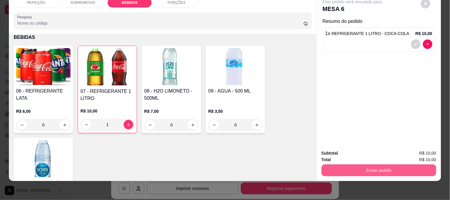
click at [373, 165] on button "Enviar pedido" at bounding box center [379, 171] width 115 height 12
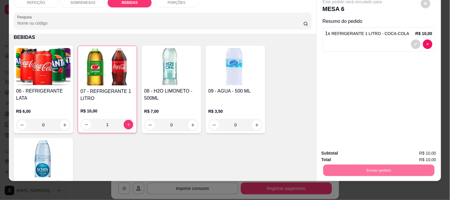
click at [425, 149] on button "Enviar pedido" at bounding box center [421, 150] width 33 height 11
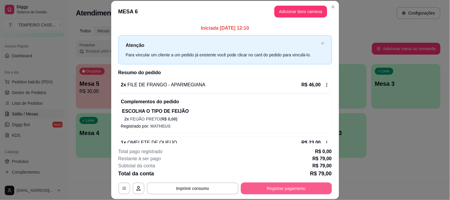
click at [287, 192] on button "Registrar pagamento" at bounding box center [286, 189] width 91 height 12
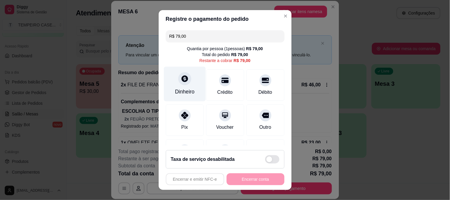
click at [181, 83] on icon at bounding box center [185, 79] width 8 height 8
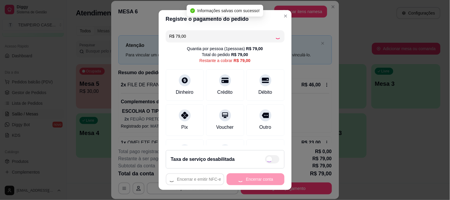
type input "R$ 0,00"
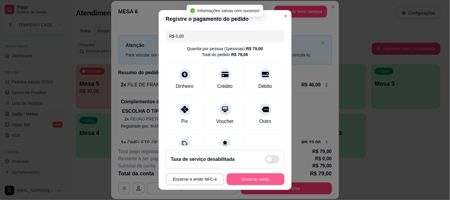
click at [257, 178] on button "Encerrar conta" at bounding box center [256, 179] width 58 height 12
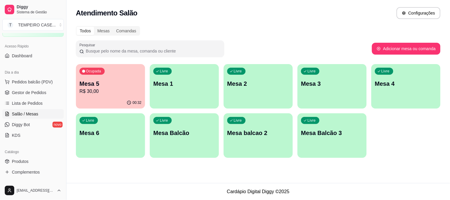
click at [178, 173] on div "Atendimento Salão Configurações Todos Mesas Comandas Pesquisar Adicionar mesa o…" at bounding box center [259, 91] width 384 height 183
click at [99, 85] on p "Mesa 5" at bounding box center [111, 84] width 62 height 8
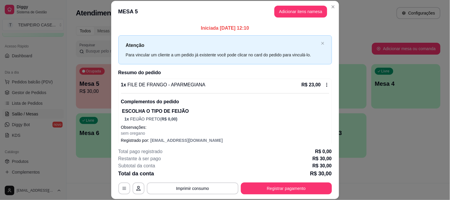
click at [278, 182] on div "**********" at bounding box center [225, 171] width 214 height 46
click at [278, 186] on button "Registrar pagamento" at bounding box center [286, 189] width 91 height 12
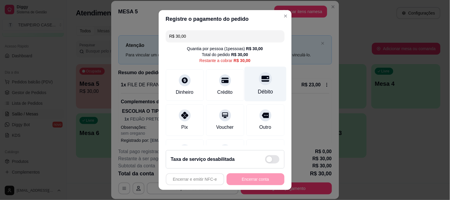
click at [258, 88] on div "Débito" at bounding box center [265, 92] width 15 height 8
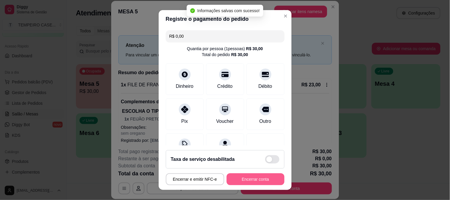
type input "R$ 0,00"
click at [241, 178] on button "Encerrar conta" at bounding box center [256, 179] width 58 height 12
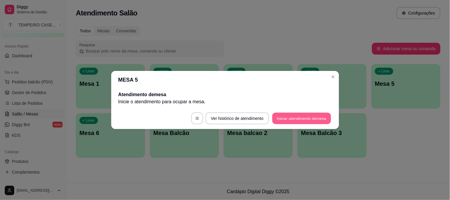
click at [301, 121] on button "Iniciar atendimento de mesa" at bounding box center [302, 119] width 59 height 12
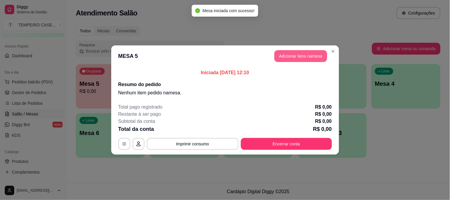
click at [292, 54] on button "Adicionar itens na mesa" at bounding box center [301, 56] width 53 height 12
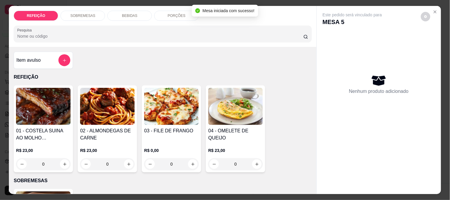
click at [163, 114] on img at bounding box center [171, 106] width 55 height 37
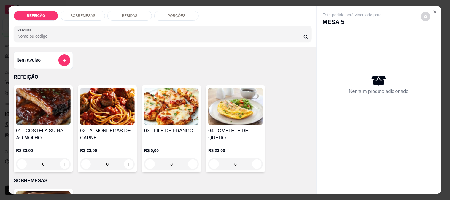
click at [189, 75] on div "APARMEGIANA R$ 23,00" at bounding box center [225, 75] width 157 height 20
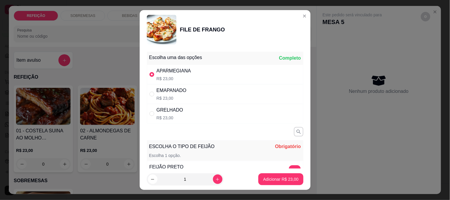
radio input "true"
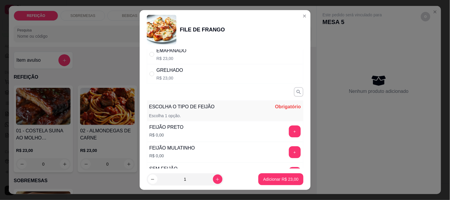
scroll to position [93, 0]
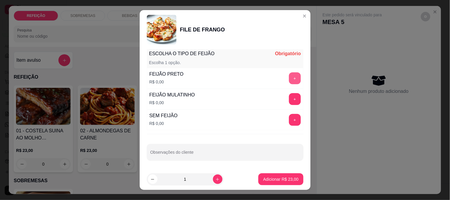
click at [289, 80] on button "+" at bounding box center [295, 78] width 12 height 12
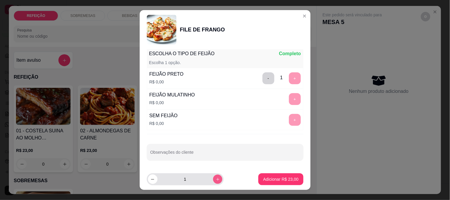
click at [216, 178] on icon "increase-product-quantity" at bounding box center [218, 179] width 4 height 4
type input "2"
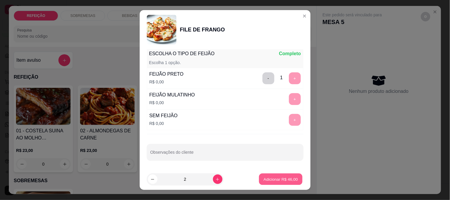
click at [260, 180] on button "Adicionar R$ 46,00" at bounding box center [282, 180] width 44 height 12
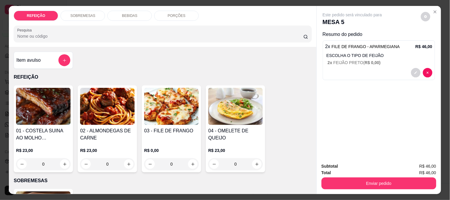
click at [134, 11] on div "BEBIDAS" at bounding box center [129, 16] width 45 height 10
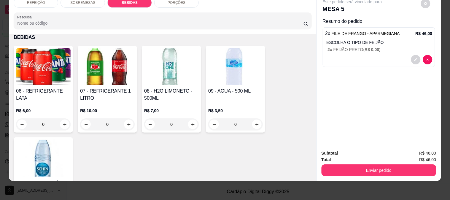
click at [46, 147] on img at bounding box center [43, 158] width 55 height 37
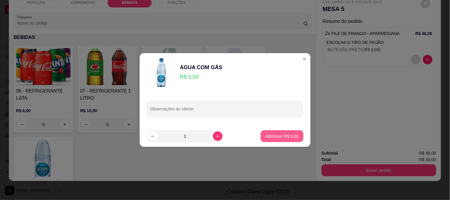
click at [300, 136] on footer "1 Adicionar R$ 5,00" at bounding box center [225, 136] width 171 height 21
click at [286, 134] on p "Adicionar R$ 5,00" at bounding box center [282, 136] width 33 height 6
type input "1"
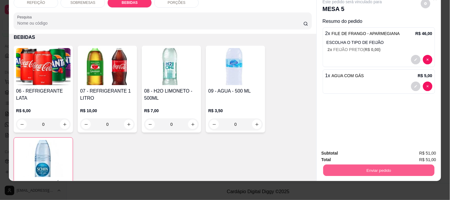
click at [354, 171] on button "Enviar pedido" at bounding box center [378, 171] width 111 height 12
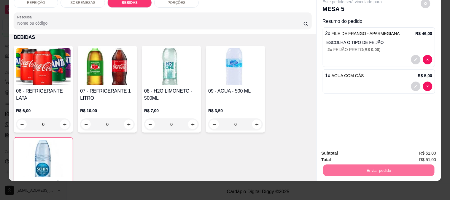
click at [418, 151] on button "Enviar pedido" at bounding box center [421, 150] width 34 height 11
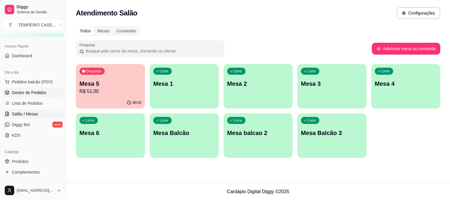
click at [20, 91] on span "Gestor de Pedidos" at bounding box center [29, 93] width 34 height 6
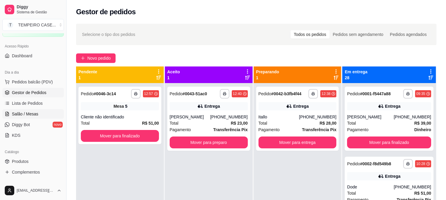
click at [21, 113] on span "Salão / Mesas" at bounding box center [25, 114] width 26 height 6
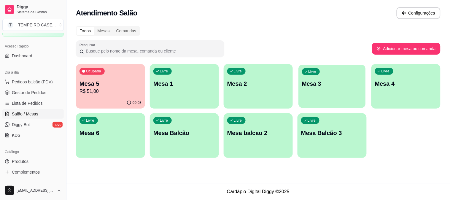
click at [313, 82] on p "Mesa 3" at bounding box center [332, 84] width 60 height 8
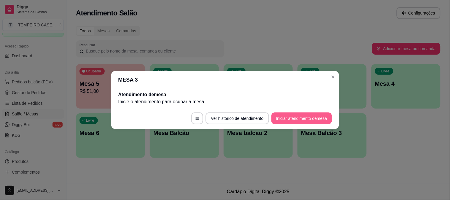
click at [293, 115] on button "Iniciar atendimento de mesa" at bounding box center [302, 119] width 61 height 12
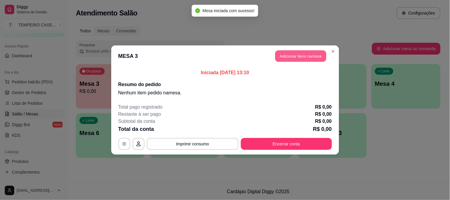
click at [281, 54] on button "Adicionar itens na mesa" at bounding box center [301, 56] width 51 height 12
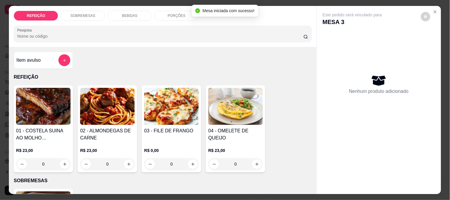
click at [111, 114] on img at bounding box center [107, 106] width 55 height 37
click at [174, 120] on img at bounding box center [171, 106] width 55 height 37
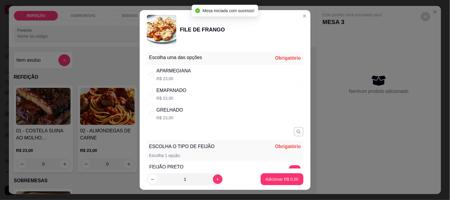
click at [195, 114] on div "GRELHADO R$ 23,00" at bounding box center [225, 114] width 157 height 20
radio input "true"
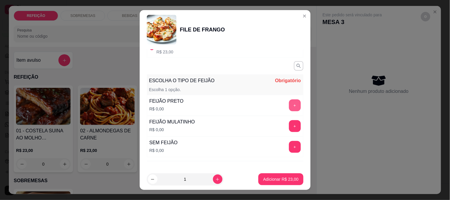
click at [289, 104] on button "+" at bounding box center [295, 105] width 12 height 12
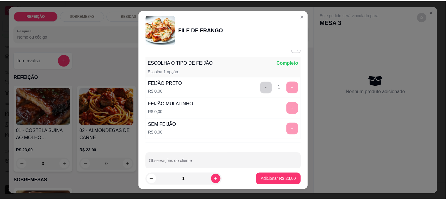
scroll to position [93, 0]
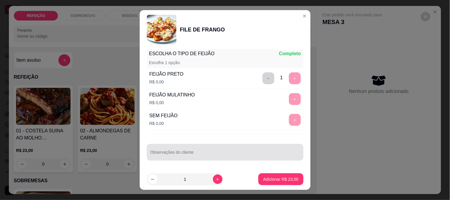
click at [198, 148] on div at bounding box center [226, 152] width 150 height 12
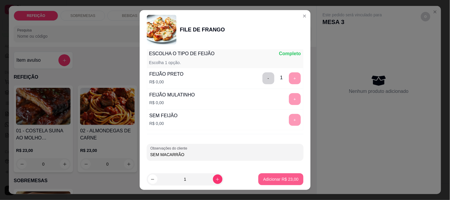
type input "SEM MACARRÃO"
click at [281, 176] on p "Adicionar R$ 23,00" at bounding box center [280, 179] width 35 height 6
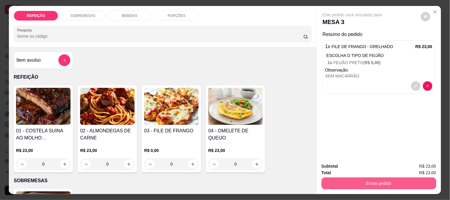
click at [356, 185] on button "Enviar pedido" at bounding box center [379, 184] width 115 height 12
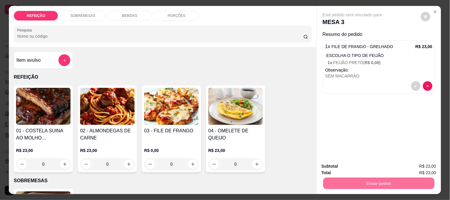
click at [413, 161] on button "Enviar pedido" at bounding box center [421, 166] width 34 height 11
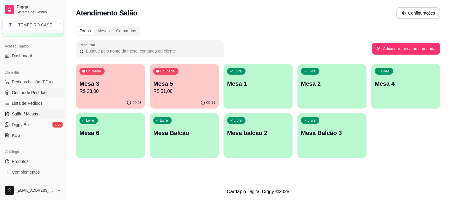
click at [29, 94] on span "Gestor de Pedidos" at bounding box center [29, 93] width 34 height 6
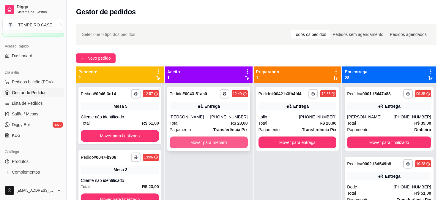
click at [192, 146] on button "Mover para preparo" at bounding box center [209, 143] width 78 height 12
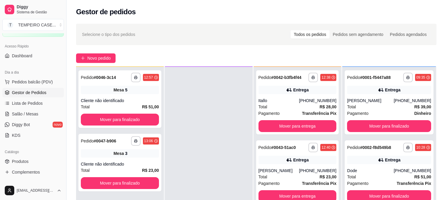
scroll to position [91, 0]
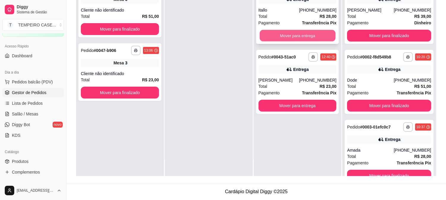
click at [273, 40] on button "Mover para entrega" at bounding box center [298, 36] width 76 height 12
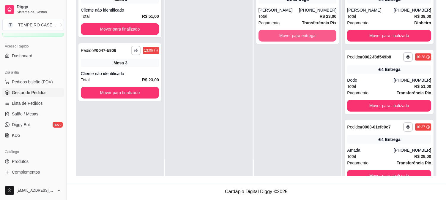
click at [284, 38] on button "Mover para entrega" at bounding box center [297, 36] width 78 height 12
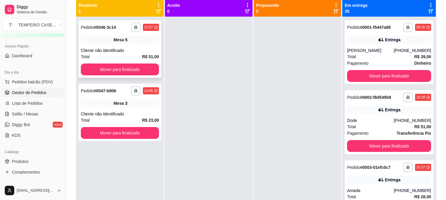
scroll to position [25, 0]
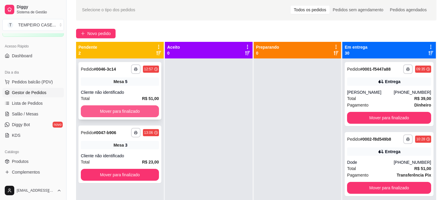
click at [113, 111] on button "Mover para finalizado" at bounding box center [120, 111] width 78 height 12
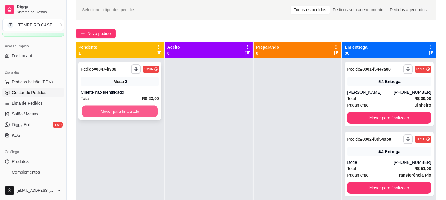
click at [118, 111] on button "Mover para finalizado" at bounding box center [120, 112] width 76 height 12
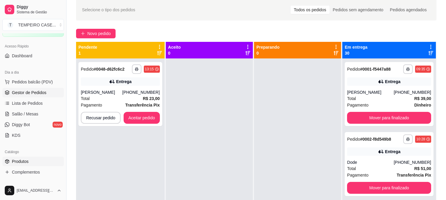
click at [18, 159] on span "Produtos" at bounding box center [20, 162] width 17 height 6
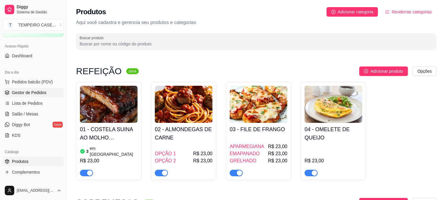
click at [35, 91] on span "Gestor de Pedidos" at bounding box center [29, 93] width 34 height 6
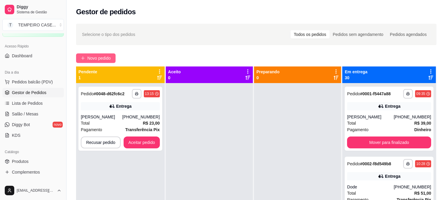
click at [95, 54] on button "Novo pedido" at bounding box center [95, 58] width 39 height 10
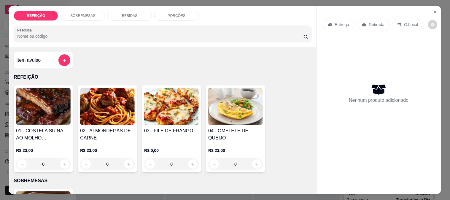
click at [44, 97] on img at bounding box center [43, 106] width 55 height 37
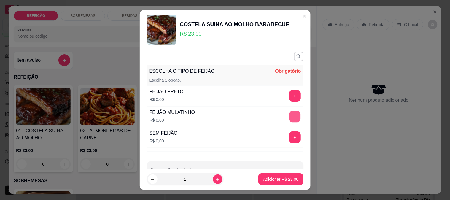
click at [289, 117] on button "+" at bounding box center [295, 117] width 12 height 12
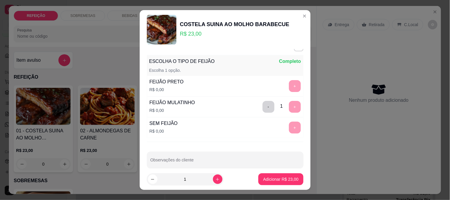
scroll to position [18, 0]
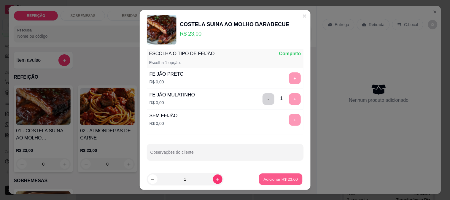
click at [268, 180] on p "Adicionar R$ 23,00" at bounding box center [281, 180] width 34 height 6
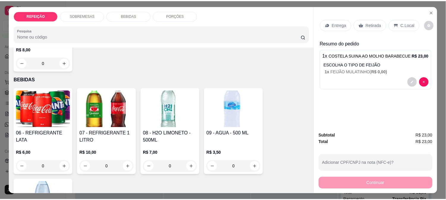
scroll to position [132, 0]
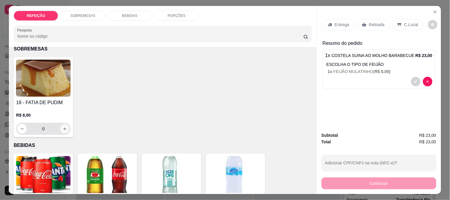
click at [65, 124] on button "increase-product-quantity" at bounding box center [64, 128] width 9 height 9
type input "2"
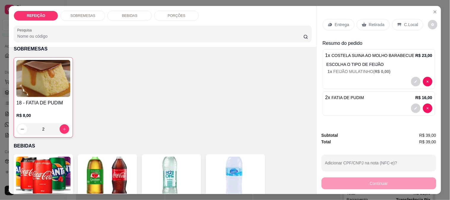
click at [339, 26] on div "Entrega" at bounding box center [339, 24] width 32 height 11
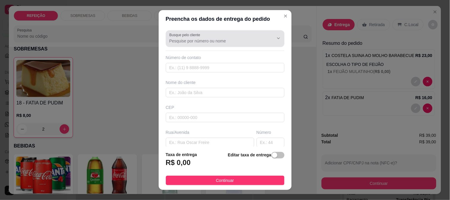
click at [238, 40] on input "Busque pelo cliente" at bounding box center [217, 41] width 95 height 6
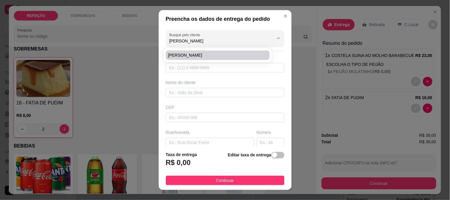
click at [212, 55] on span "[PERSON_NAME]" at bounding box center [215, 55] width 94 height 6
type input "[PERSON_NAME]"
type input "6195095656"
type input "[PERSON_NAME]"
type input "RUA 5"
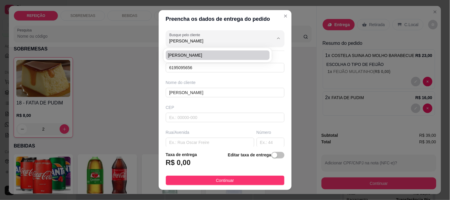
type input "IPOJUCA"
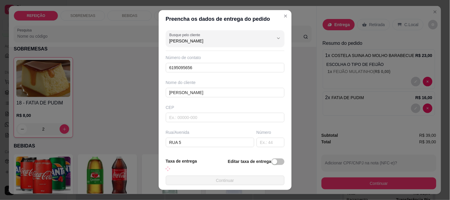
type input "[PERSON_NAME]"
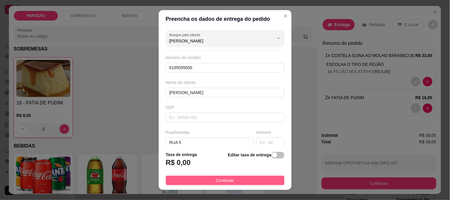
click at [218, 180] on span "Continuar" at bounding box center [225, 180] width 18 height 7
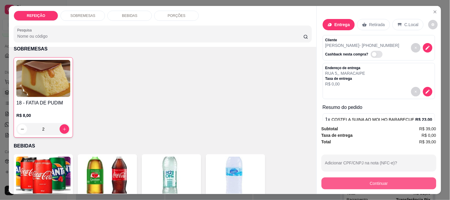
click at [347, 178] on button "Continuar" at bounding box center [379, 184] width 115 height 12
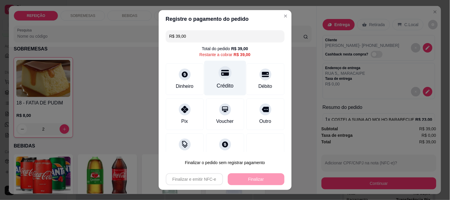
click at [214, 91] on div "Crédito" at bounding box center [225, 78] width 42 height 35
type input "R$ 0,00"
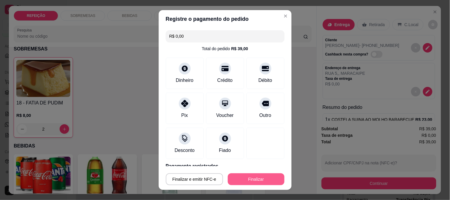
click at [244, 176] on button "Finalizar" at bounding box center [256, 179] width 57 height 12
type input "0"
type input "-R$ 39,00"
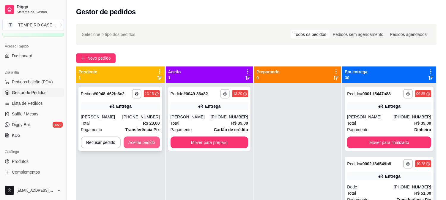
click at [146, 143] on button "Aceitar pedido" at bounding box center [142, 143] width 36 height 12
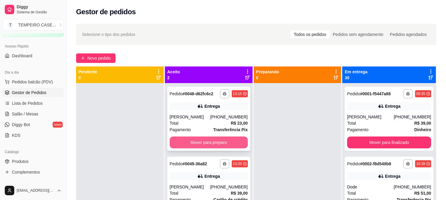
click at [209, 143] on button "Mover para preparo" at bounding box center [209, 143] width 78 height 12
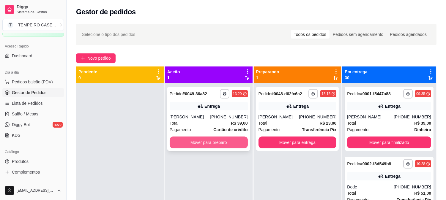
click at [211, 143] on button "Mover para preparo" at bounding box center [209, 143] width 78 height 12
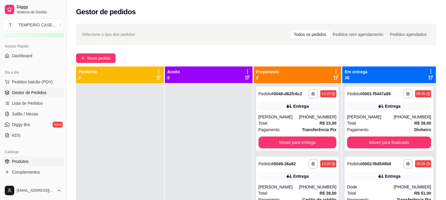
click at [29, 162] on link "Produtos" at bounding box center [32, 162] width 61 height 10
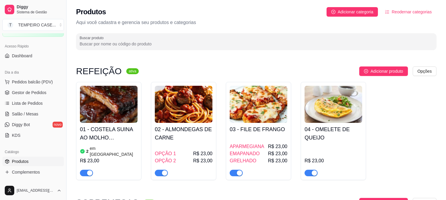
click at [129, 140] on h4 "01 - COSTELA SUINA AO MOLHO BARABECUE" at bounding box center [109, 133] width 58 height 17
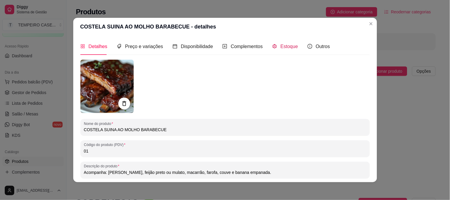
click at [284, 44] on span "Estoque" at bounding box center [290, 46] width 18 height 5
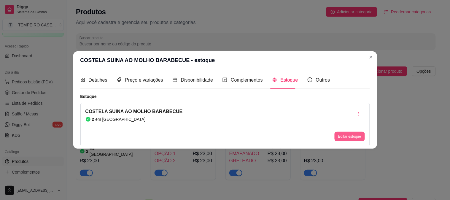
click at [341, 135] on button "Editar estoque" at bounding box center [350, 137] width 30 height 10
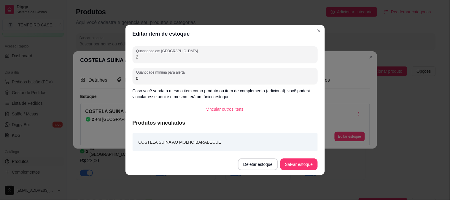
drag, startPoint x: 158, startPoint y: 58, endPoint x: 122, endPoint y: 58, distance: 35.6
click at [122, 58] on div "Editar item de estoque Quantidade em estoque 2 Quantidade mínima para alerta 0 …" at bounding box center [225, 100] width 450 height 200
type input "1"
click at [304, 168] on button "Salvar estoque" at bounding box center [299, 165] width 37 height 12
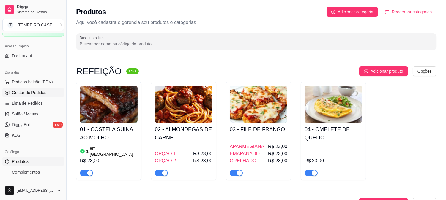
click at [18, 97] on link "Gestor de Pedidos" at bounding box center [32, 93] width 61 height 10
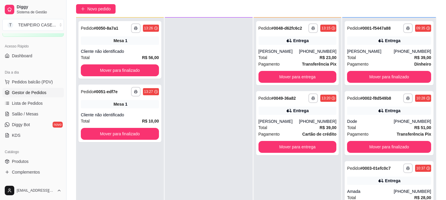
scroll to position [91, 0]
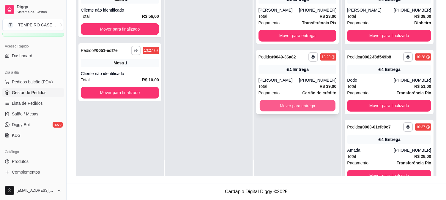
click at [279, 107] on button "Mover para entrega" at bounding box center [298, 106] width 76 height 12
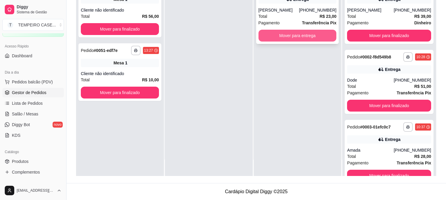
click at [288, 33] on button "Mover para entrega" at bounding box center [297, 36] width 78 height 12
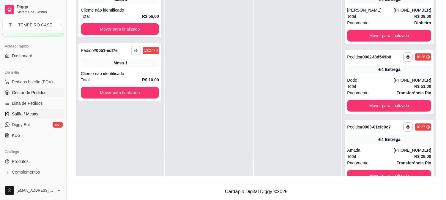
click at [33, 112] on span "Salão / Mesas" at bounding box center [25, 114] width 26 height 6
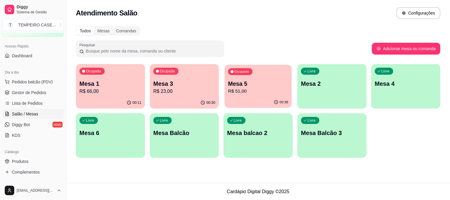
click at [249, 104] on div "00:38" at bounding box center [258, 102] width 67 height 11
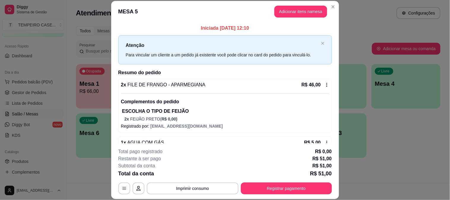
drag, startPoint x: 249, startPoint y: 104, endPoint x: 187, endPoint y: 125, distance: 65.0
click at [187, 125] on span "[EMAIL_ADDRESS][DOMAIN_NAME]" at bounding box center [187, 126] width 72 height 5
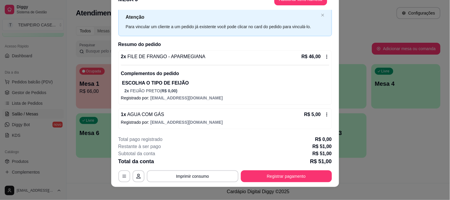
scroll to position [18, 0]
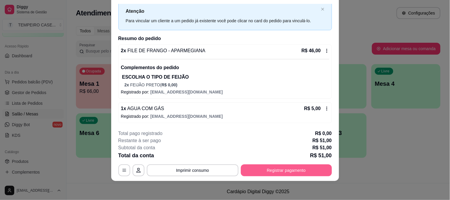
click at [287, 170] on button "Registrar pagamento" at bounding box center [286, 171] width 91 height 12
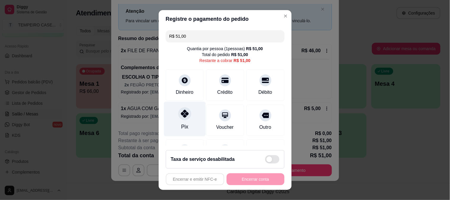
click at [181, 116] on icon at bounding box center [185, 114] width 8 height 8
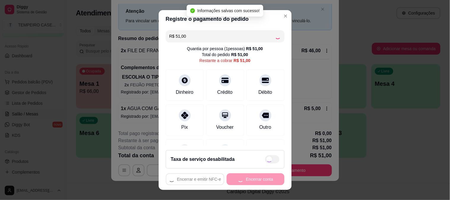
type input "R$ 0,00"
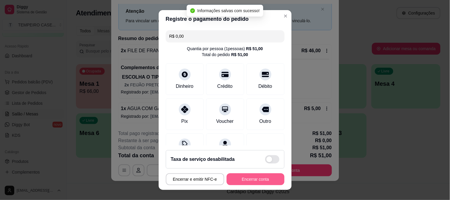
click at [254, 180] on button "Encerrar conta" at bounding box center [256, 179] width 58 height 12
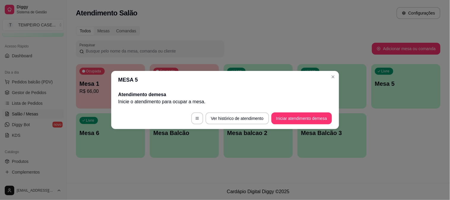
scroll to position [0, 0]
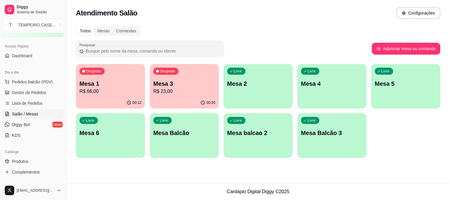
click at [173, 81] on p "Mesa 3" at bounding box center [185, 84] width 62 height 8
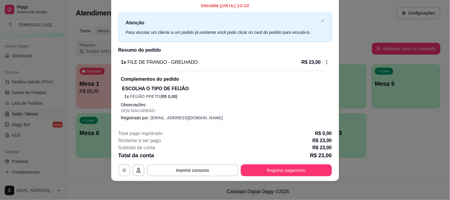
scroll to position [6, 0]
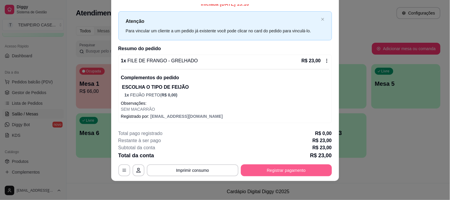
click at [286, 171] on button "Registrar pagamento" at bounding box center [286, 171] width 91 height 12
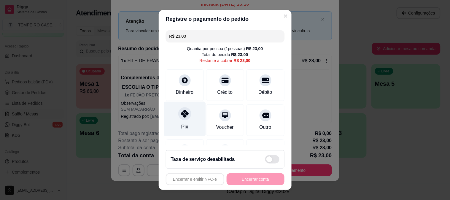
click at [192, 121] on div "Pix" at bounding box center [185, 119] width 42 height 35
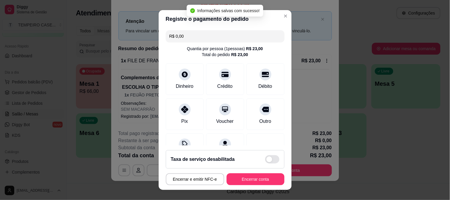
type input "R$ 0,00"
click at [257, 179] on button "Encerrar conta" at bounding box center [256, 179] width 58 height 12
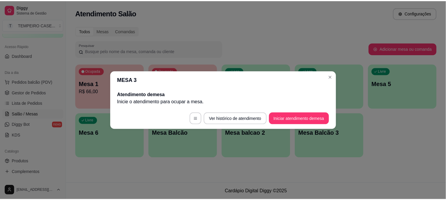
scroll to position [0, 0]
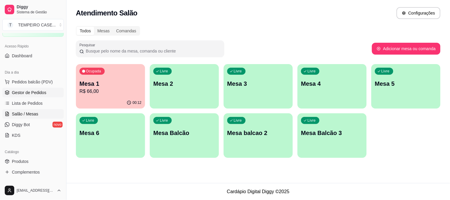
click at [27, 92] on span "Gestor de Pedidos" at bounding box center [29, 93] width 34 height 6
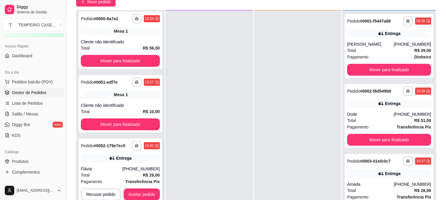
scroll to position [91, 0]
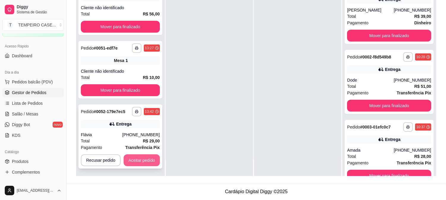
click at [144, 158] on button "Aceitar pedido" at bounding box center [142, 160] width 36 height 12
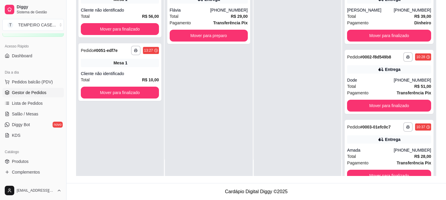
scroll to position [0, 0]
click at [213, 37] on button "Mover para preparo" at bounding box center [209, 36] width 78 height 12
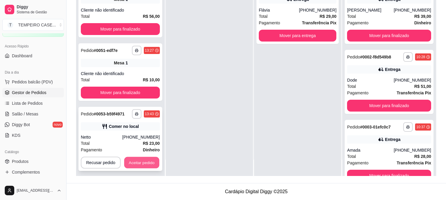
click at [142, 161] on button "Aceitar pedido" at bounding box center [141, 163] width 35 height 12
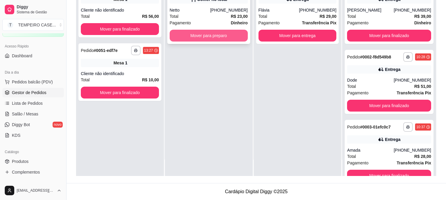
click at [212, 38] on button "Mover para preparo" at bounding box center [209, 36] width 78 height 12
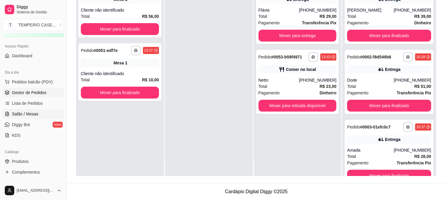
click at [28, 111] on span "Salão / Mesas" at bounding box center [25, 114] width 26 height 6
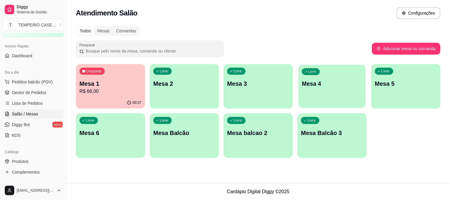
click at [322, 96] on div "Livre Mesa 4" at bounding box center [332, 83] width 67 height 36
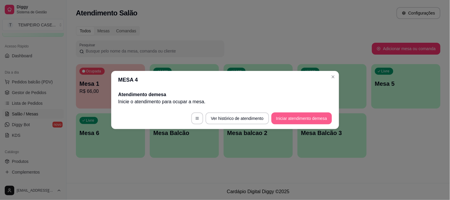
click at [300, 118] on button "Iniciar atendimento de mesa" at bounding box center [302, 119] width 61 height 12
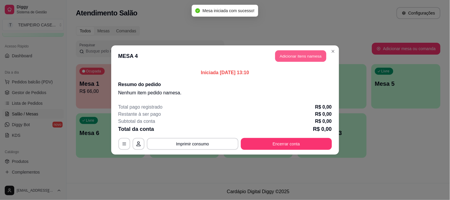
click at [290, 58] on button "Adicionar itens na mesa" at bounding box center [301, 56] width 51 height 12
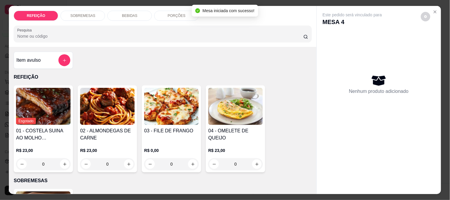
click at [164, 105] on img at bounding box center [171, 106] width 55 height 37
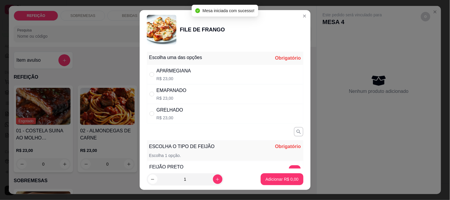
click at [200, 79] on div "APARMEGIANA R$ 23,00" at bounding box center [225, 75] width 157 height 20
radio input "true"
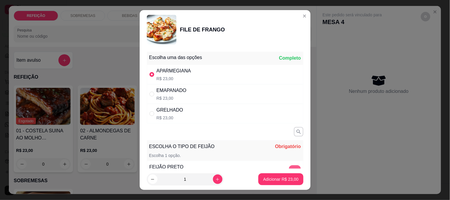
click at [289, 166] on button "+" at bounding box center [295, 171] width 12 height 12
click at [215, 178] on button "increase-product-quantity" at bounding box center [217, 179] width 9 height 9
type input "2"
click at [269, 182] on p "Adicionar R$ 46,00" at bounding box center [281, 180] width 34 height 6
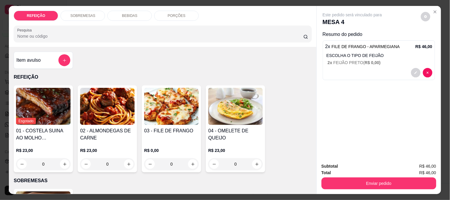
click at [369, 181] on button "Enviar pedido" at bounding box center [379, 184] width 115 height 12
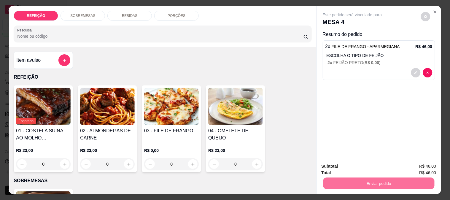
click at [411, 161] on button "Enviar pedido" at bounding box center [421, 166] width 34 height 11
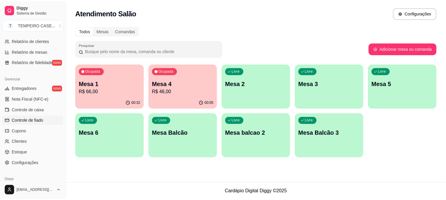
scroll to position [227, 0]
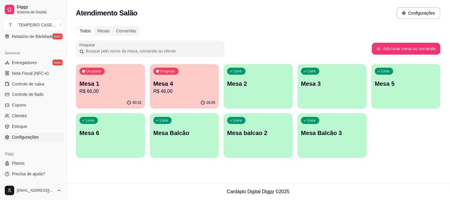
click at [29, 136] on span "Configurações" at bounding box center [25, 138] width 27 height 6
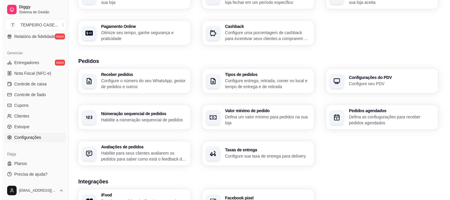
scroll to position [99, 0]
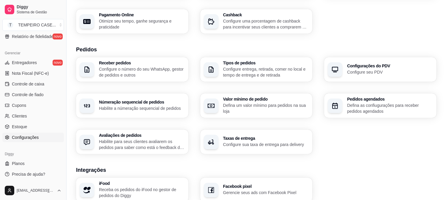
click at [256, 72] on p "Configure entrega, retirada, comer no local e tempo de entrega e de retirada" at bounding box center [266, 72] width 86 height 12
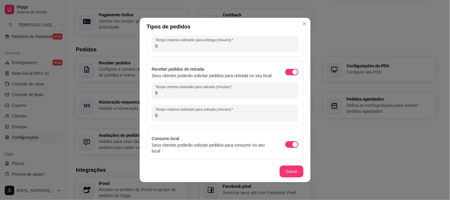
scroll to position [53, 0]
click at [286, 142] on span "button" at bounding box center [292, 144] width 13 height 7
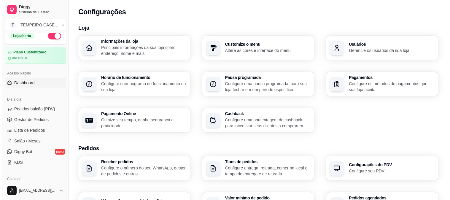
scroll to position [0, 0]
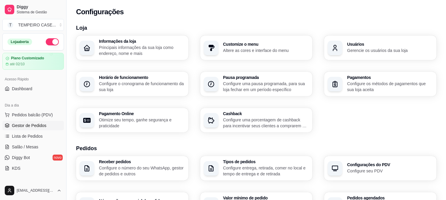
click at [24, 124] on span "Gestor de Pedidos" at bounding box center [29, 126] width 34 height 6
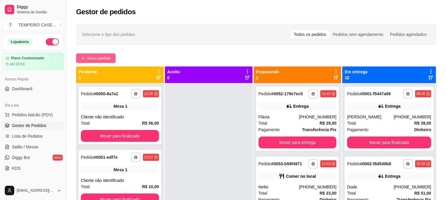
click at [97, 61] on span "Novo pedido" at bounding box center [98, 58] width 23 height 7
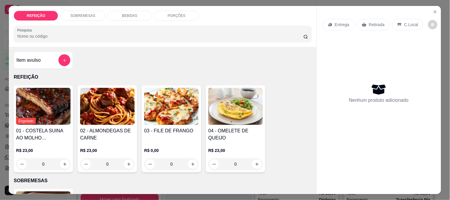
click at [91, 120] on img at bounding box center [107, 106] width 55 height 37
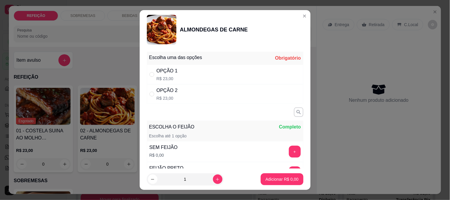
drag, startPoint x: 168, startPoint y: 88, endPoint x: 225, endPoint y: 157, distance: 89.6
click at [170, 88] on div "OPÇÃO 2" at bounding box center [167, 90] width 21 height 7
radio input "true"
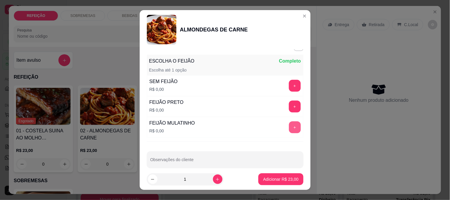
click at [289, 130] on button "+" at bounding box center [295, 127] width 12 height 12
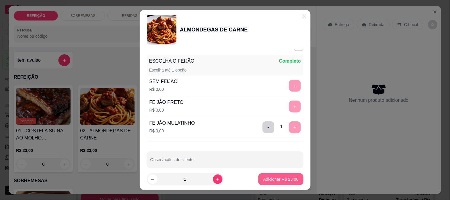
click at [271, 179] on p "Adicionar R$ 23,00" at bounding box center [280, 179] width 35 height 6
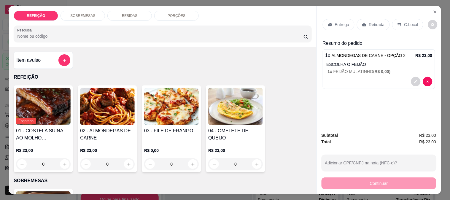
click at [331, 19] on div "Entrega" at bounding box center [339, 24] width 32 height 11
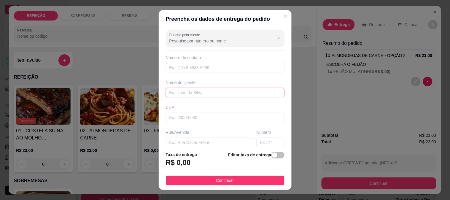
click at [179, 91] on input "text" at bounding box center [225, 93] width 119 height 10
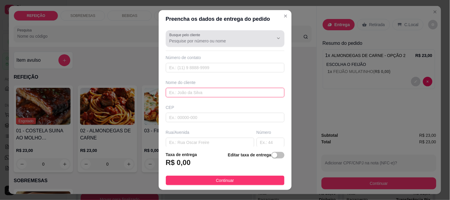
paste input "[PHONE_NUMBER]"
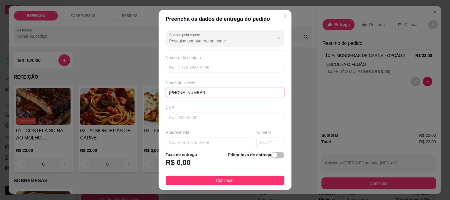
type input "[PHONE_NUMBER]"
click at [191, 96] on input "[PHONE_NUMBER]" at bounding box center [225, 93] width 119 height 10
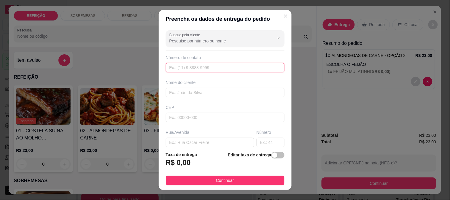
click at [181, 70] on input "text" at bounding box center [225, 68] width 119 height 10
paste input "[PHONE_NUMBER]"
type input "[PHONE_NUMBER]"
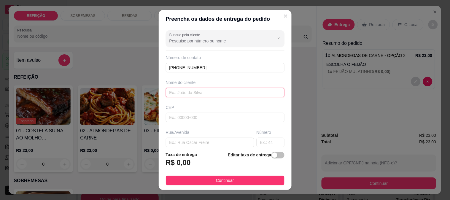
click at [179, 90] on input "text" at bounding box center [225, 93] width 119 height 10
paste input "[PERSON_NAME]"
type input "[PERSON_NAME]"
click at [201, 138] on input "text" at bounding box center [210, 143] width 88 height 10
paste input "Em frente a pousada flor de Porto"
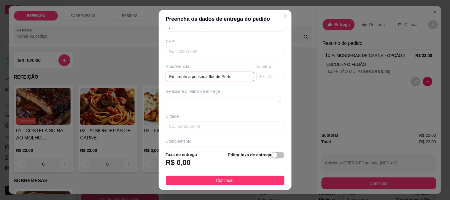
type input "Em frente a pousada flor de Porto"
click at [186, 106] on div "Busque pelo cliente Número de contato [PHONE_NUMBER] Nome do cliente [PERSON_NA…" at bounding box center [225, 87] width 133 height 119
click at [189, 104] on span at bounding box center [226, 101] width 112 height 9
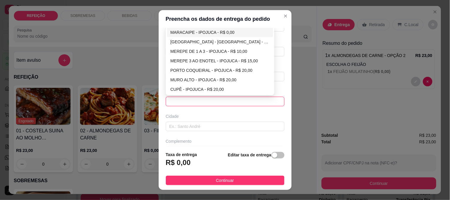
click at [192, 34] on div "MARACAIPE - IPOJUCA - R$ 0,00" at bounding box center [220, 32] width 99 height 7
type input "IPOJUCA"
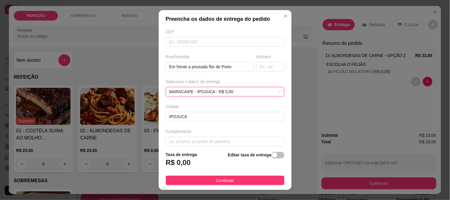
scroll to position [81, 0]
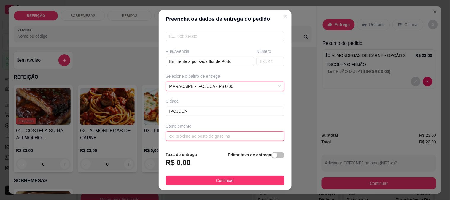
click at [188, 137] on input "text" at bounding box center [225, 137] width 119 height 10
paste input "Em frente armazém do beto"
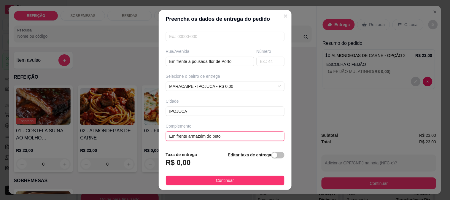
type input "Em frente armazém do beto"
click at [185, 175] on footer "Taxa de entrega R$ 0,00 Editar taxa de entrega Continuar" at bounding box center [225, 168] width 133 height 43
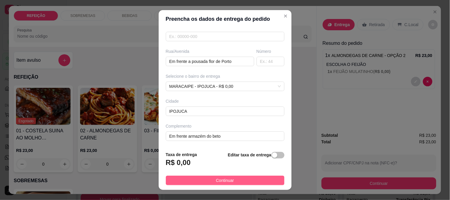
click at [192, 177] on button "Continuar" at bounding box center [225, 181] width 119 height 10
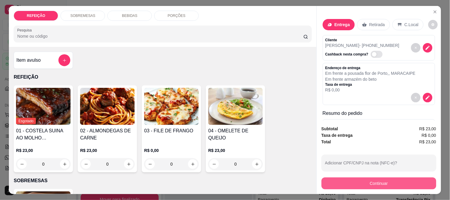
click at [333, 178] on button "Continuar" at bounding box center [379, 184] width 115 height 12
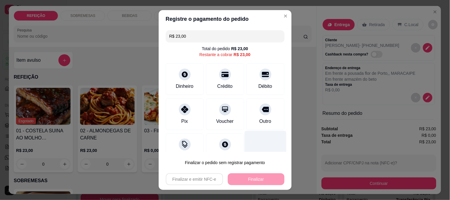
drag, startPoint x: 178, startPoint y: 109, endPoint x: 243, endPoint y: 153, distance: 78.6
click at [181, 110] on icon at bounding box center [184, 109] width 7 height 7
type input "R$ 0,00"
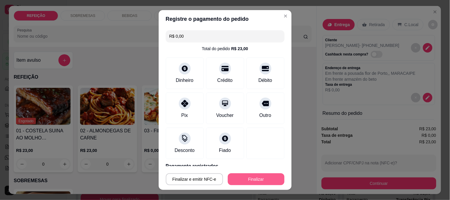
click at [250, 180] on button "Finalizar" at bounding box center [256, 179] width 57 height 12
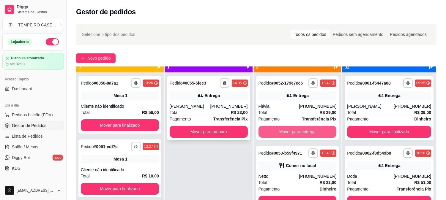
scroll to position [16, 0]
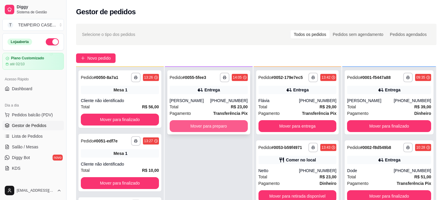
click at [212, 125] on button "Mover para preparo" at bounding box center [209, 126] width 78 height 12
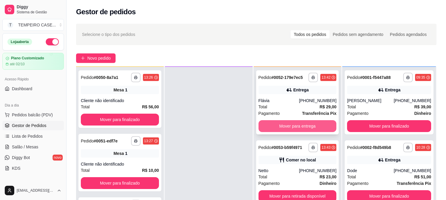
click at [301, 125] on button "Mover para entrega" at bounding box center [297, 126] width 78 height 12
click at [314, 126] on button "Mover para retirada disponível" at bounding box center [297, 126] width 78 height 12
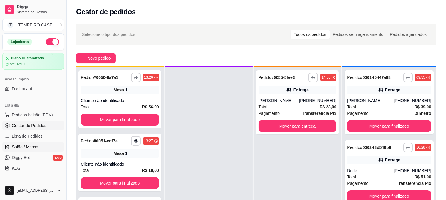
click at [21, 147] on span "Salão / Mesas" at bounding box center [25, 147] width 26 height 6
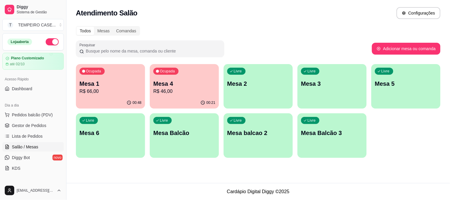
click at [112, 85] on p "Mesa 1" at bounding box center [111, 84] width 62 height 8
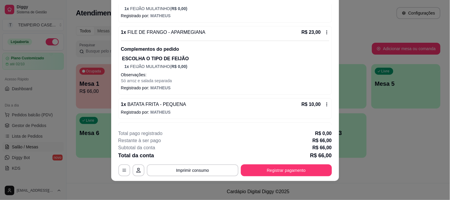
scroll to position [113, 0]
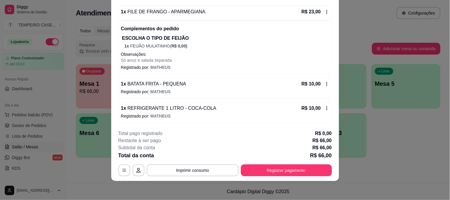
drag, startPoint x: 203, startPoint y: 93, endPoint x: 225, endPoint y: 106, distance: 25.2
drag, startPoint x: 225, startPoint y: 106, endPoint x: 192, endPoint y: 114, distance: 34.0
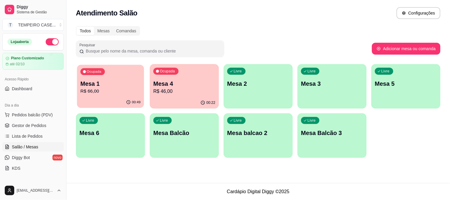
click at [116, 100] on div "00:49" at bounding box center [110, 102] width 67 height 11
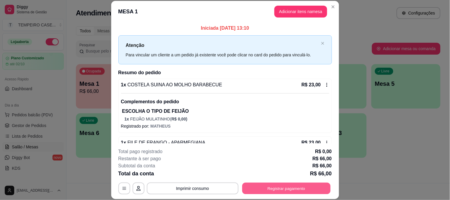
click at [277, 189] on button "Registrar pagamento" at bounding box center [286, 189] width 88 height 12
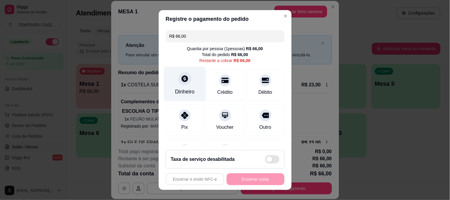
click at [170, 81] on div "Dinheiro" at bounding box center [185, 84] width 42 height 35
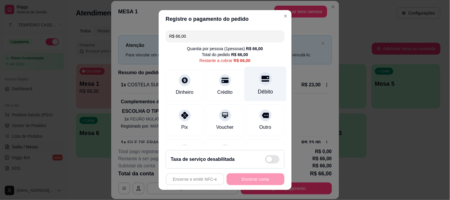
click at [266, 91] on div "Débito" at bounding box center [266, 84] width 42 height 35
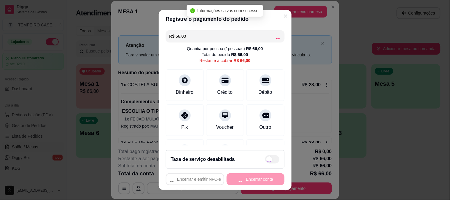
type input "R$ 0,00"
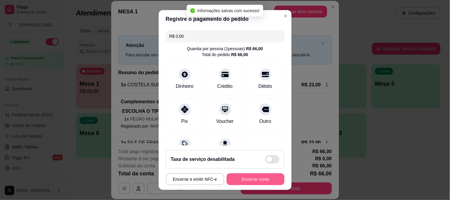
click at [259, 180] on button "Encerrar conta" at bounding box center [256, 179] width 58 height 12
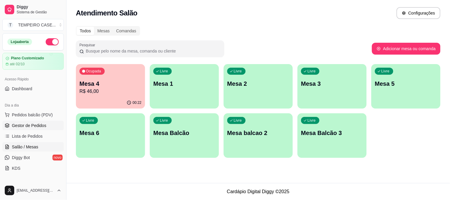
click at [24, 128] on span "Gestor de Pedidos" at bounding box center [29, 126] width 34 height 6
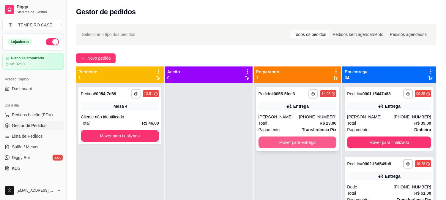
click at [284, 147] on button "Mover para entrega" at bounding box center [297, 143] width 78 height 12
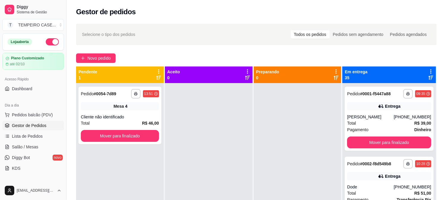
click at [269, 161] on div at bounding box center [298, 183] width 88 height 200
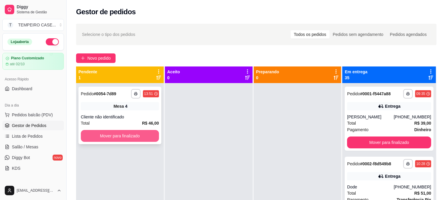
click at [109, 136] on button "Mover para finalizado" at bounding box center [120, 136] width 78 height 12
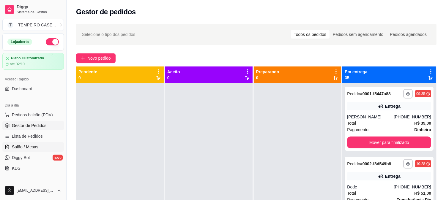
click at [20, 144] on span "Salão / Mesas" at bounding box center [25, 147] width 26 height 6
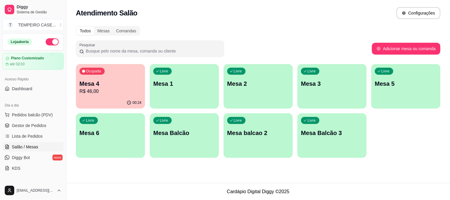
click at [111, 97] on div "00:24" at bounding box center [110, 103] width 69 height 12
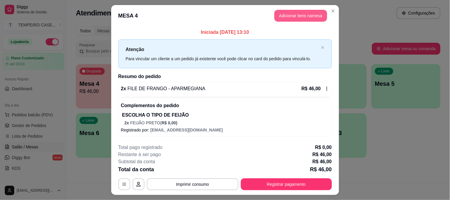
click at [287, 16] on button "Adicionar itens na mesa" at bounding box center [301, 16] width 53 height 12
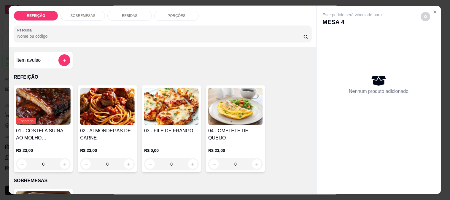
click at [122, 14] on p "BEBIDAS" at bounding box center [129, 15] width 15 height 5
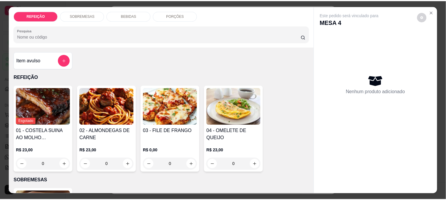
scroll to position [15, 0]
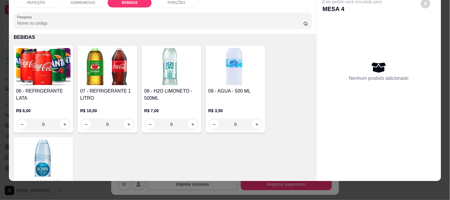
click at [103, 62] on img at bounding box center [107, 66] width 55 height 37
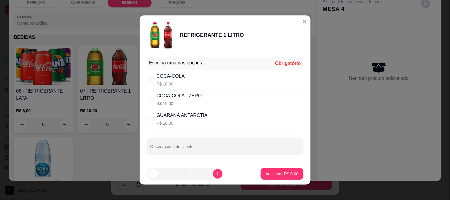
click at [162, 75] on div "COCA-COLA" at bounding box center [171, 76] width 28 height 7
radio input "true"
click at [267, 171] on p "Adicionar R$ 10,00" at bounding box center [280, 174] width 35 height 6
type input "1"
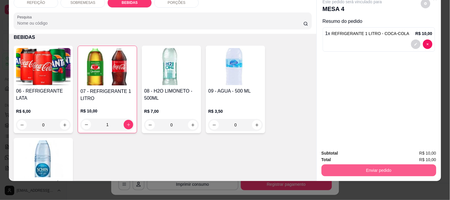
click at [371, 165] on button "Enviar pedido" at bounding box center [379, 171] width 115 height 12
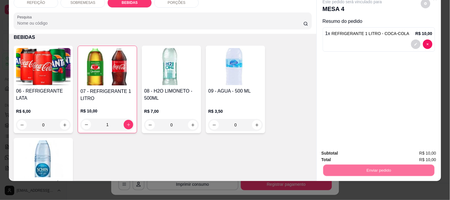
click at [409, 151] on button "Enviar pedido" at bounding box center [421, 150] width 33 height 11
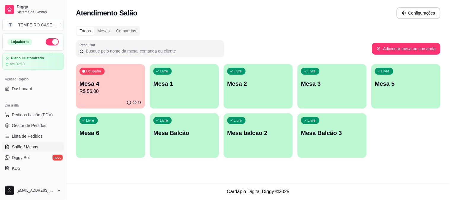
click at [102, 99] on div "00:28" at bounding box center [110, 103] width 69 height 12
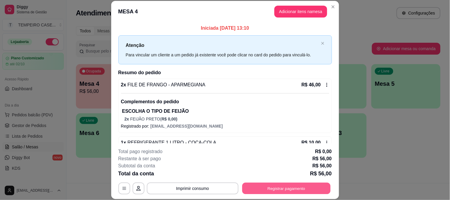
click at [282, 190] on button "Registrar pagamento" at bounding box center [286, 189] width 88 height 12
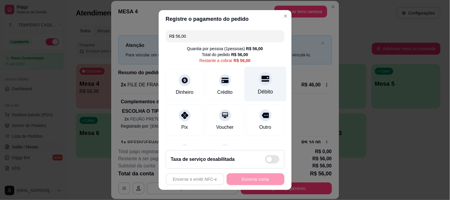
click at [259, 83] on div at bounding box center [265, 78] width 13 height 13
type input "R$ 0,00"
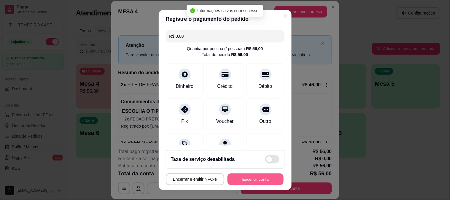
click at [253, 180] on button "Encerrar conta" at bounding box center [256, 180] width 56 height 12
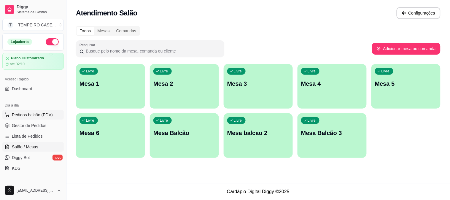
click at [33, 111] on button "Pedidos balcão (PDV)" at bounding box center [32, 115] width 61 height 10
click at [32, 114] on img at bounding box center [43, 106] width 55 height 37
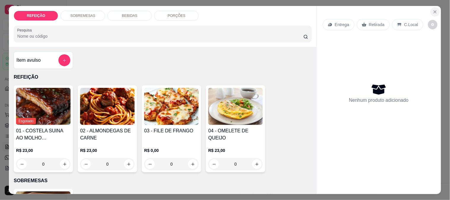
click at [433, 10] on icon "Close" at bounding box center [435, 12] width 5 height 5
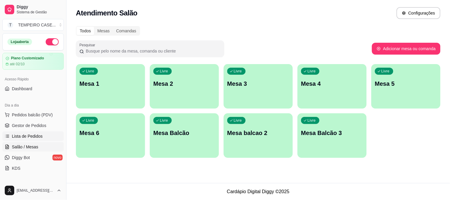
click at [36, 135] on span "Lista de Pedidos" at bounding box center [27, 136] width 31 height 6
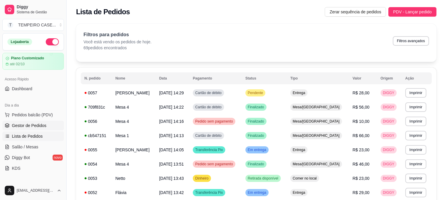
click at [34, 127] on span "Gestor de Pedidos" at bounding box center [29, 126] width 34 height 6
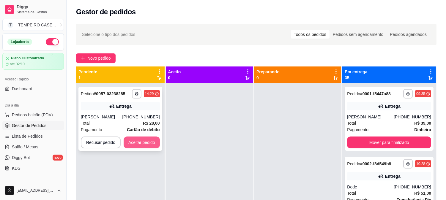
click at [148, 145] on button "Aceitar pedido" at bounding box center [142, 143] width 36 height 12
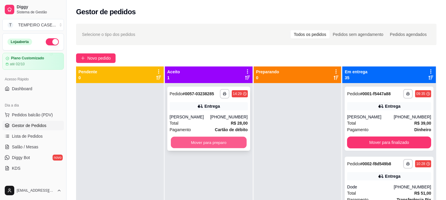
click at [211, 142] on button "Mover para preparo" at bounding box center [209, 143] width 76 height 12
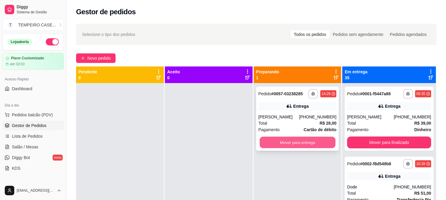
click at [295, 138] on button "Mover para entrega" at bounding box center [298, 143] width 76 height 12
